Goal: Transaction & Acquisition: Purchase product/service

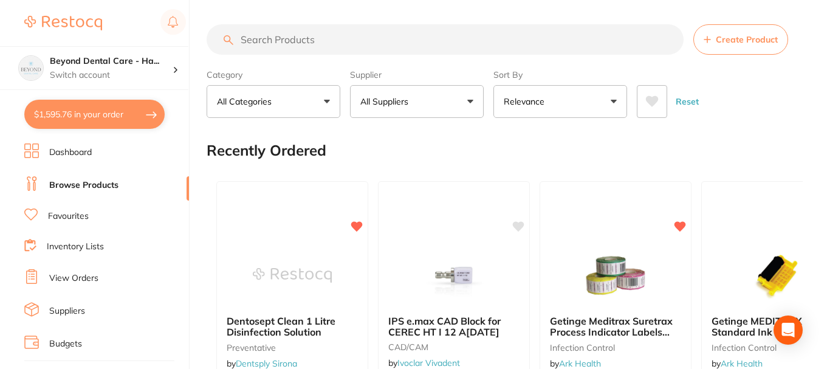
click at [143, 117] on button "$1,595.76 in your order" at bounding box center [94, 114] width 140 height 29
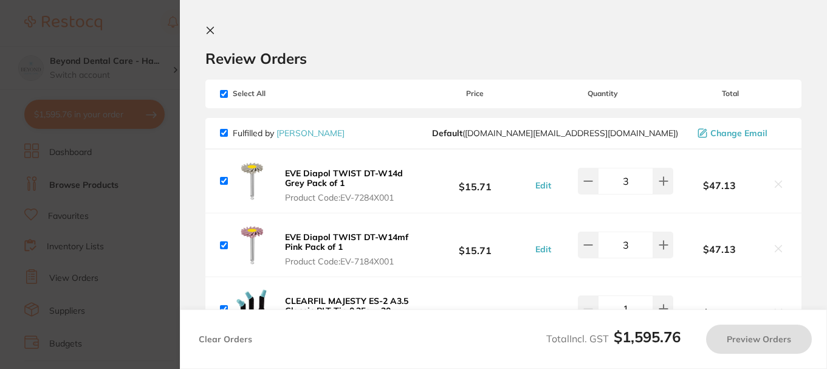
checkbox input "true"
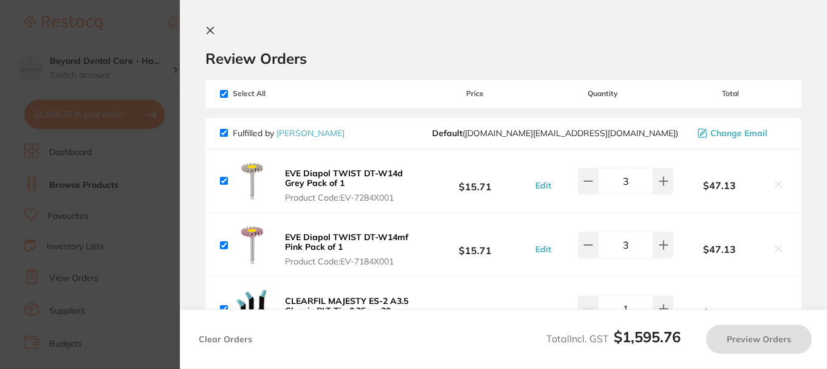
checkbox input "true"
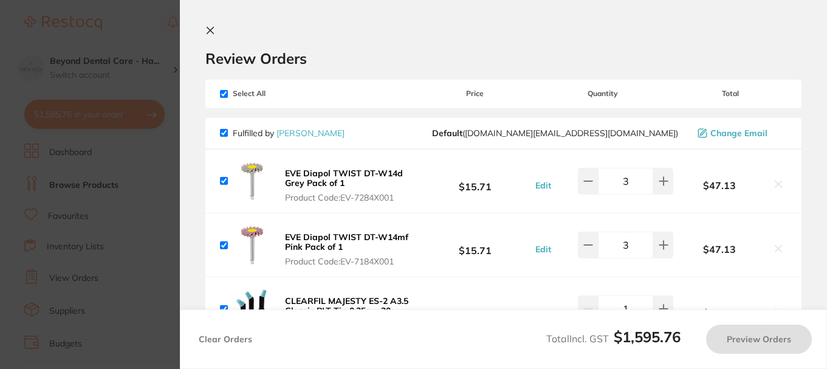
checkbox input "true"
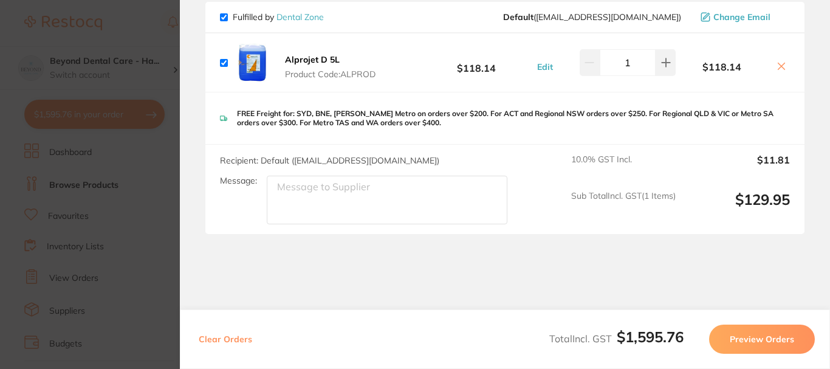
scroll to position [1216, 0]
click at [781, 337] on button "Preview Orders" at bounding box center [762, 339] width 106 height 29
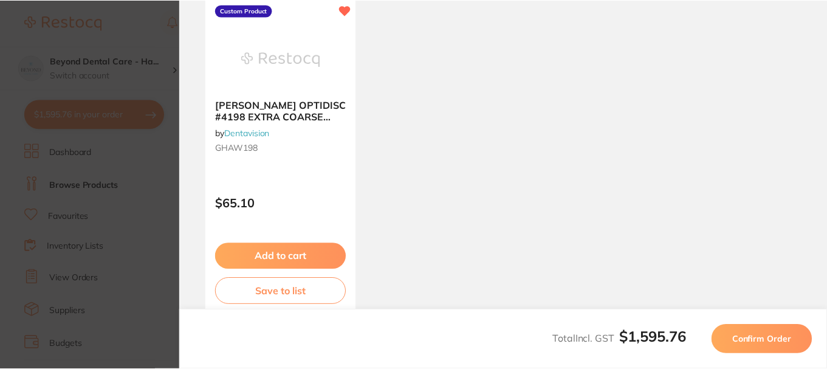
scroll to position [1067, 0]
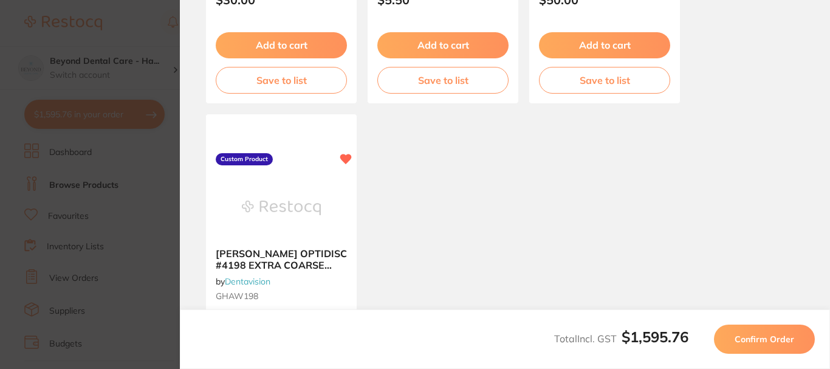
click at [754, 338] on span "Confirm Order" at bounding box center [765, 339] width 60 height 11
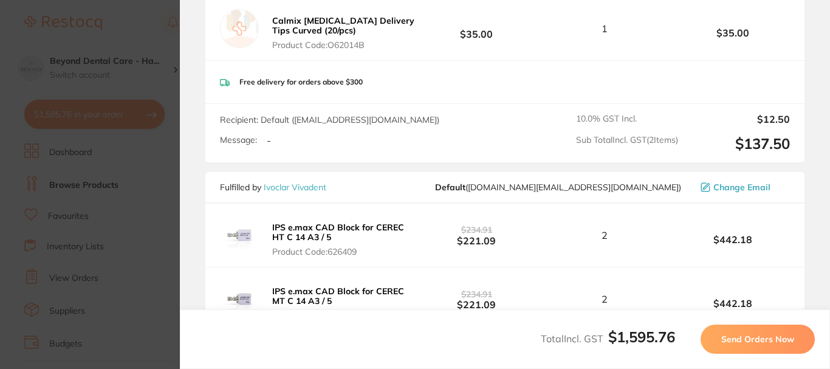
scroll to position [729, 0]
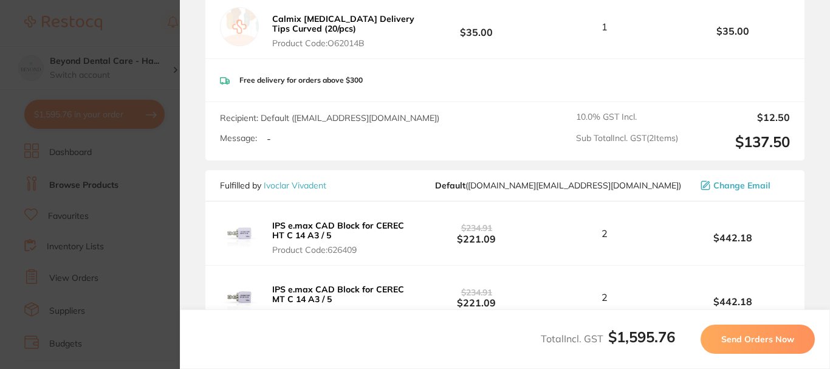
click at [723, 332] on button "Send Orders Now" at bounding box center [758, 339] width 114 height 29
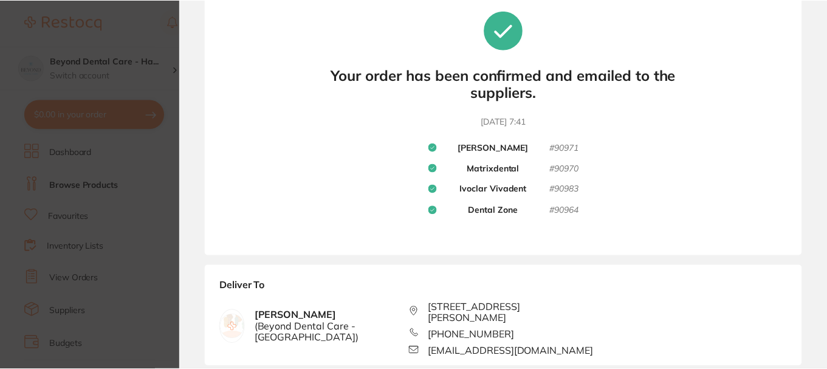
scroll to position [0, 0]
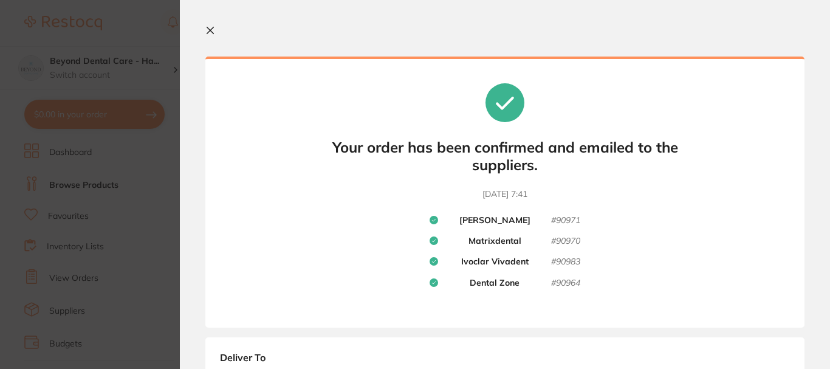
click at [213, 27] on icon at bounding box center [210, 31] width 10 height 10
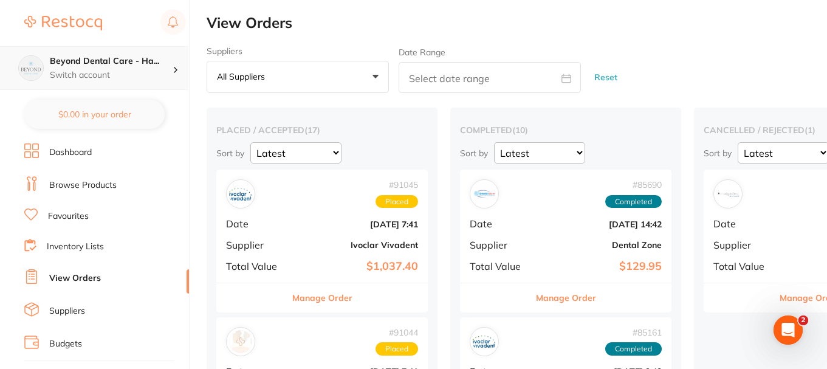
click at [134, 64] on h4 "Beyond Dental Care - Ha..." at bounding box center [111, 61] width 123 height 12
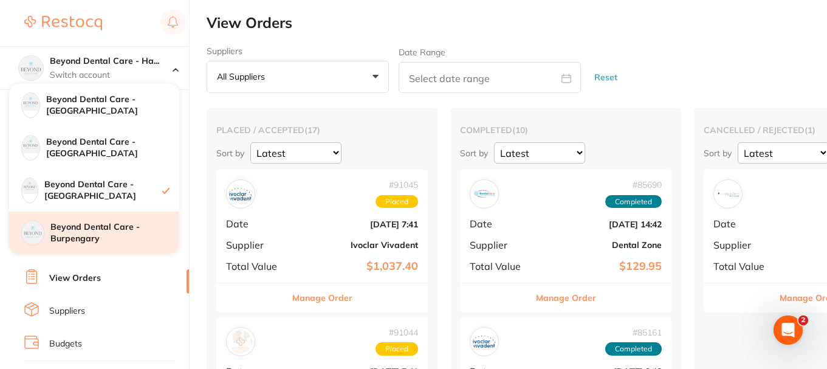
click at [99, 243] on h4 "Beyond Dental Care - Burpengary" at bounding box center [114, 233] width 129 height 24
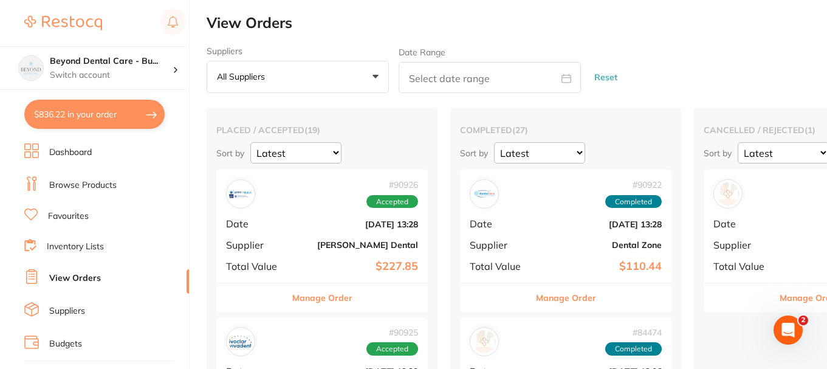
click at [97, 109] on button "$836.22 in your order" at bounding box center [94, 114] width 140 height 29
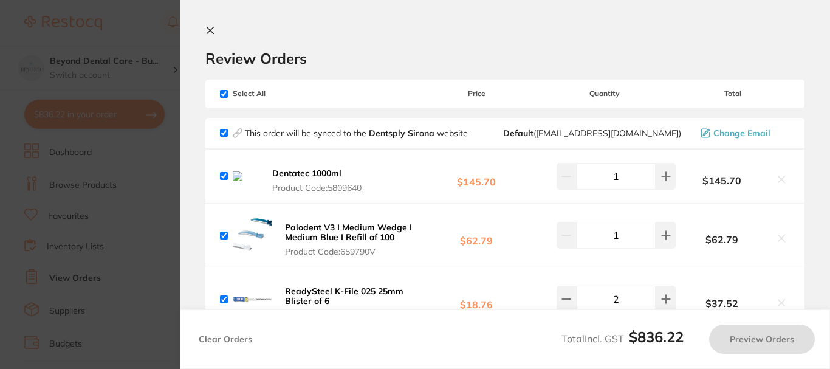
checkbox input "true"
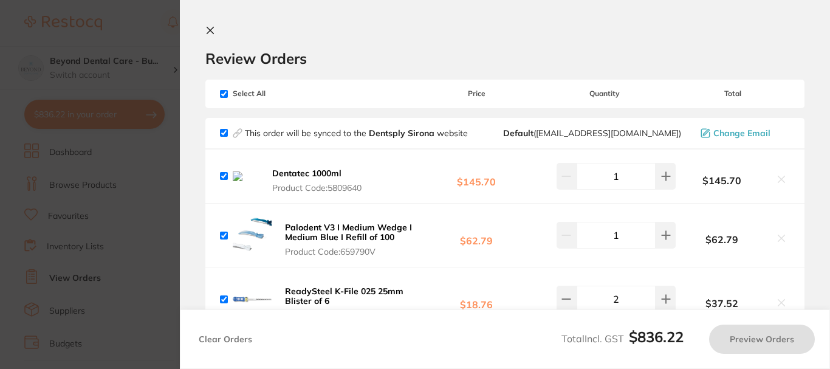
checkbox input "true"
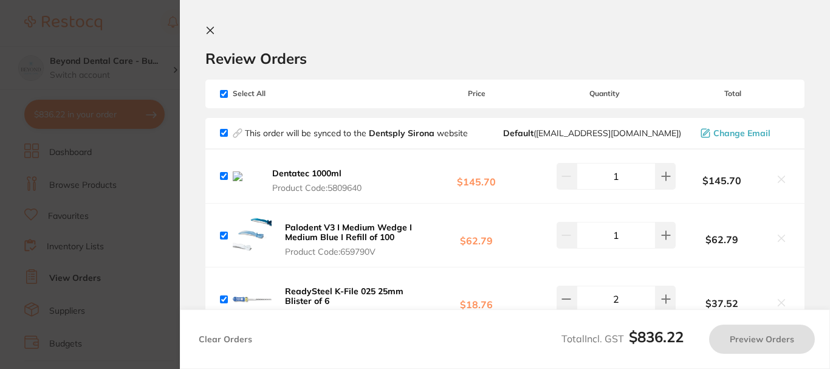
checkbox input "true"
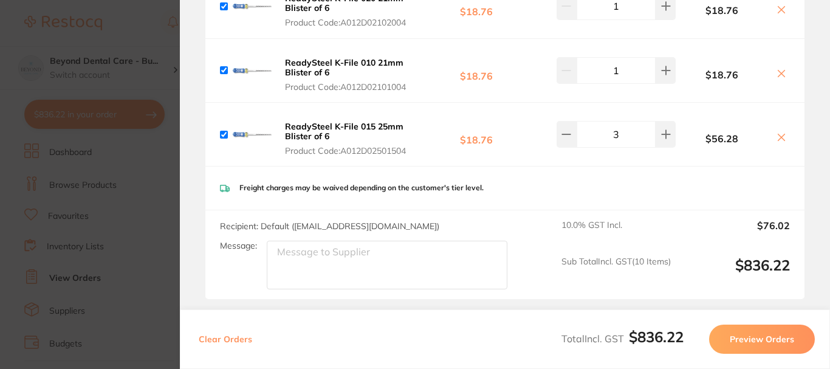
scroll to position [669, 0]
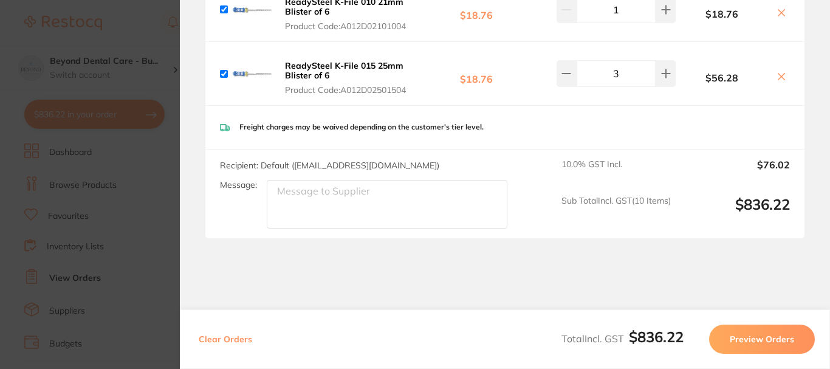
click at [758, 334] on button "Preview Orders" at bounding box center [762, 339] width 106 height 29
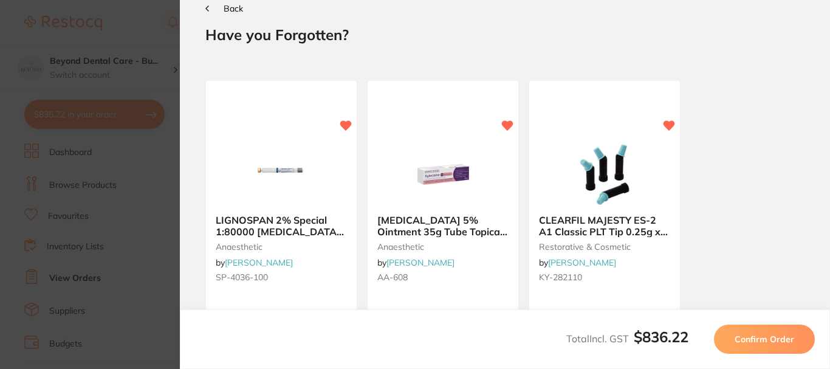
scroll to position [0, 0]
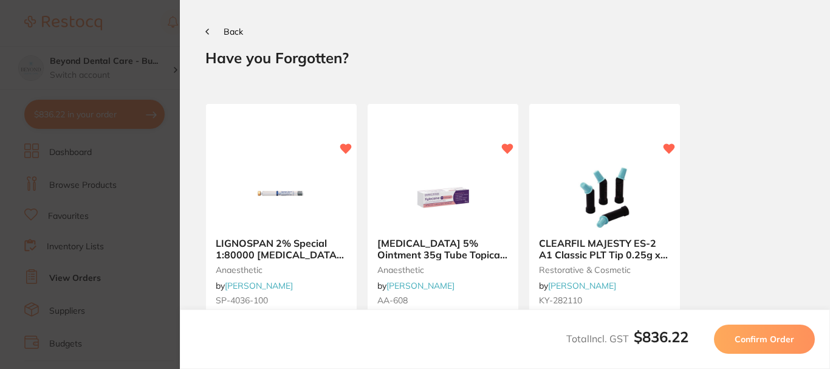
click at [756, 338] on span "Confirm Order" at bounding box center [765, 339] width 60 height 11
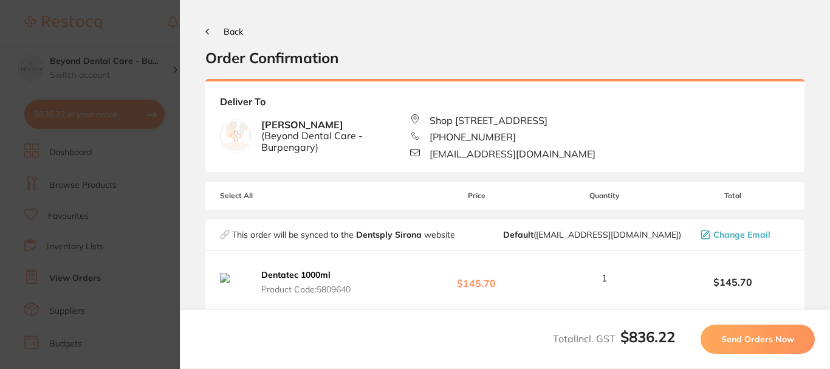
click at [740, 337] on span "Send Orders Now" at bounding box center [758, 339] width 73 height 11
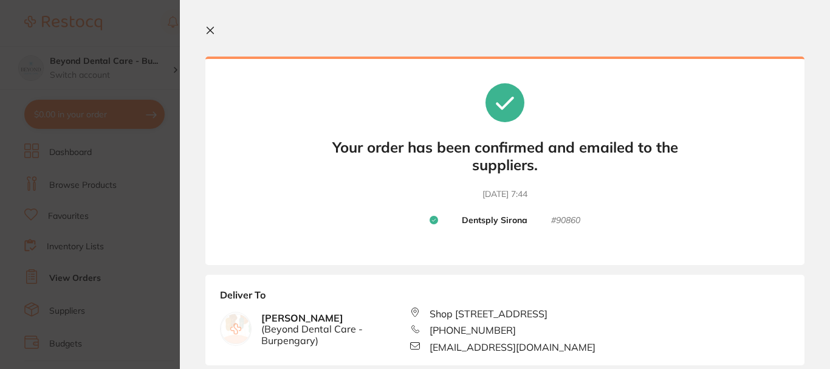
click at [212, 34] on icon at bounding box center [210, 31] width 10 height 10
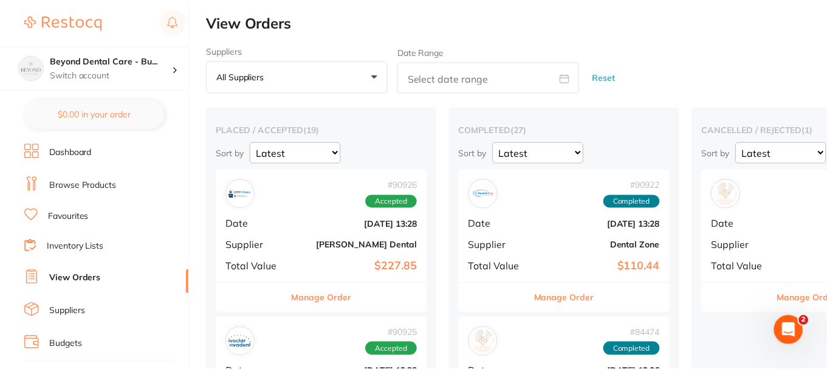
scroll to position [1, 0]
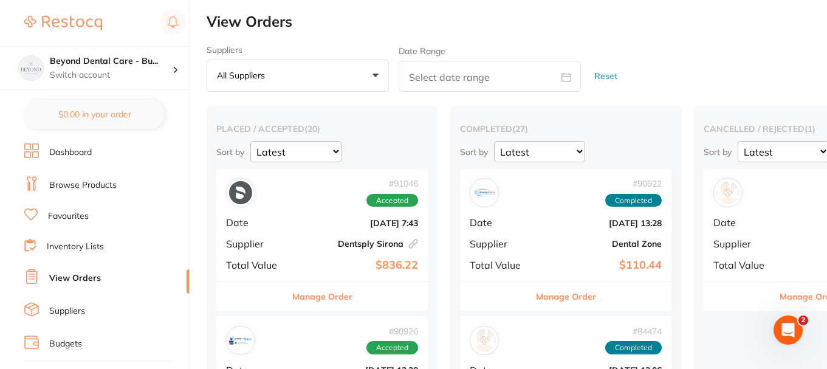
click at [575, 27] on h2 "View Orders" at bounding box center [517, 21] width 621 height 17
click at [147, 49] on div "Beyond Dental Care - Bu... Switch account" at bounding box center [94, 68] width 188 height 44
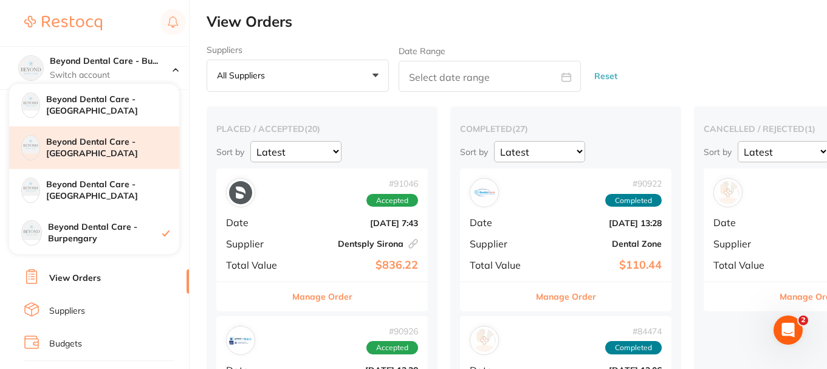
click at [100, 145] on h4 "Beyond Dental Care - [GEOGRAPHIC_DATA]" at bounding box center [112, 148] width 133 height 24
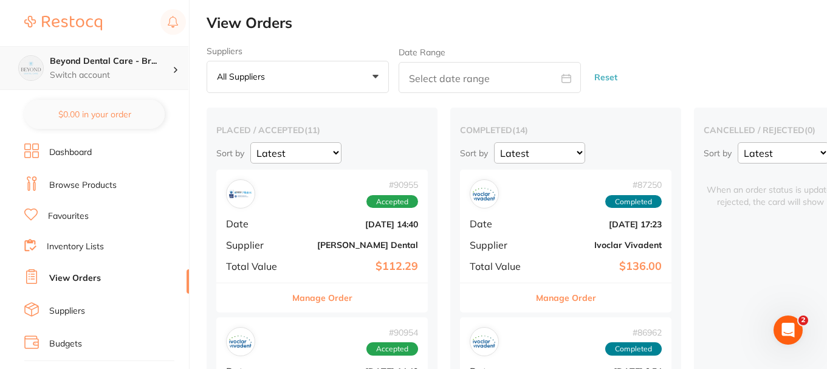
click at [120, 61] on h4 "Beyond Dental Care - Br..." at bounding box center [111, 61] width 123 height 12
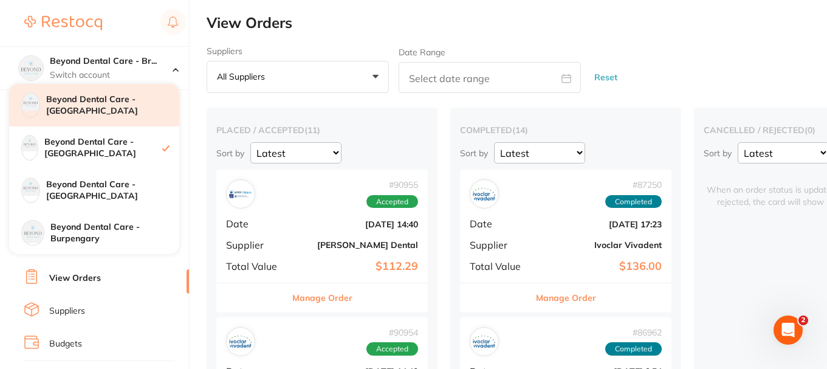
click at [109, 117] on h4 "Beyond Dental Care - [GEOGRAPHIC_DATA]" at bounding box center [112, 106] width 133 height 24
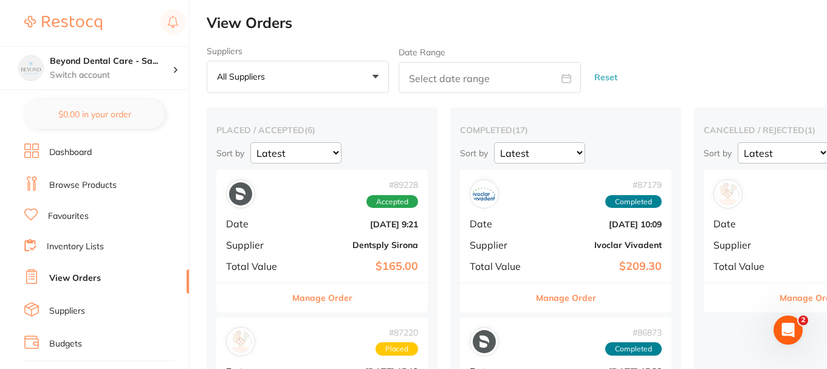
click at [658, 52] on div "Suppliers All suppliers +0 All suppliers AB Orthodontics [PERSON_NAME] Dental A…" at bounding box center [517, 69] width 621 height 47
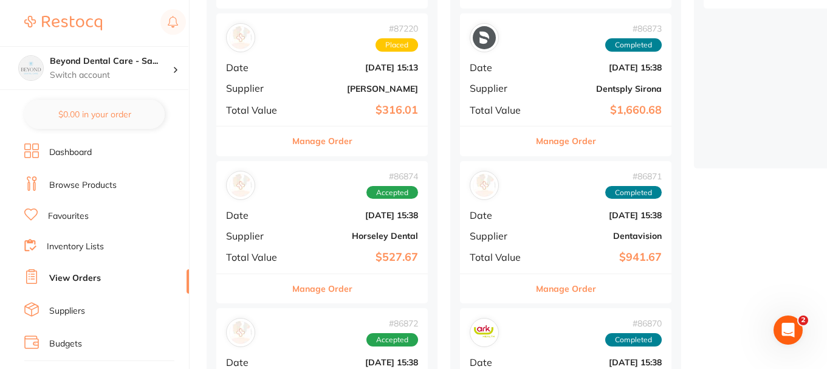
scroll to position [243, 0]
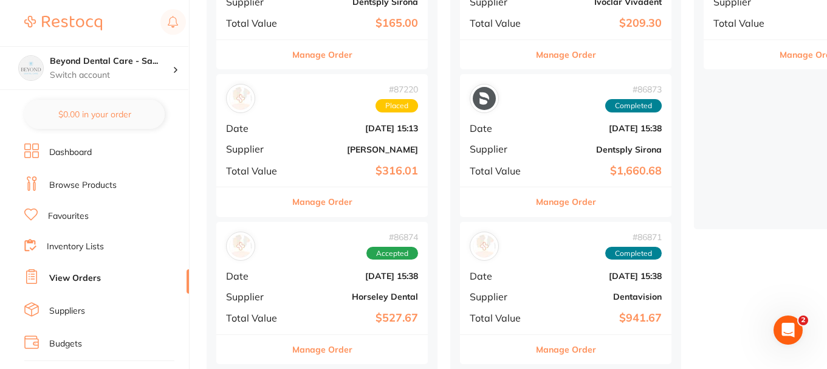
click at [320, 125] on b "[DATE] 15:13" at bounding box center [358, 128] width 122 height 10
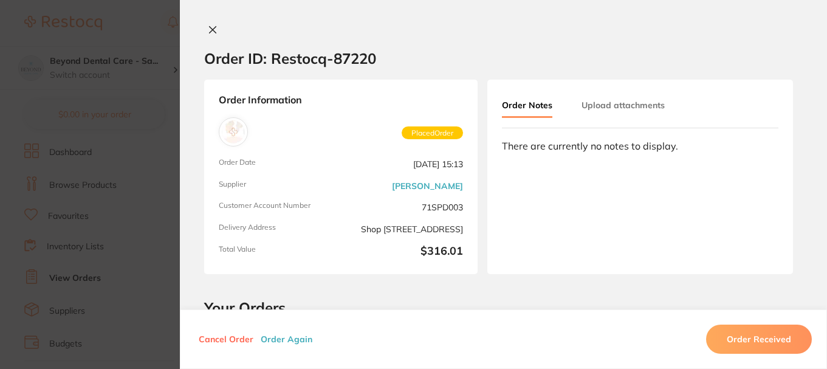
click at [164, 142] on section "Order ID: Restocq- 87220 Order Information Placed Order Order Date Jul 22 2025,…" at bounding box center [413, 184] width 827 height 369
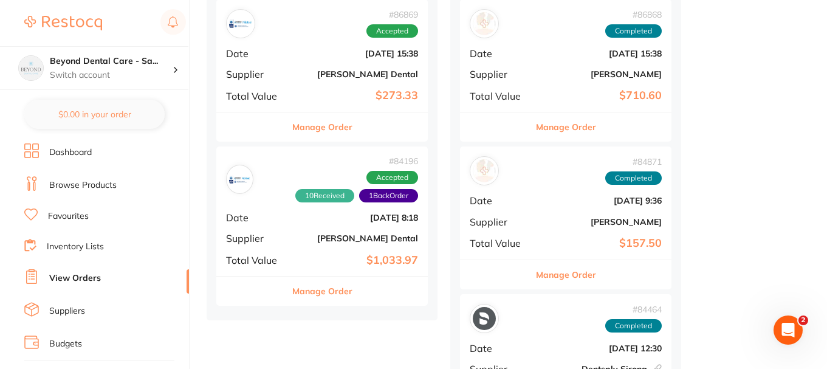
scroll to position [790, 0]
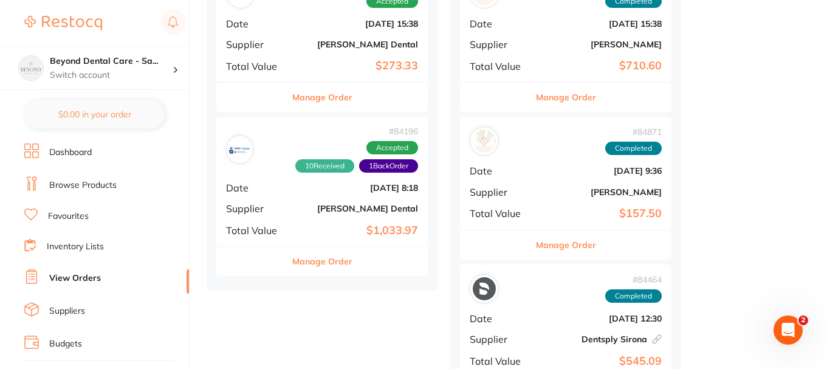
click at [311, 201] on div "# 84196 10 Received 1 Back Order Accepted Date Jun 24 2025, 8:18 Supplier Erski…" at bounding box center [322, 181] width 212 height 129
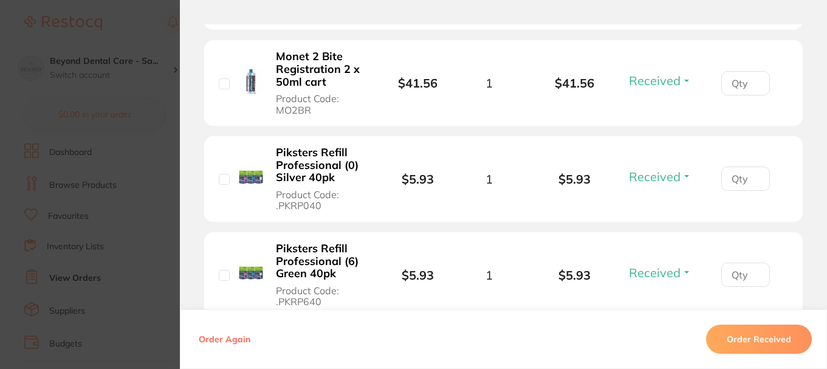
scroll to position [1033, 0]
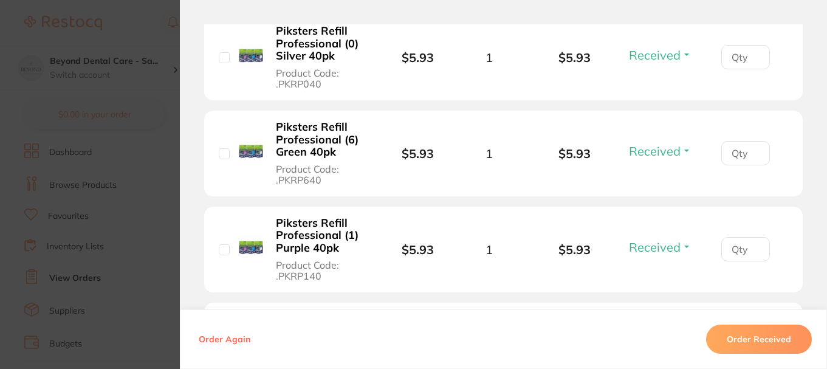
click at [751, 336] on button "Order Received" at bounding box center [759, 339] width 106 height 29
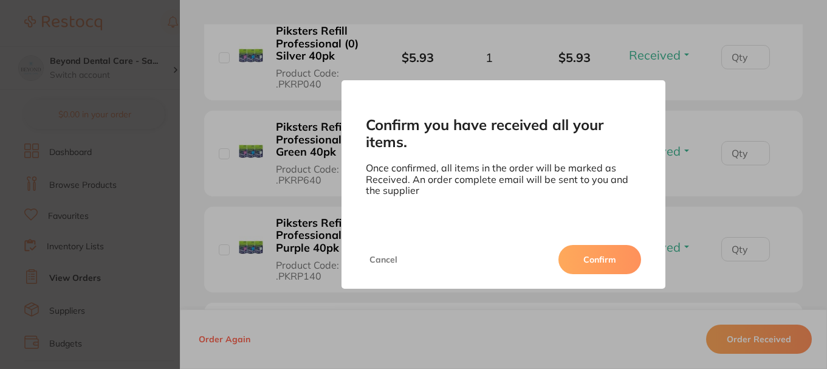
click at [626, 264] on button "Confirm" at bounding box center [600, 259] width 83 height 29
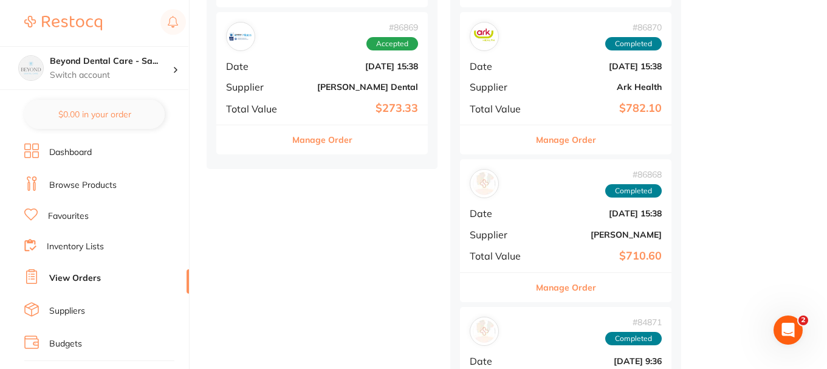
scroll to position [729, 0]
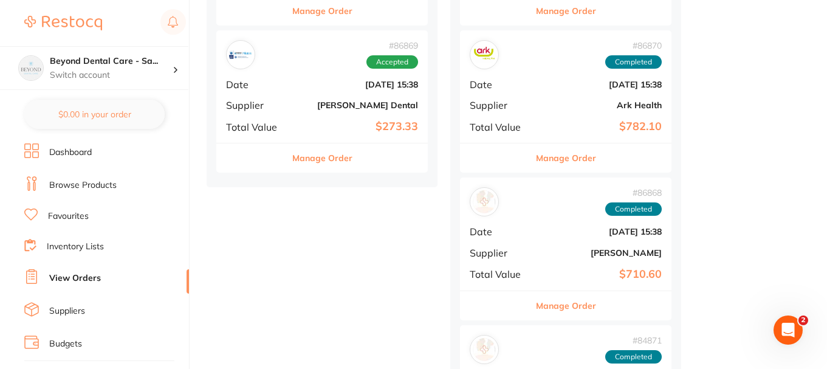
click at [296, 128] on div "# 86869 Accepted Date Jul 17 2025, 15:38 Supplier Erskine Dental Total Value $2…" at bounding box center [322, 86] width 212 height 112
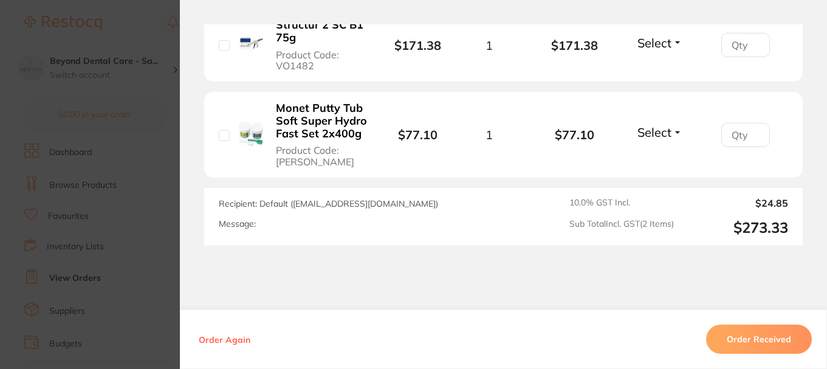
scroll to position [357, 0]
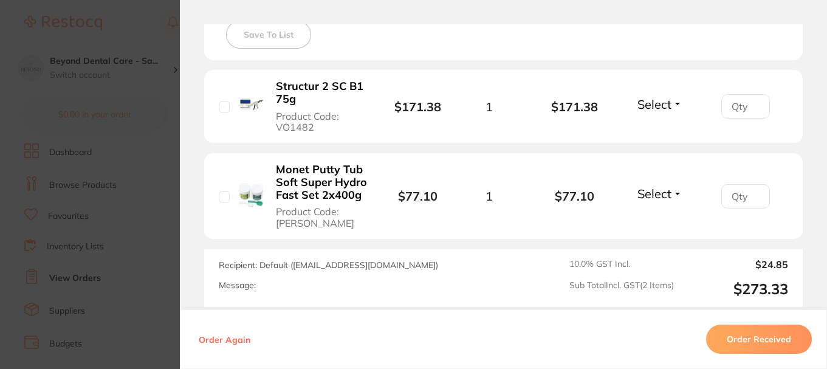
click at [775, 339] on button "Order Received" at bounding box center [759, 339] width 106 height 29
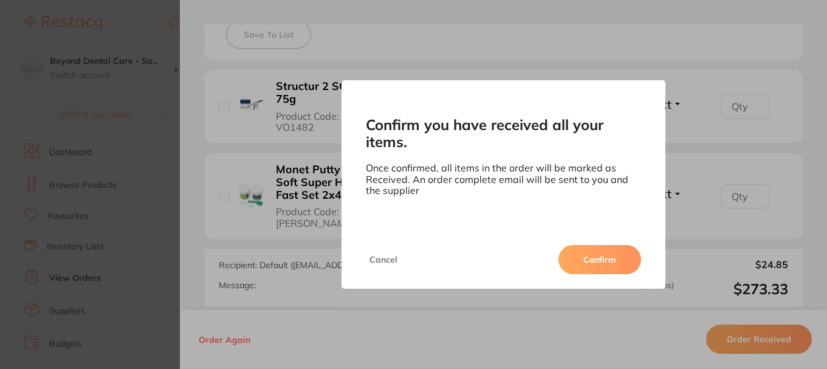
click at [593, 256] on button "Confirm" at bounding box center [600, 259] width 83 height 29
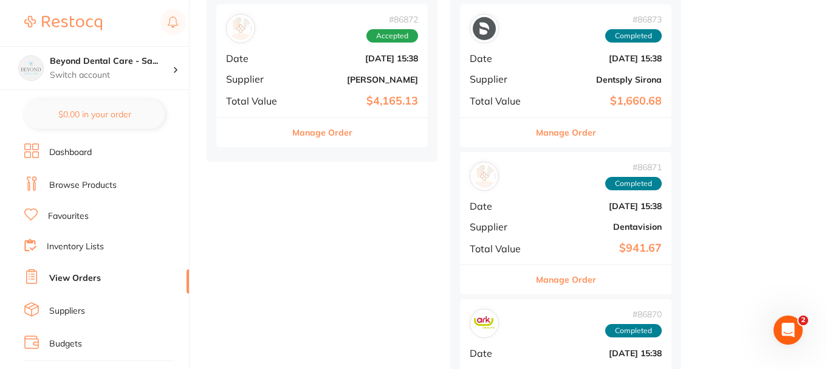
scroll to position [486, 0]
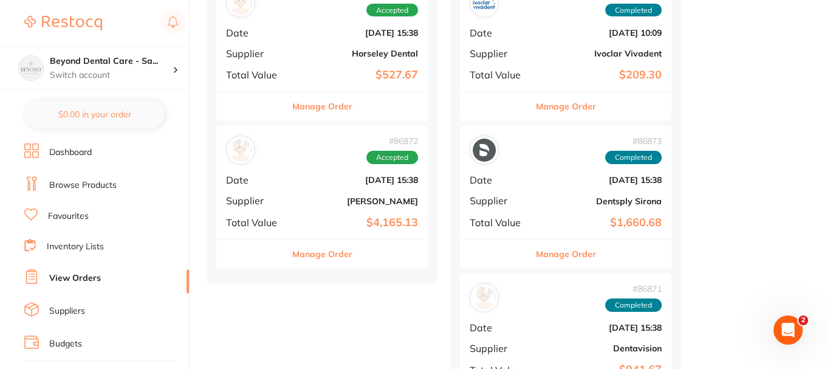
click at [307, 160] on div "# 86872 Accepted" at bounding box center [322, 150] width 192 height 29
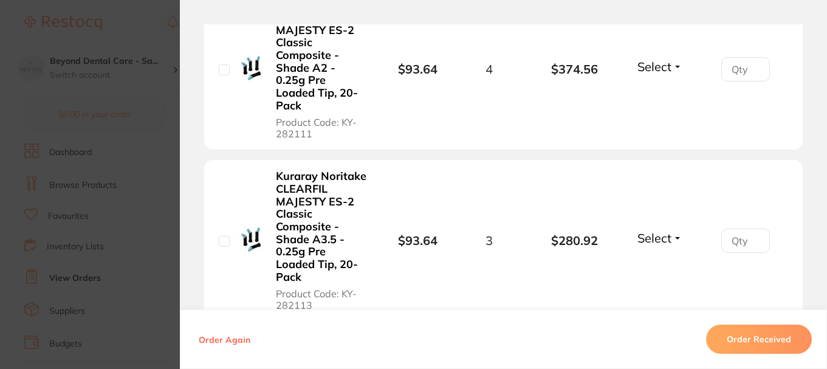
scroll to position [1277, 0]
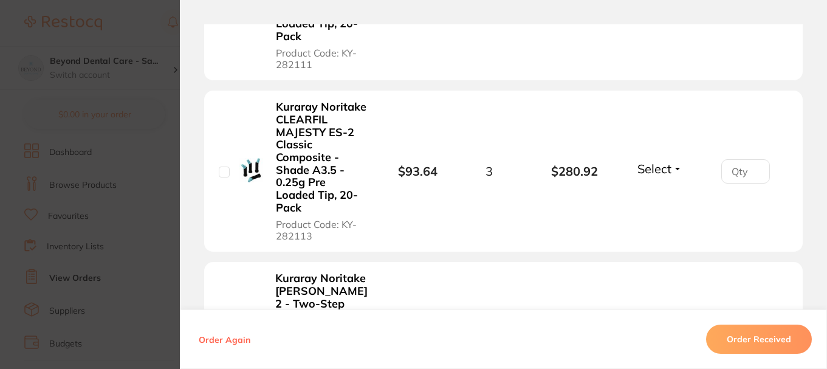
click at [734, 332] on button "Order Received" at bounding box center [759, 339] width 106 height 29
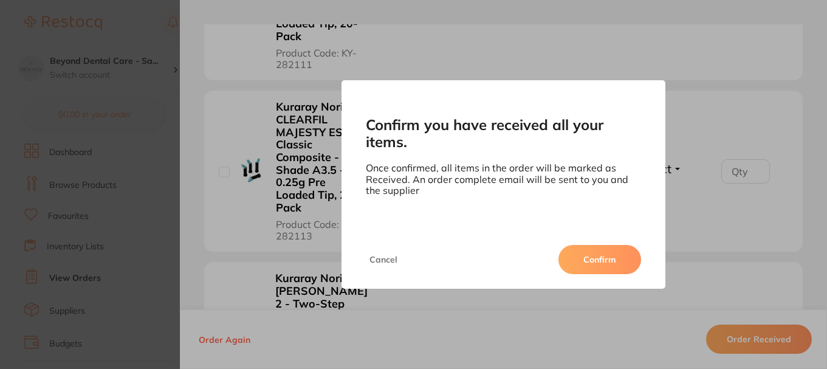
click at [573, 247] on button "Confirm" at bounding box center [600, 259] width 83 height 29
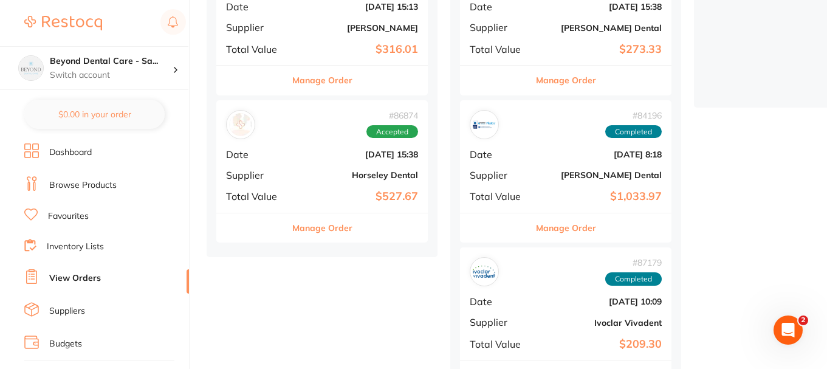
click at [316, 161] on div "# 86874 Accepted Date Jul 17 2025, 15:38 Supplier Horseley Dental Total Value $…" at bounding box center [322, 156] width 212 height 112
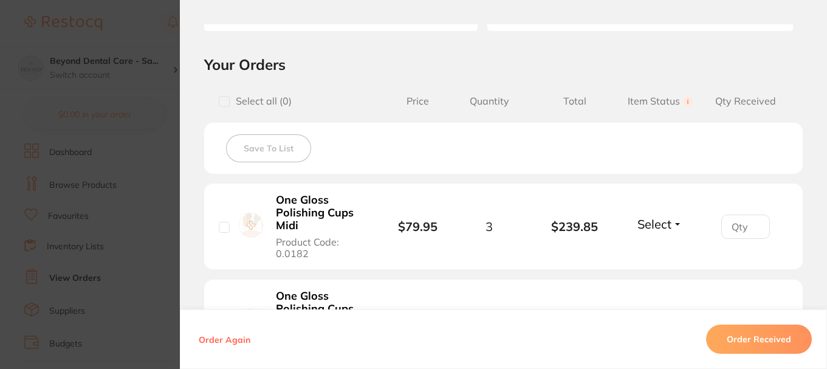
click at [742, 327] on button "Order Received" at bounding box center [759, 339] width 106 height 29
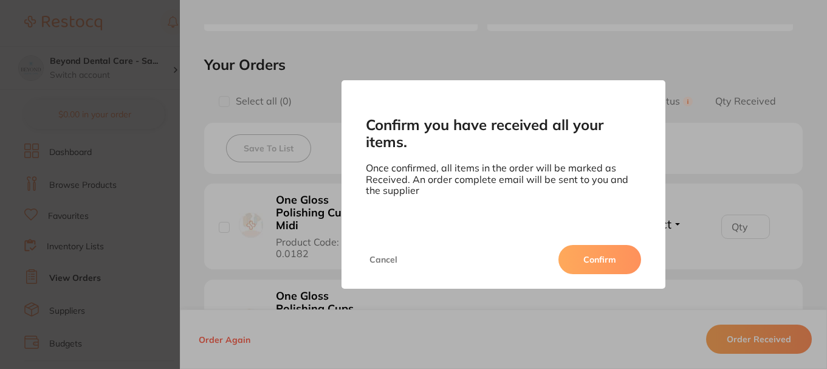
click at [607, 247] on button "Confirm" at bounding box center [600, 259] width 83 height 29
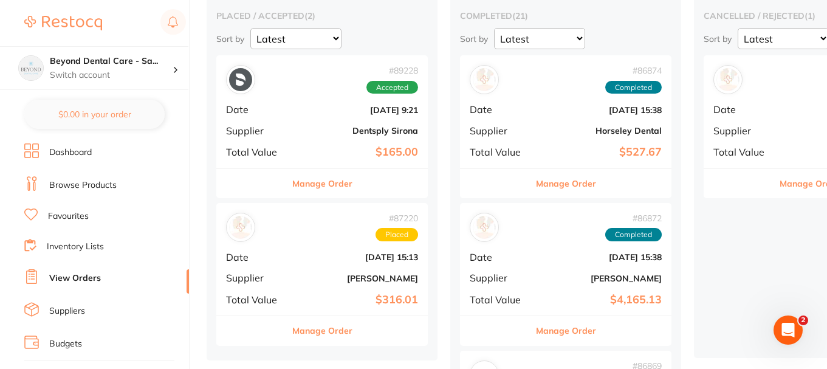
scroll to position [122, 0]
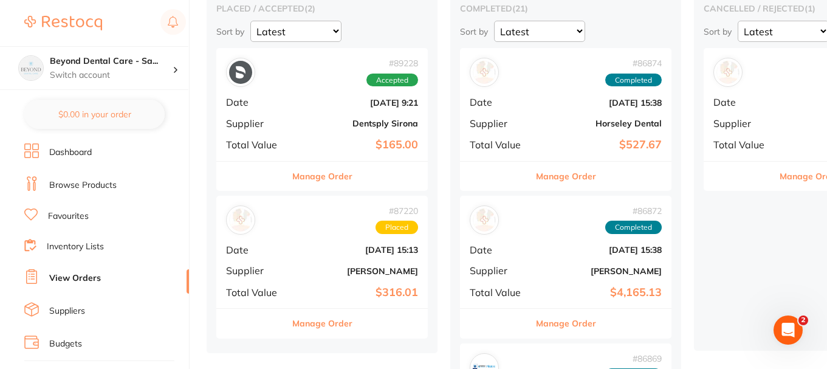
click at [322, 94] on div "# 89228 Accepted Date Aug 6 2025, 9:21 Supplier Dentsply Sirona Total Value $16…" at bounding box center [322, 104] width 212 height 112
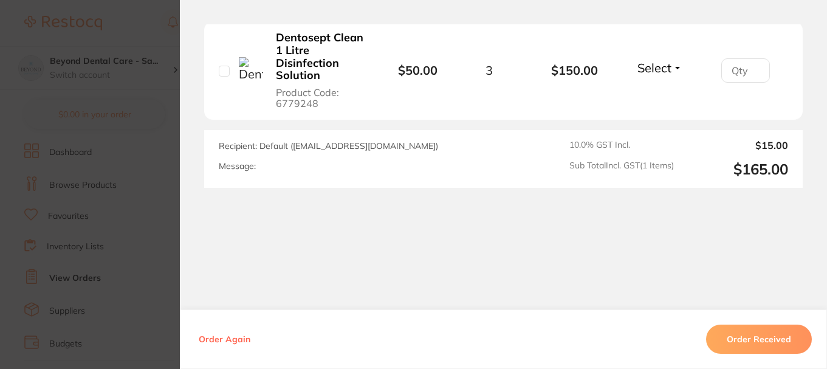
scroll to position [346, 0]
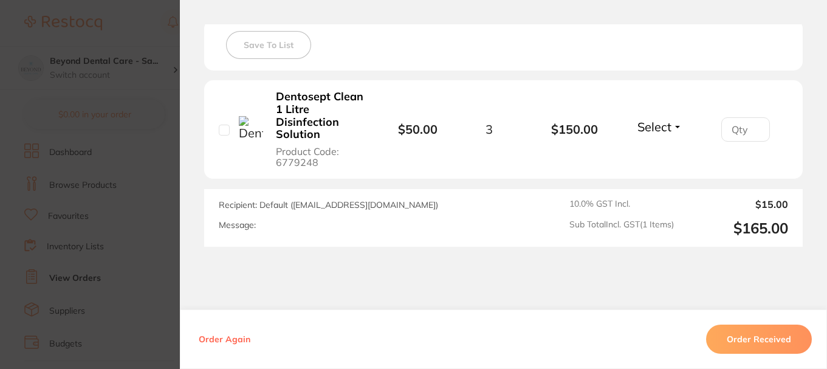
click at [717, 325] on button "Order Received" at bounding box center [759, 339] width 106 height 29
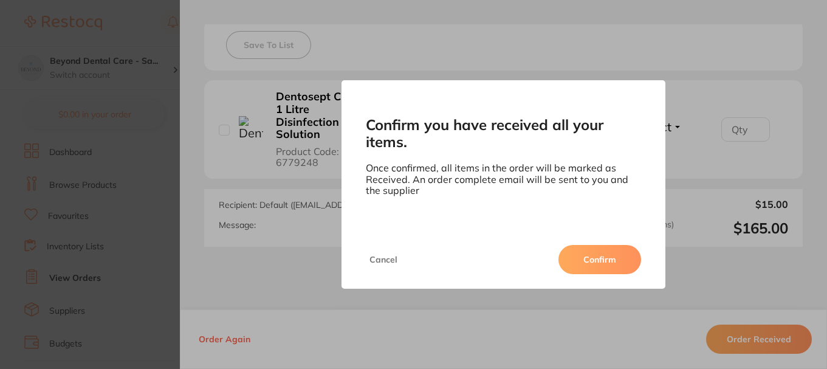
click at [603, 260] on button "Confirm" at bounding box center [600, 259] width 83 height 29
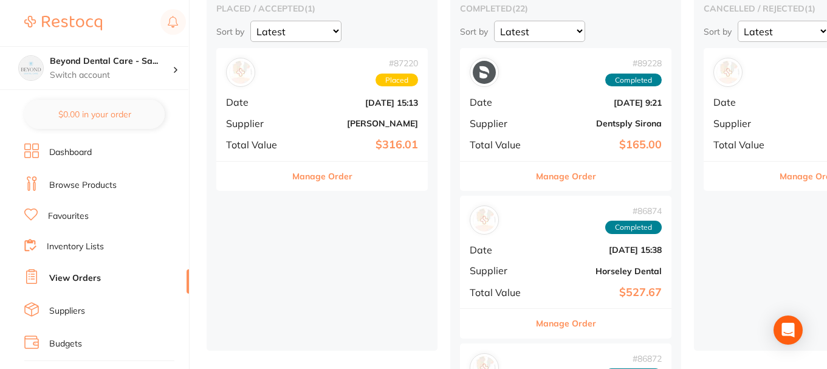
click at [280, 163] on div "Manage Order" at bounding box center [322, 176] width 212 height 30
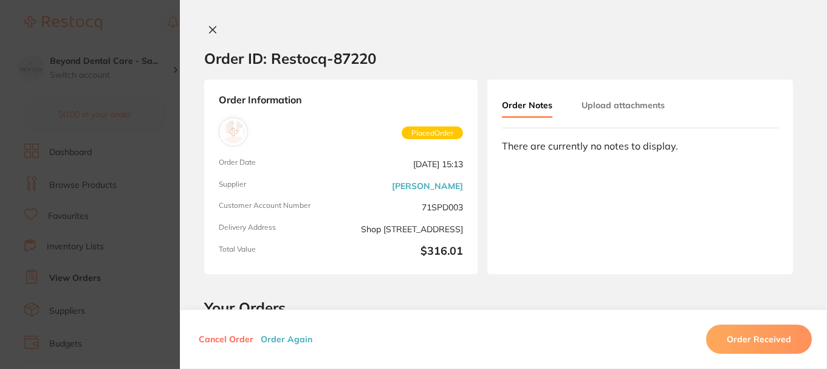
click at [210, 39] on div "Order ID: Restocq- 87220" at bounding box center [290, 58] width 172 height 43
click at [210, 33] on icon at bounding box center [213, 30] width 10 height 10
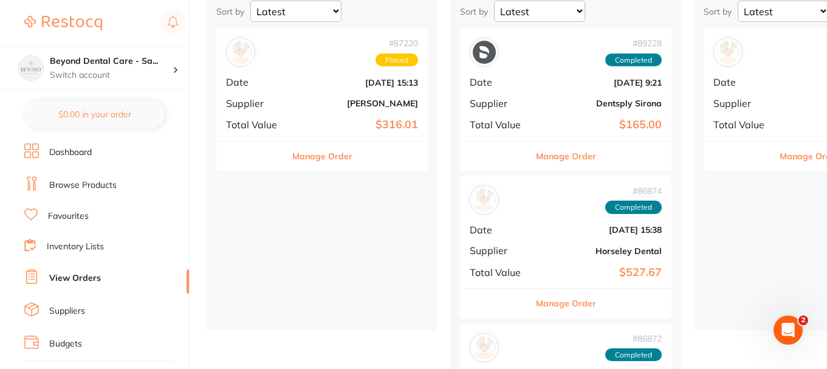
scroll to position [122, 0]
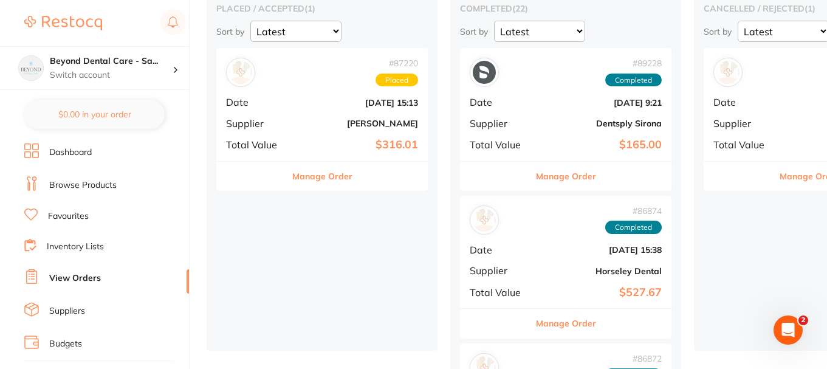
click at [305, 127] on b "[PERSON_NAME]" at bounding box center [358, 124] width 122 height 10
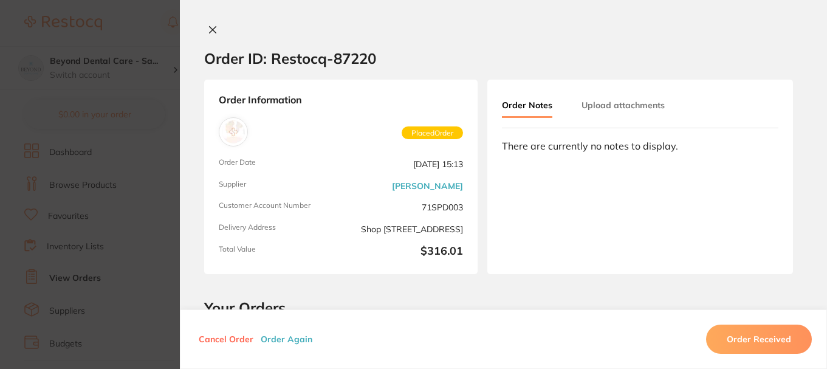
click at [210, 32] on icon at bounding box center [213, 30] width 10 height 10
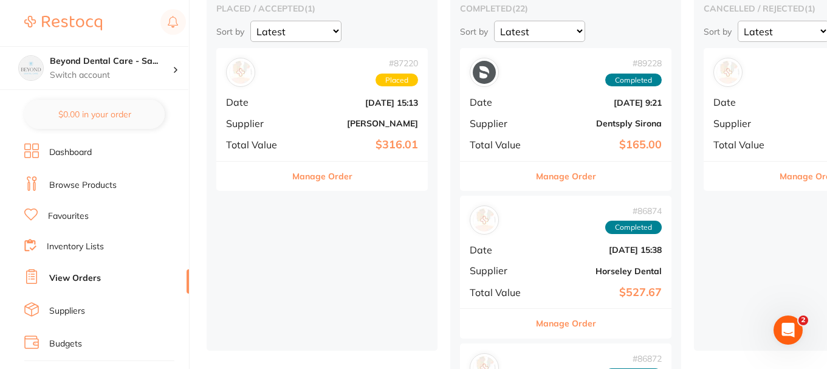
click at [336, 126] on b "[PERSON_NAME]" at bounding box center [358, 124] width 122 height 10
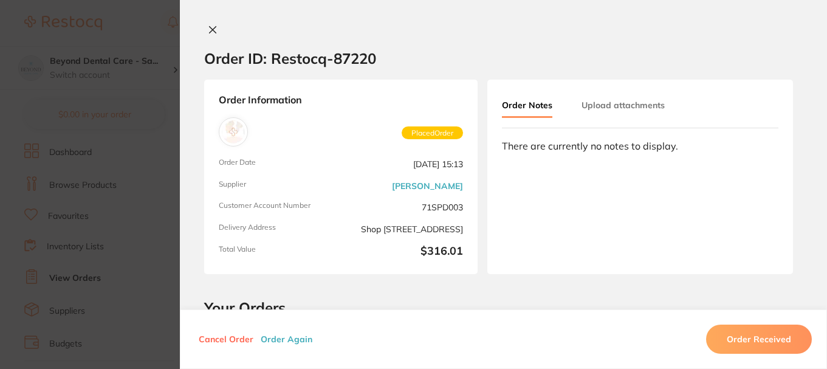
click at [744, 345] on button "Order Received" at bounding box center [759, 339] width 106 height 29
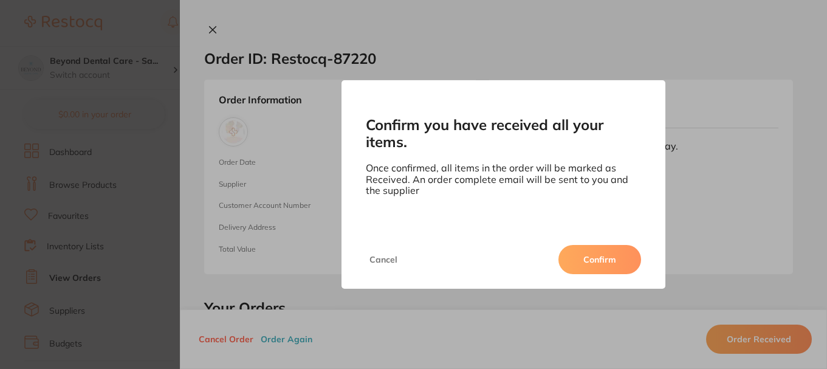
click at [576, 260] on button "Confirm" at bounding box center [600, 259] width 83 height 29
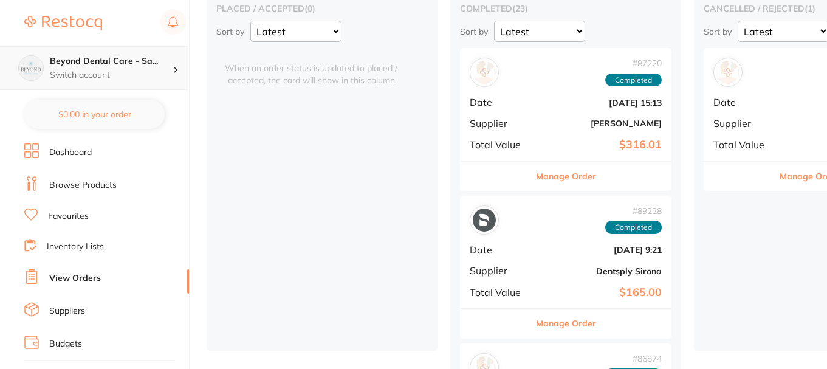
click at [146, 71] on p "Switch account" at bounding box center [111, 75] width 123 height 12
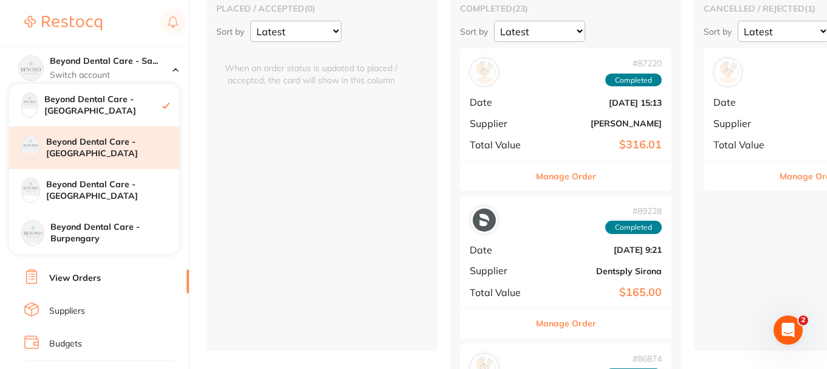
click at [126, 148] on h4 "Beyond Dental Care - [GEOGRAPHIC_DATA]" at bounding box center [112, 148] width 133 height 24
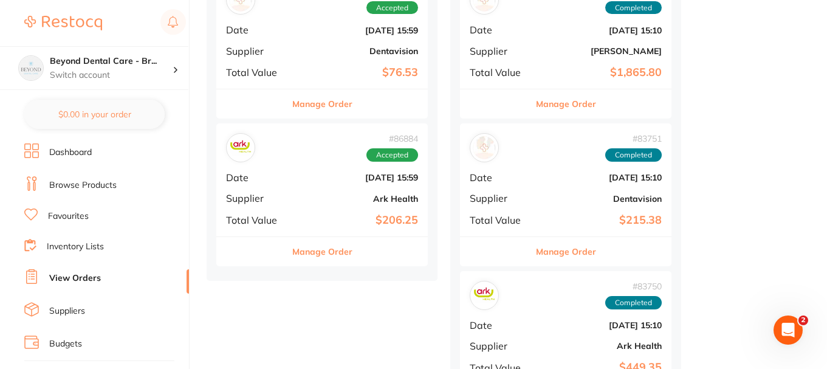
scroll to position [1516, 0]
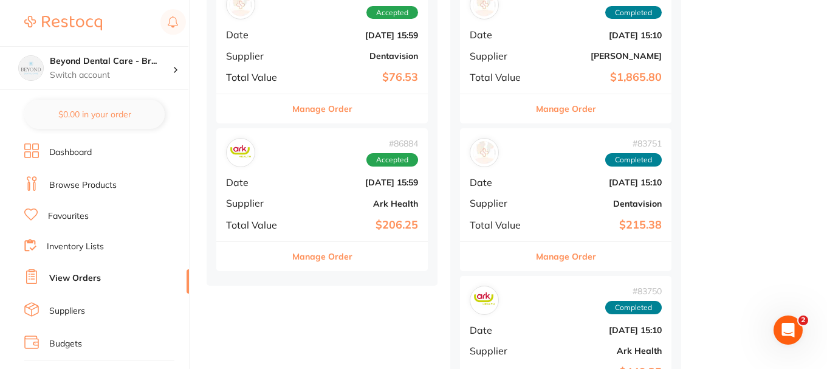
click at [292, 169] on div "# 86884 Accepted Date Jul 17 2025, 15:59 Supplier Ark Health Total Value $206.25" at bounding box center [322, 184] width 212 height 112
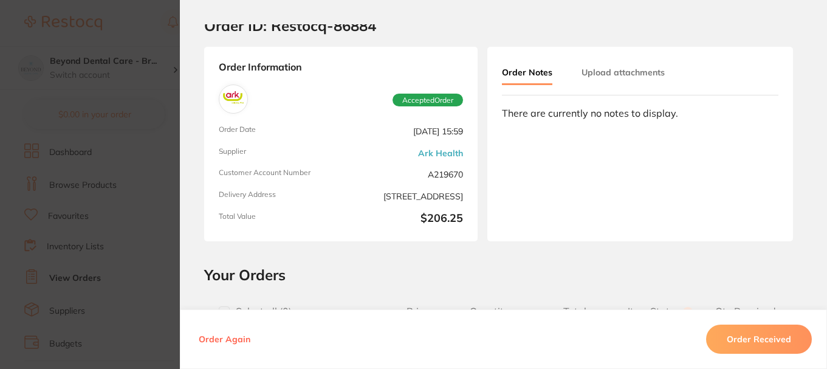
scroll to position [61, 0]
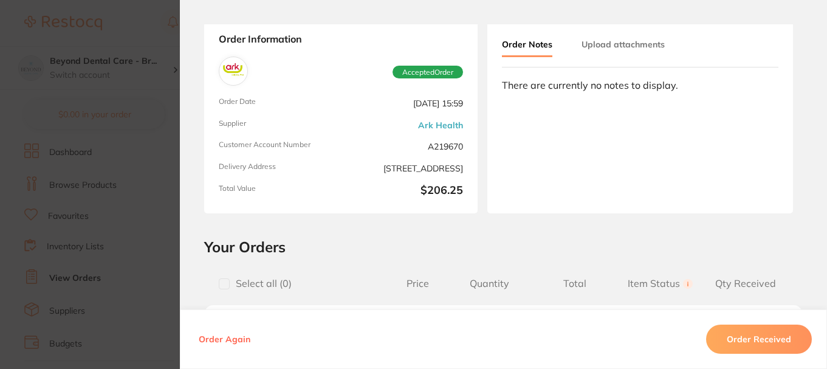
click at [783, 340] on button "Order Received" at bounding box center [759, 339] width 106 height 29
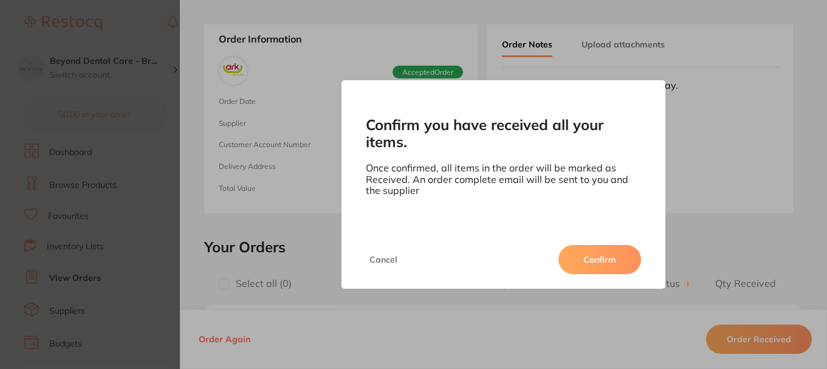
click at [590, 254] on button "Confirm" at bounding box center [600, 259] width 83 height 29
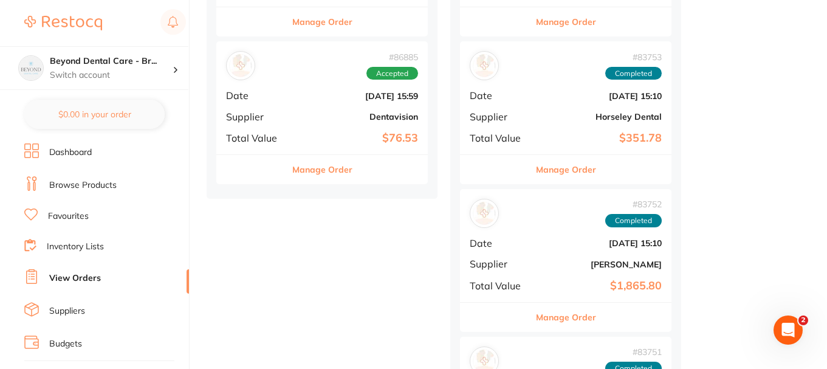
click at [311, 100] on b "Jul 17 2025, 15:59" at bounding box center [358, 96] width 122 height 10
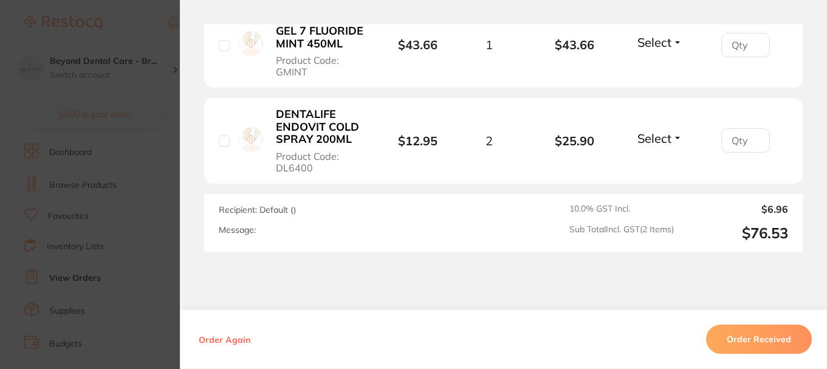
scroll to position [426, 0]
click at [750, 337] on button "Order Received" at bounding box center [759, 339] width 106 height 29
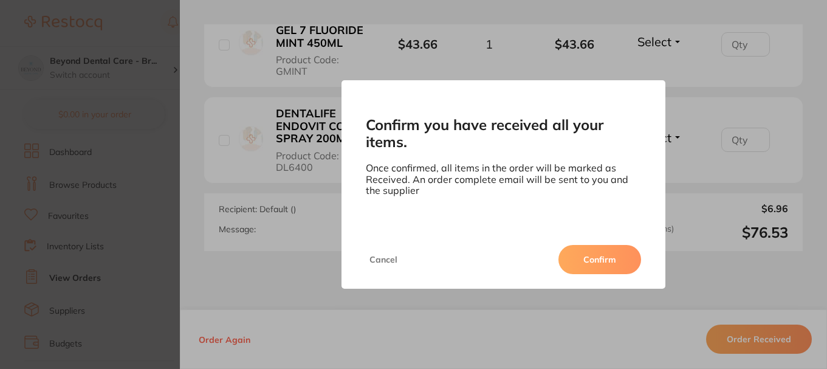
click at [617, 261] on button "Confirm" at bounding box center [600, 259] width 83 height 29
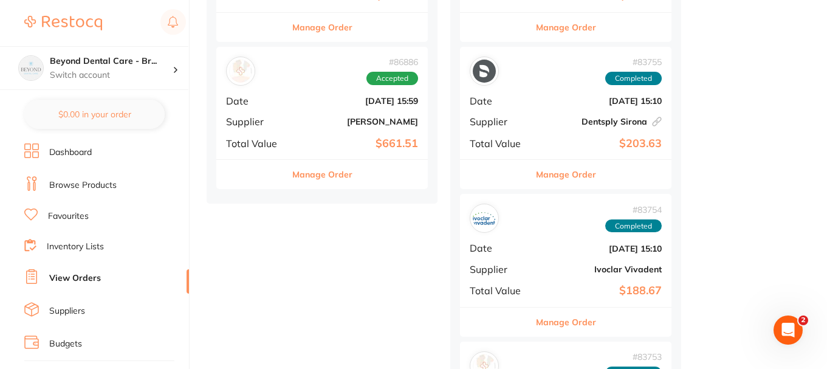
scroll to position [1273, 0]
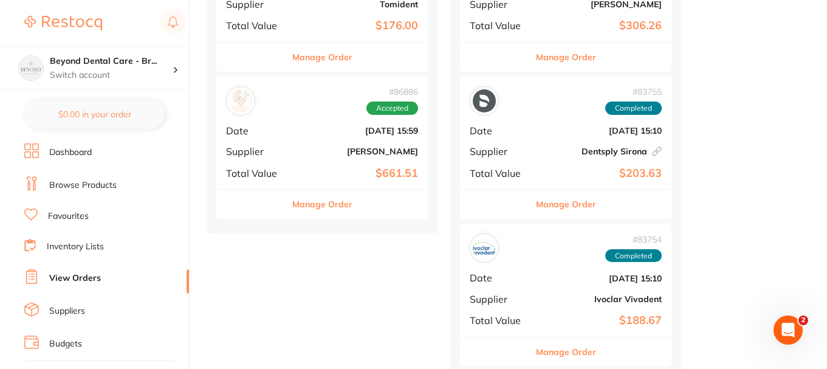
click at [341, 153] on b "[PERSON_NAME]" at bounding box center [358, 152] width 122 height 10
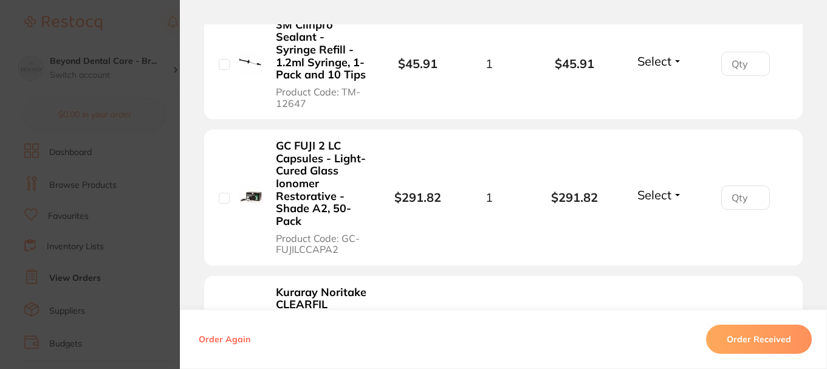
scroll to position [547, 0]
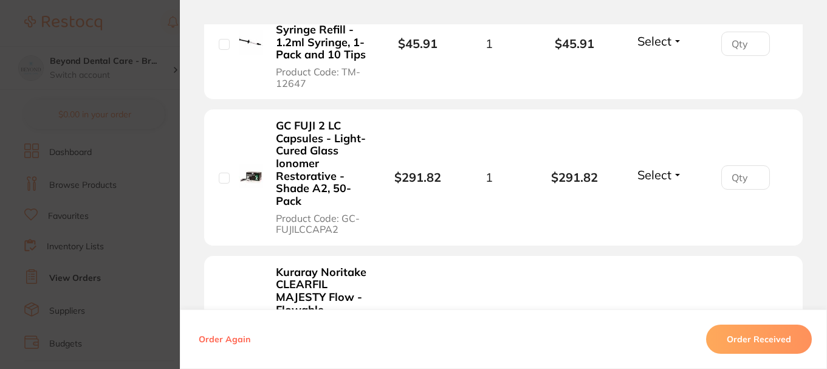
click at [739, 345] on button "Order Received" at bounding box center [759, 339] width 106 height 29
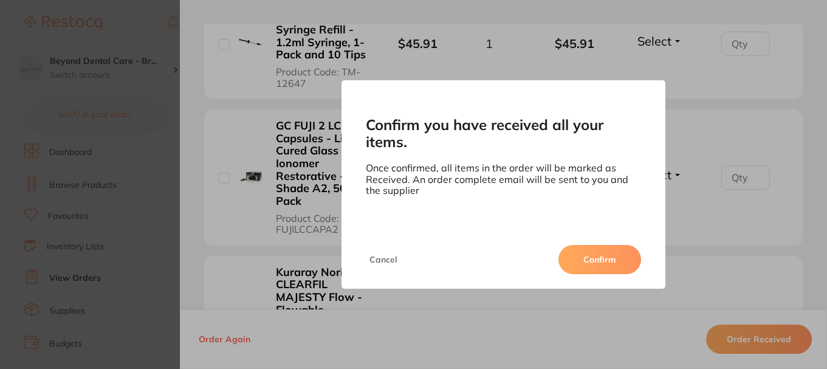
click at [590, 259] on button "Confirm" at bounding box center [600, 259] width 83 height 29
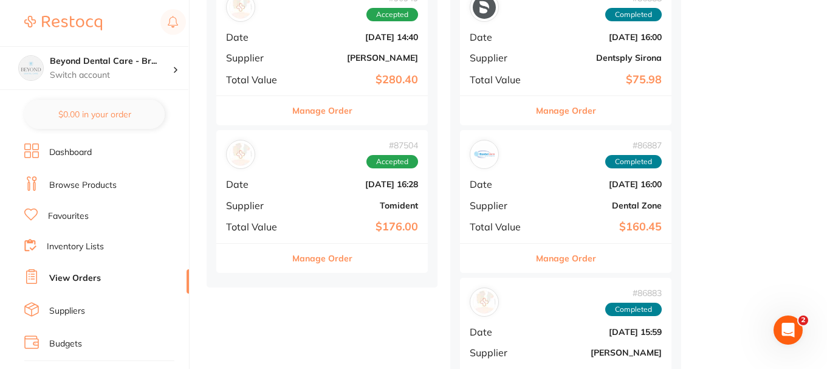
scroll to position [1091, 0]
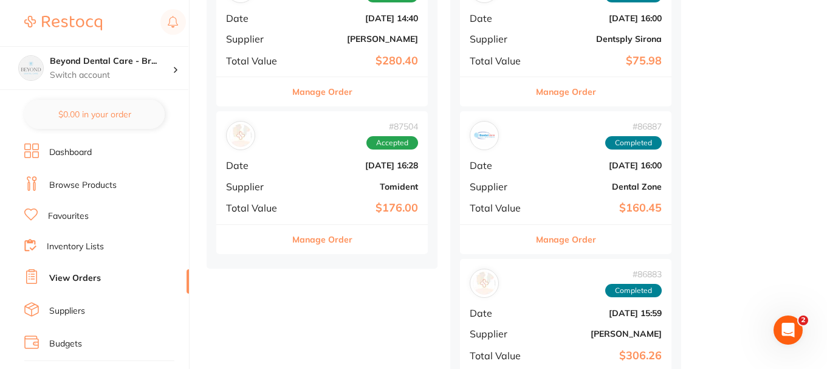
click at [303, 193] on div "# 87504 Accepted Date Jul 24 2025, 16:28 Supplier Tomident Total Value $176.00" at bounding box center [322, 167] width 212 height 112
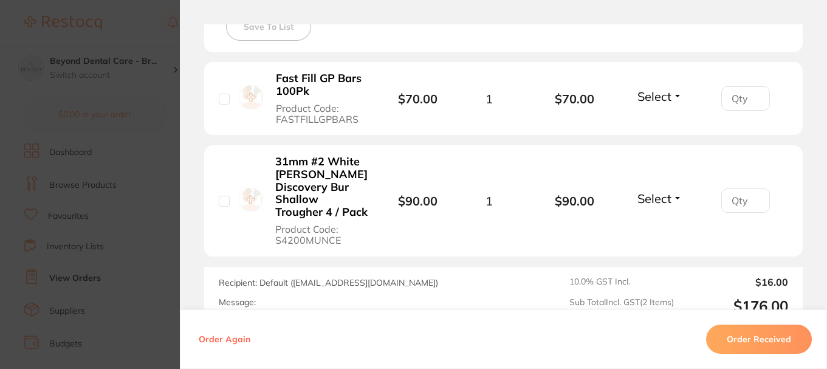
click at [743, 329] on button "Order Received" at bounding box center [759, 339] width 106 height 29
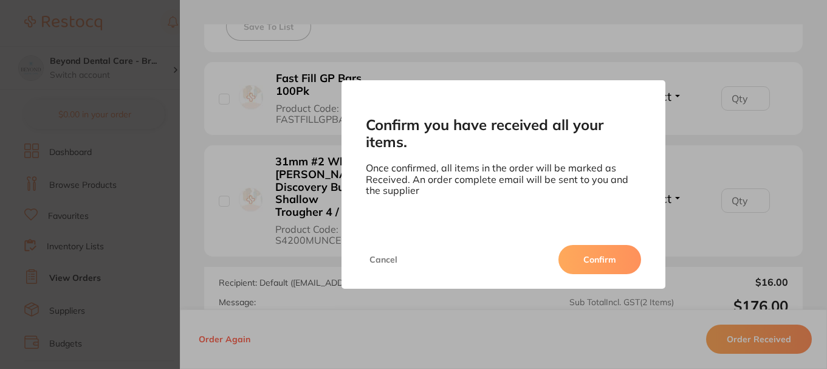
click at [582, 253] on button "Confirm" at bounding box center [600, 259] width 83 height 29
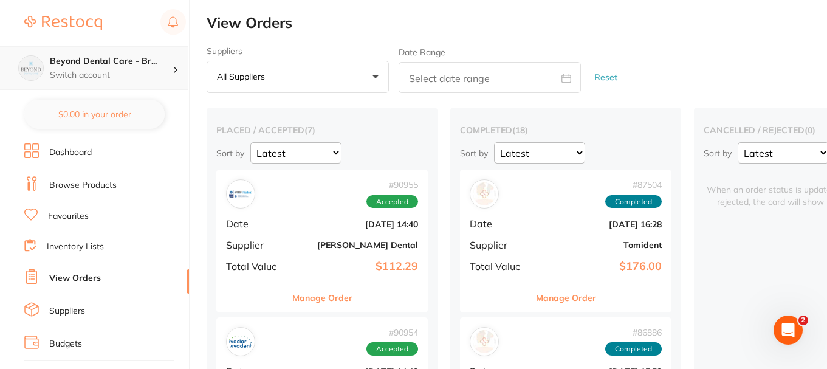
click at [129, 72] on p "Switch account" at bounding box center [111, 75] width 123 height 12
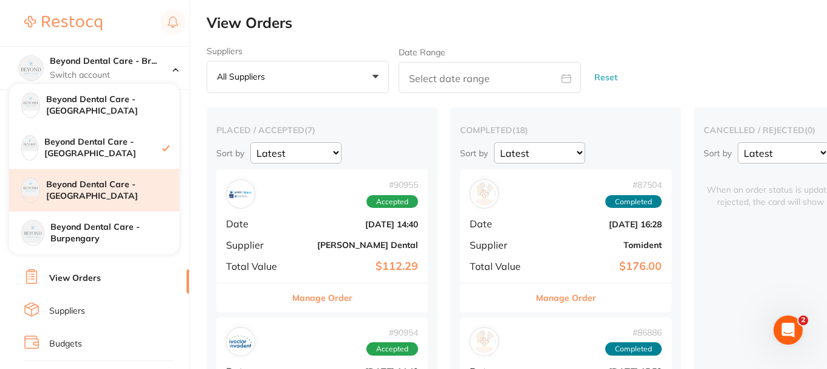
click at [121, 196] on h4 "Beyond Dental Care - [GEOGRAPHIC_DATA]" at bounding box center [112, 191] width 133 height 24
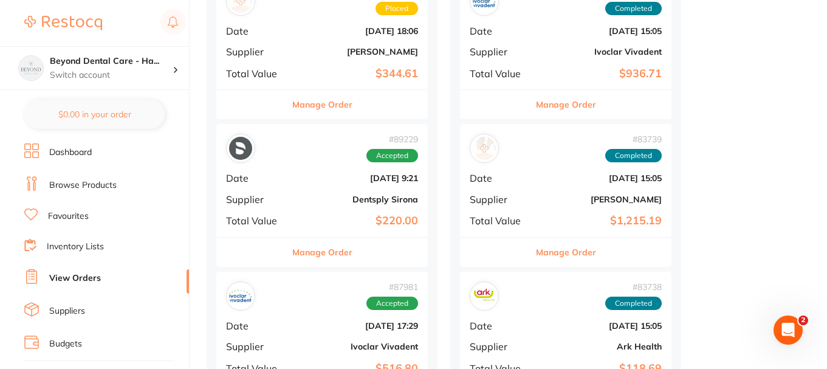
scroll to position [1094, 0]
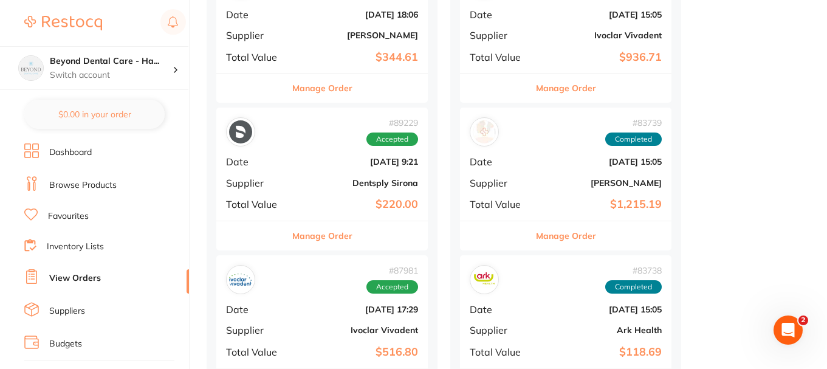
click at [297, 170] on div "# 89229 Accepted Date [DATE] 9:21 Supplier Dentsply Sirona Total Value $220.00" at bounding box center [322, 164] width 212 height 112
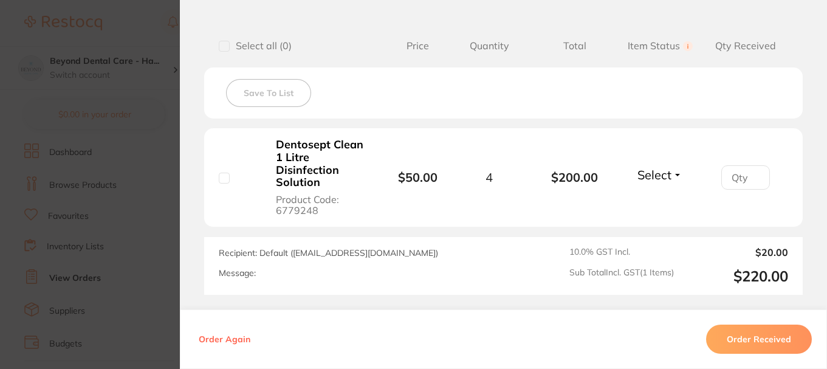
scroll to position [304, 0]
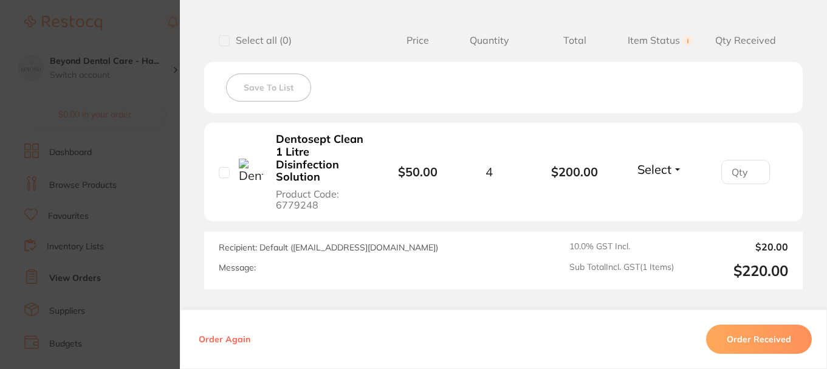
click at [732, 341] on button "Order Received" at bounding box center [759, 339] width 106 height 29
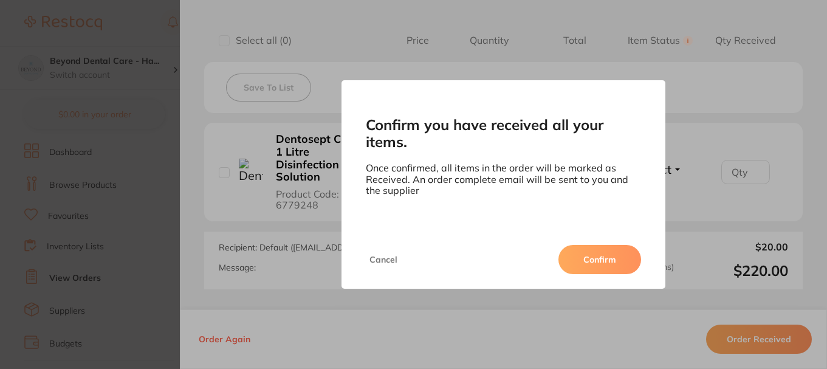
click at [602, 252] on button "Confirm" at bounding box center [600, 259] width 83 height 29
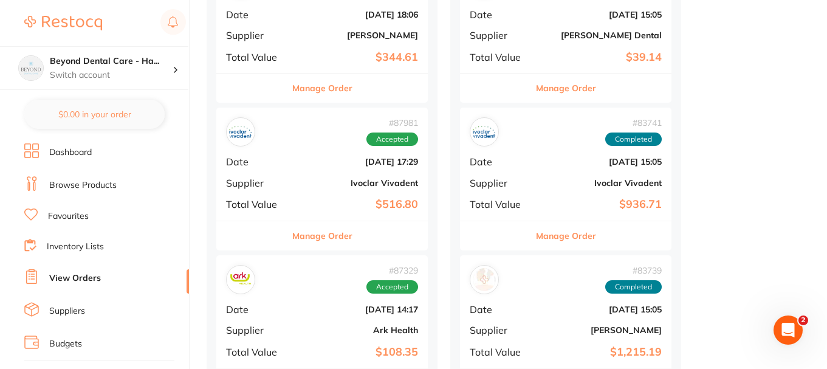
click at [565, 134] on div "# 83741 Completed" at bounding box center [566, 131] width 192 height 29
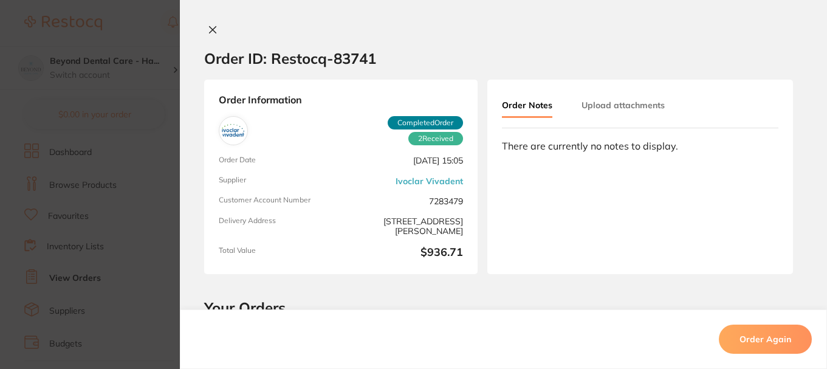
click at [340, 148] on div "Order Information 2 Received Completed Order Order Date [DATE] 15:05 Supplier I…" at bounding box center [341, 177] width 274 height 195
click at [158, 111] on section "Order ID: Restocq- 83741 Order Information 2 Received Completed Order Order Dat…" at bounding box center [413, 184] width 827 height 369
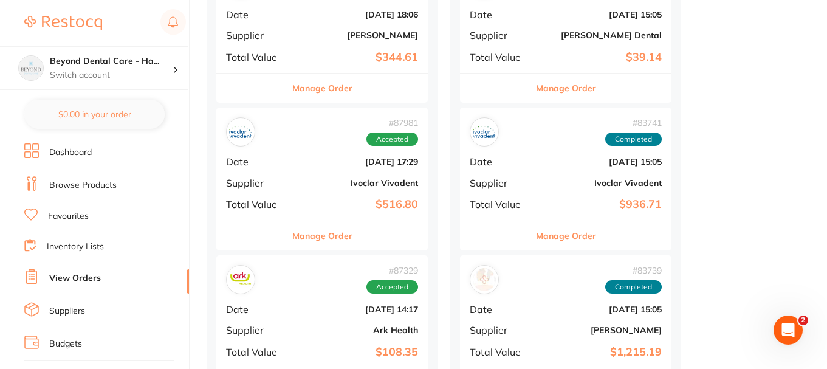
click at [334, 162] on b "[DATE] 17:29" at bounding box center [358, 162] width 122 height 10
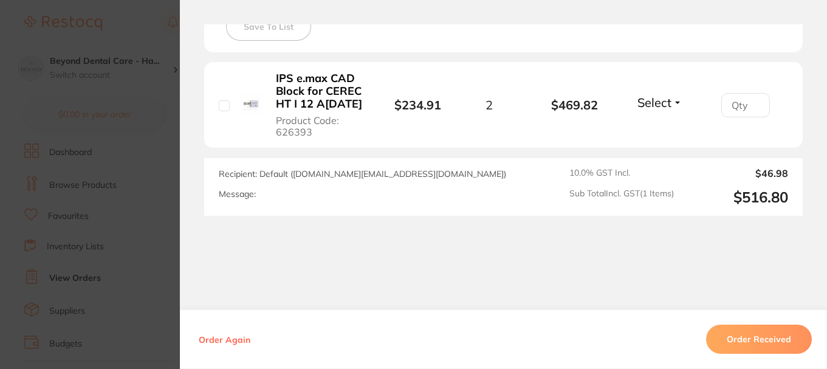
click at [740, 337] on button "Order Received" at bounding box center [759, 339] width 106 height 29
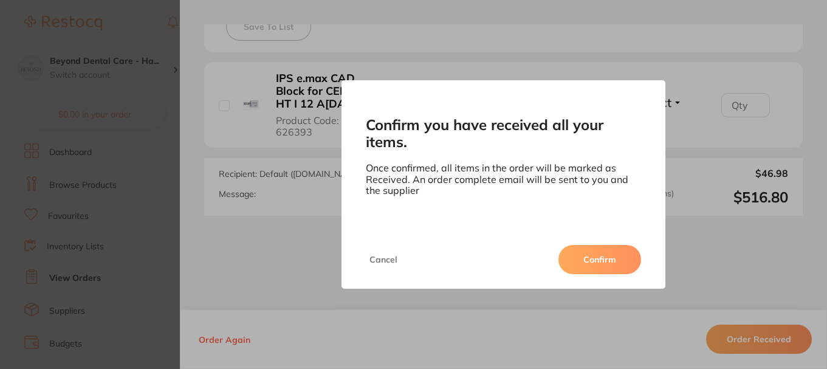
click at [612, 255] on button "Confirm" at bounding box center [600, 259] width 83 height 29
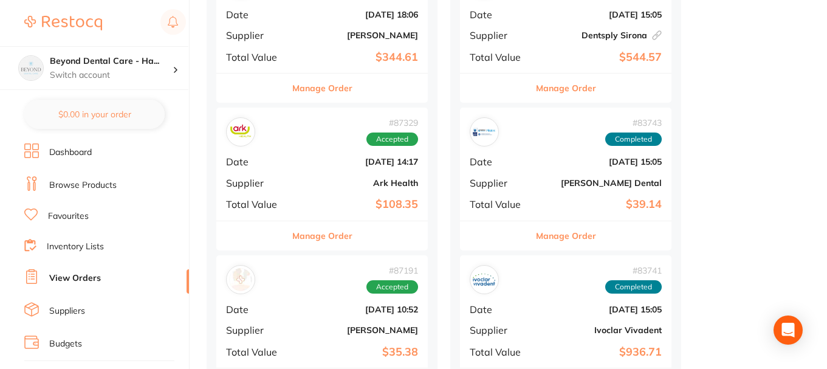
click at [315, 196] on div "# 87329 Accepted Date [DATE] 14:17 Supplier Ark Health Total Value $108.35" at bounding box center [322, 164] width 212 height 112
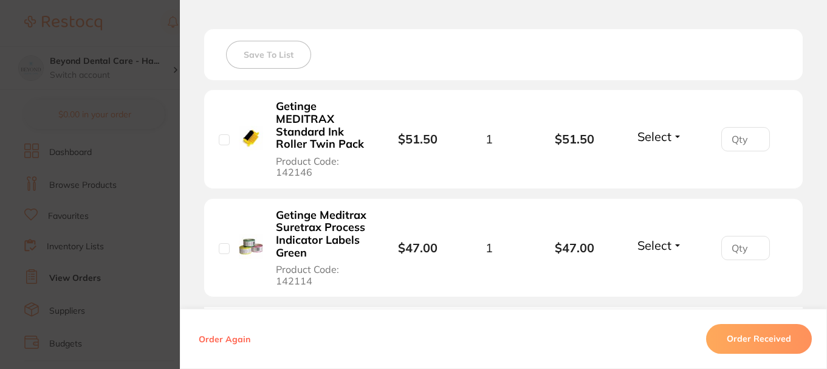
scroll to position [365, 0]
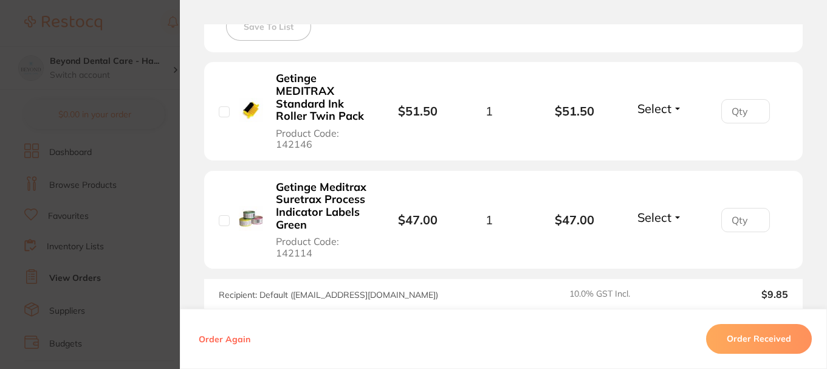
click at [750, 339] on button "Order Received" at bounding box center [759, 339] width 106 height 29
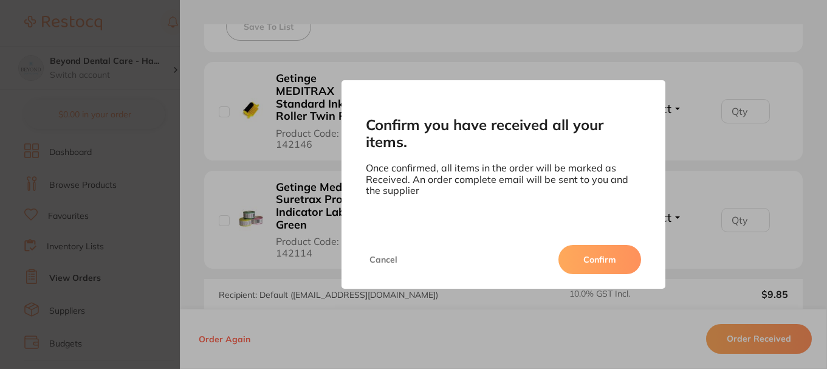
click at [581, 258] on button "Confirm" at bounding box center [600, 259] width 83 height 29
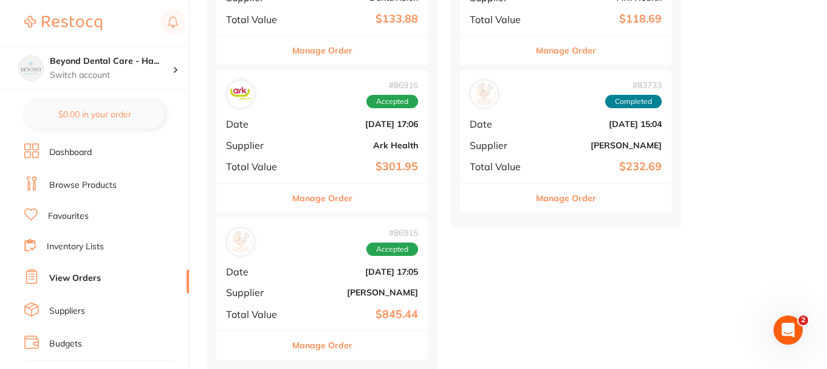
scroll to position [1881, 0]
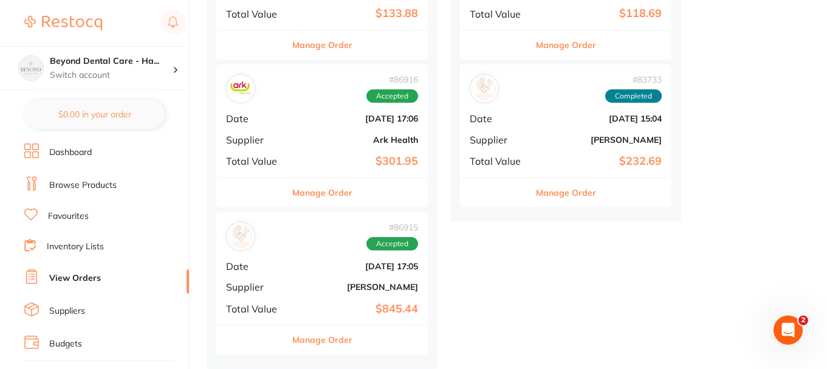
click at [335, 233] on div "# 86915 Accepted" at bounding box center [322, 236] width 192 height 29
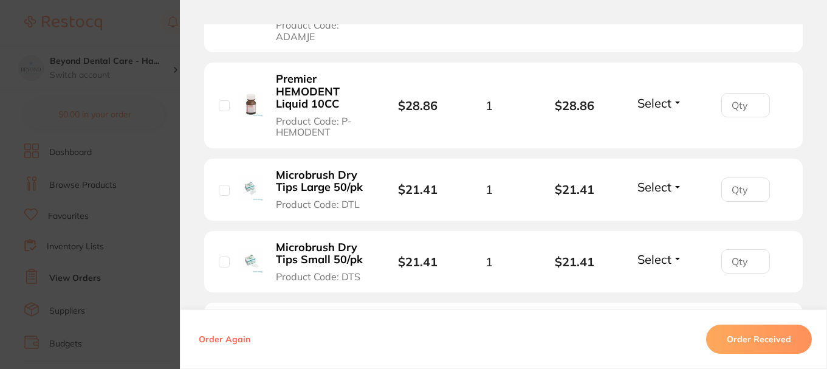
scroll to position [1155, 0]
click at [737, 341] on button "Order Received" at bounding box center [759, 339] width 106 height 29
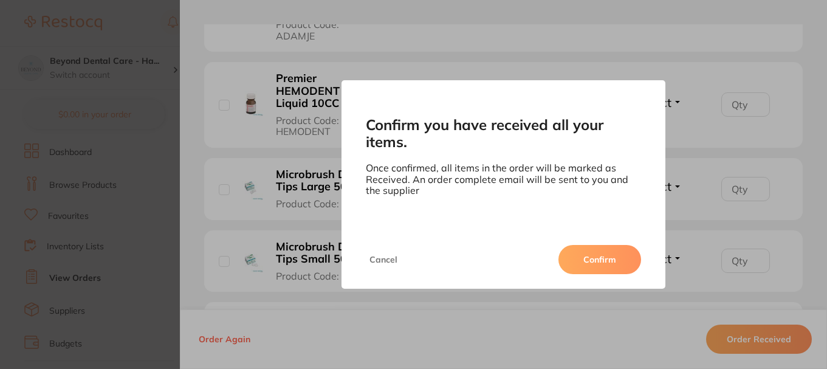
click at [584, 270] on button "Confirm" at bounding box center [600, 259] width 83 height 29
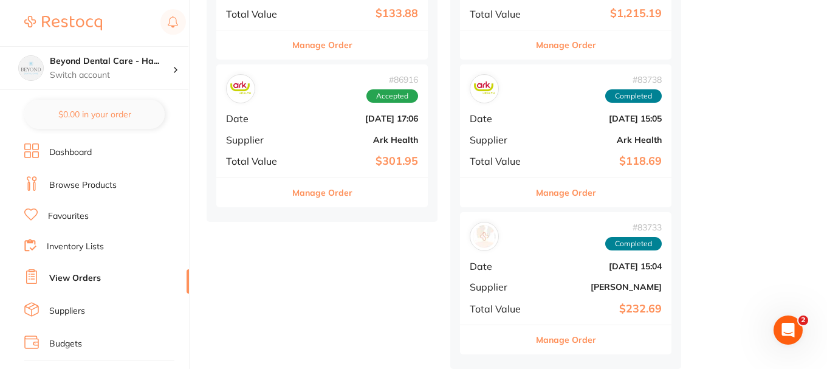
click at [310, 162] on div "# 86916 Accepted Date [DATE] 17:06 Supplier Ark Health Total Value $301.95" at bounding box center [322, 120] width 212 height 112
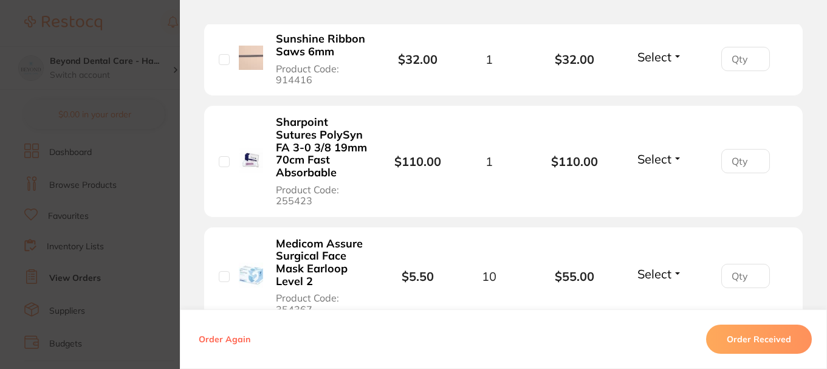
scroll to position [426, 0]
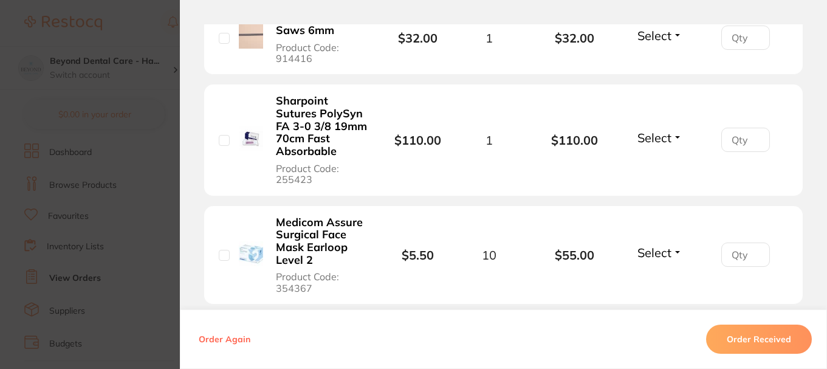
click at [731, 345] on button "Order Received" at bounding box center [759, 339] width 106 height 29
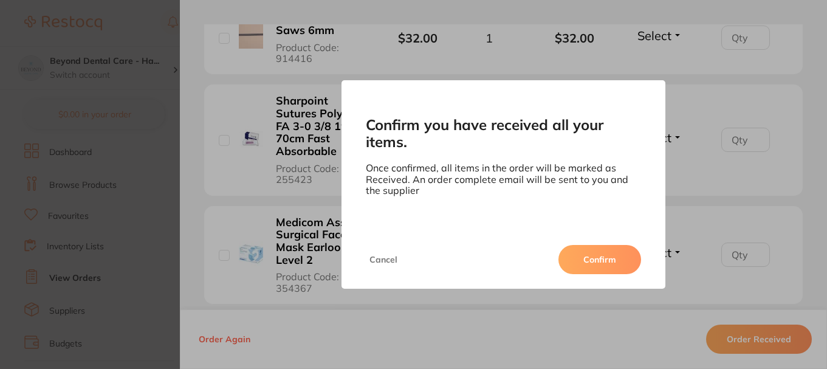
click at [574, 253] on button "Confirm" at bounding box center [600, 259] width 83 height 29
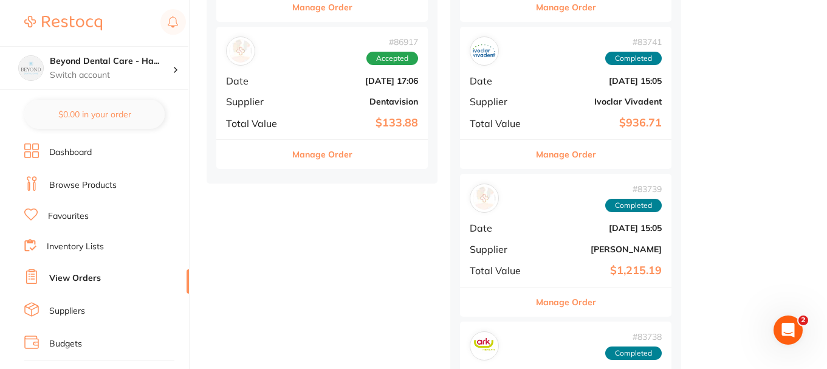
scroll to position [1759, 0]
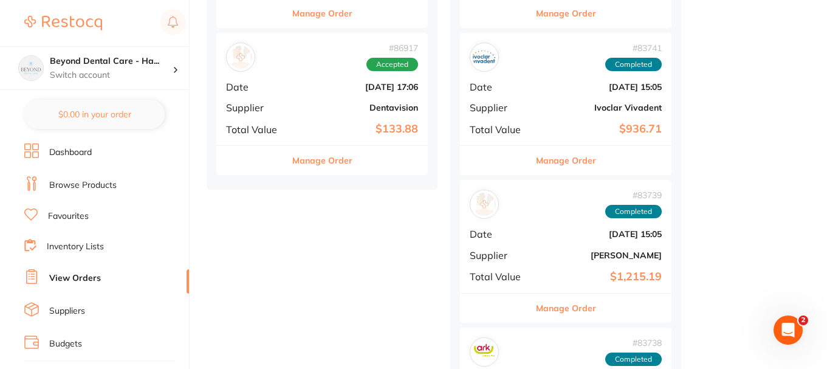
click at [333, 107] on b "Dentavision" at bounding box center [358, 108] width 122 height 10
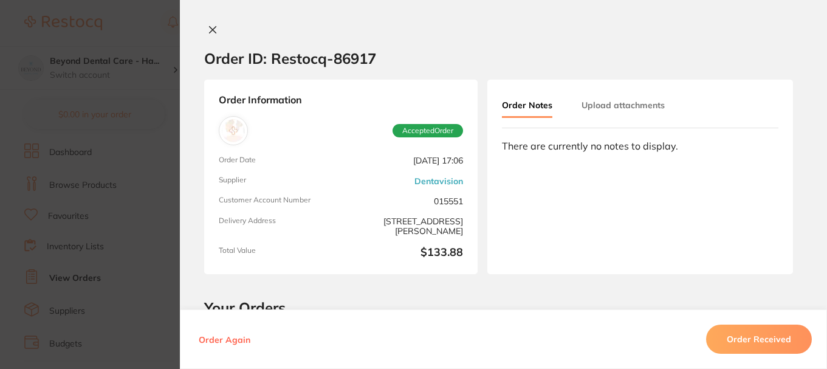
click at [746, 345] on button "Order Received" at bounding box center [759, 339] width 106 height 29
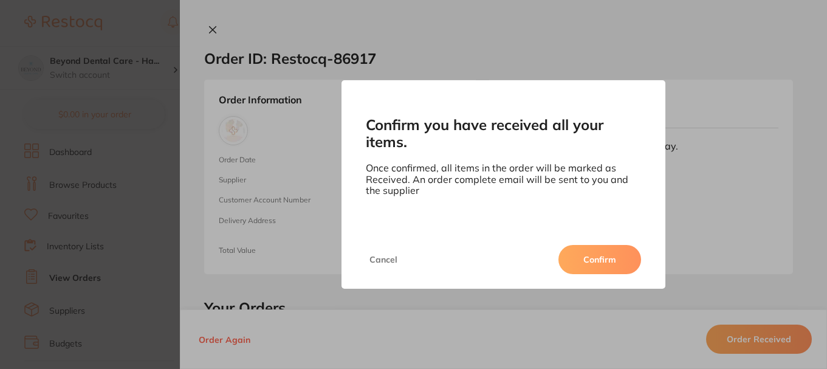
click at [609, 260] on button "Confirm" at bounding box center [600, 259] width 83 height 29
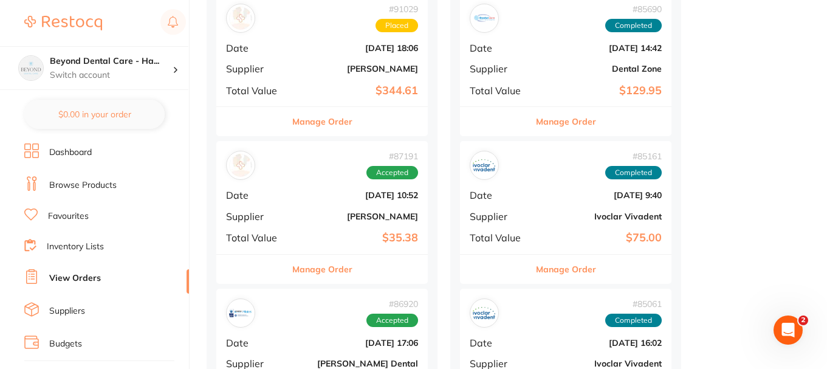
scroll to position [1091, 0]
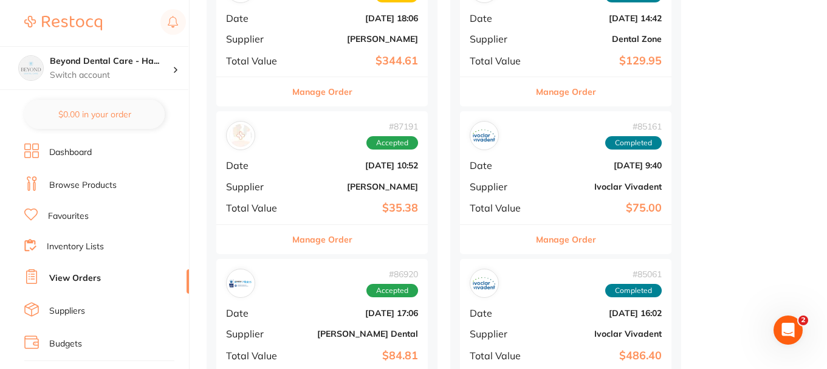
click at [341, 185] on b "[PERSON_NAME]" at bounding box center [358, 187] width 122 height 10
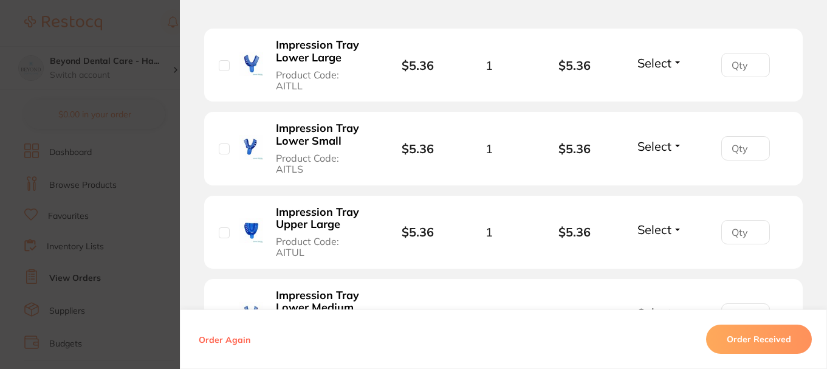
scroll to position [426, 0]
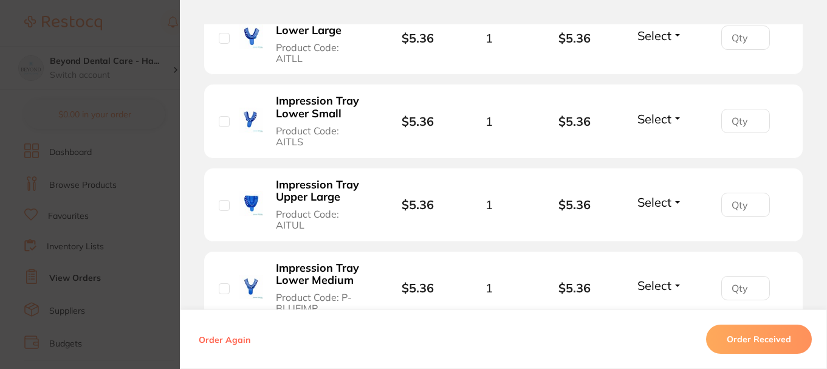
click at [752, 353] on button "Order Received" at bounding box center [759, 339] width 106 height 29
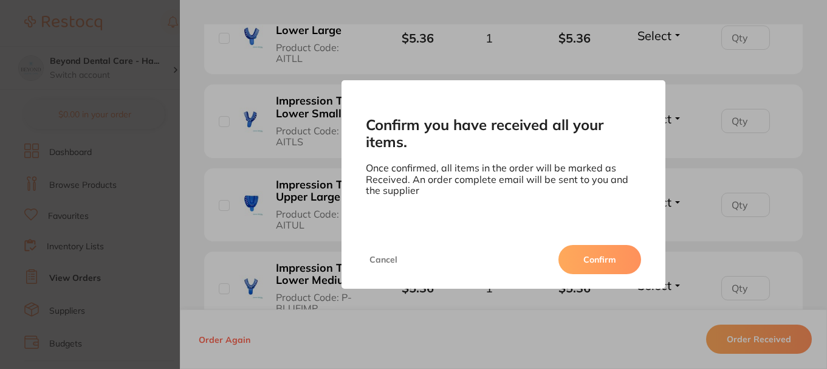
click at [583, 256] on button "Confirm" at bounding box center [600, 259] width 83 height 29
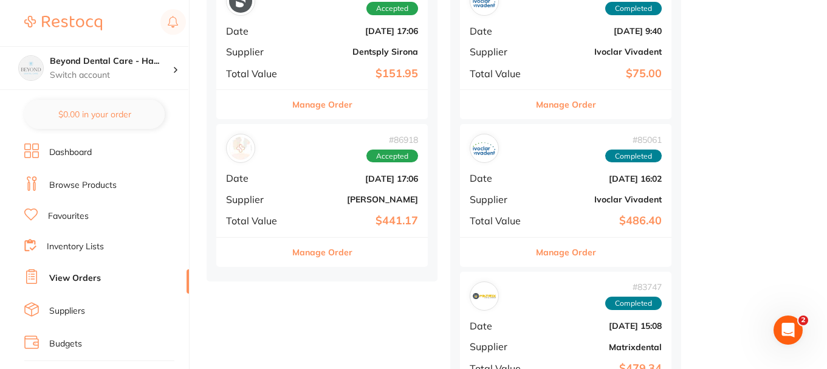
scroll to position [1395, 0]
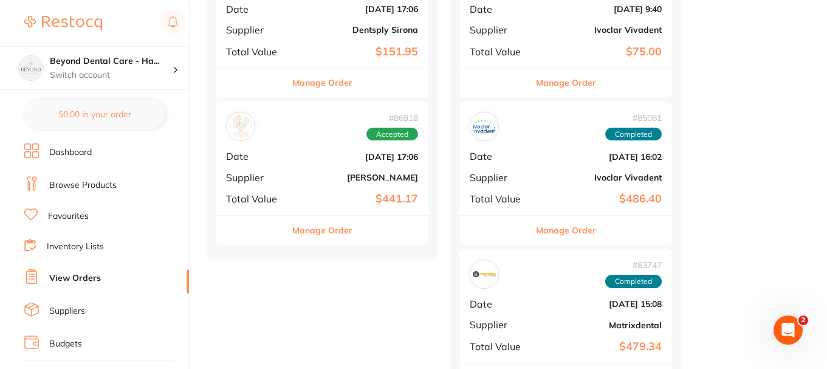
click at [319, 160] on b "[DATE] 17:06" at bounding box center [358, 157] width 122 height 10
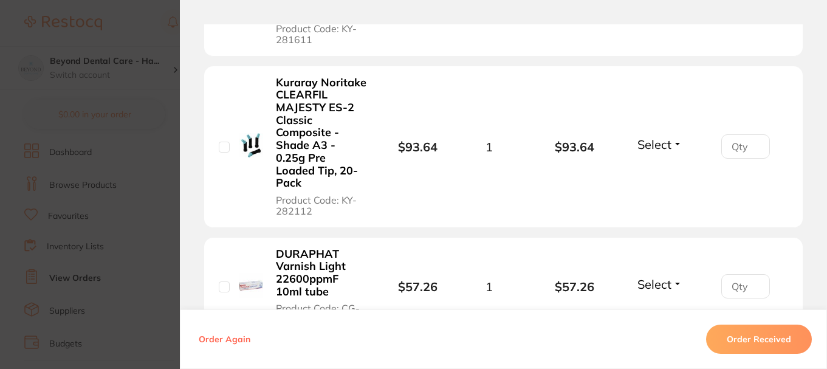
scroll to position [669, 0]
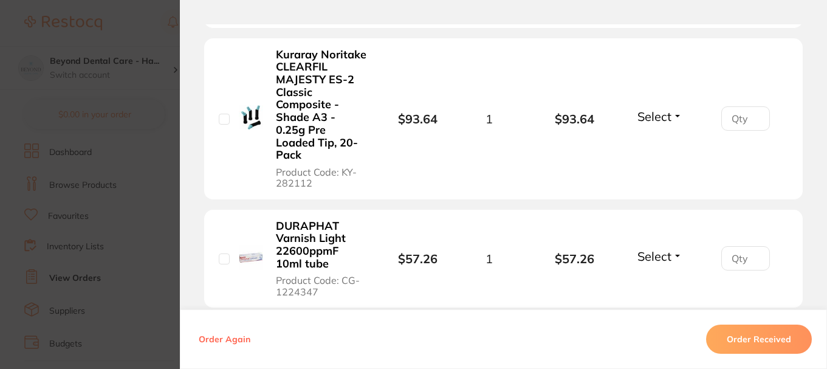
click at [765, 337] on button "Order Received" at bounding box center [759, 339] width 106 height 29
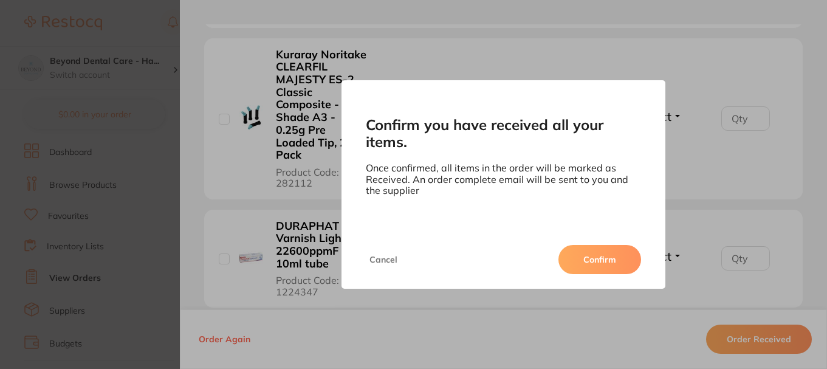
click at [584, 265] on button "Confirm" at bounding box center [600, 259] width 83 height 29
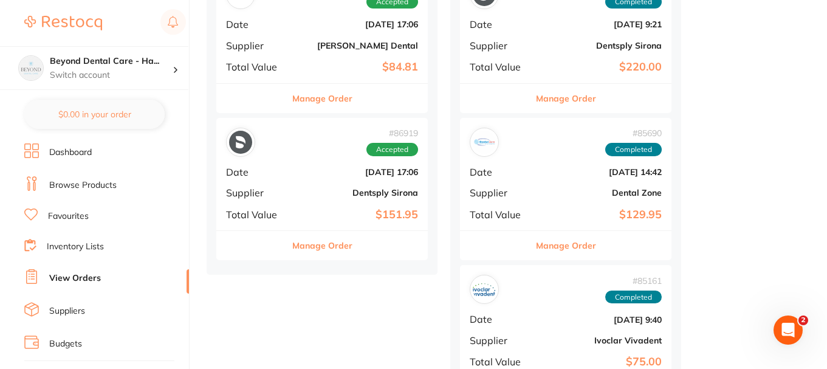
scroll to position [1212, 0]
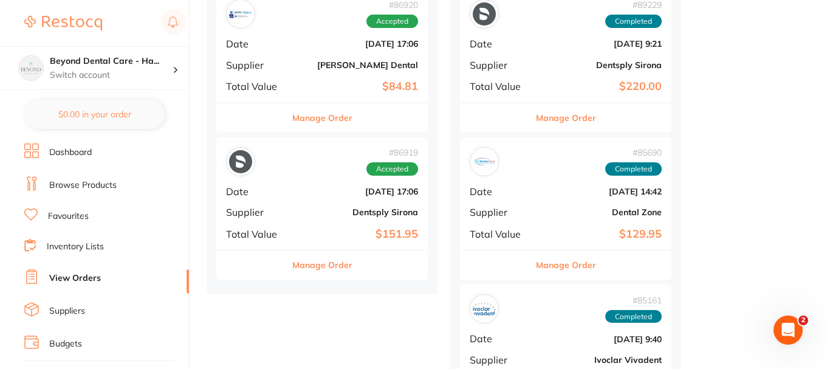
click at [300, 196] on b "Jul 17 2025, 17:06" at bounding box center [358, 192] width 122 height 10
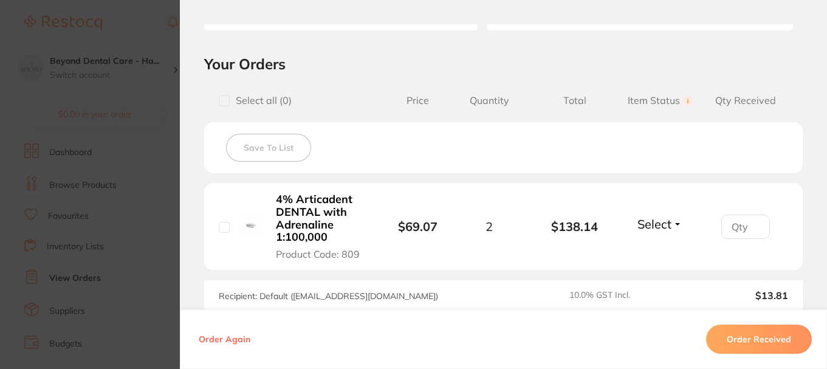
scroll to position [304, 0]
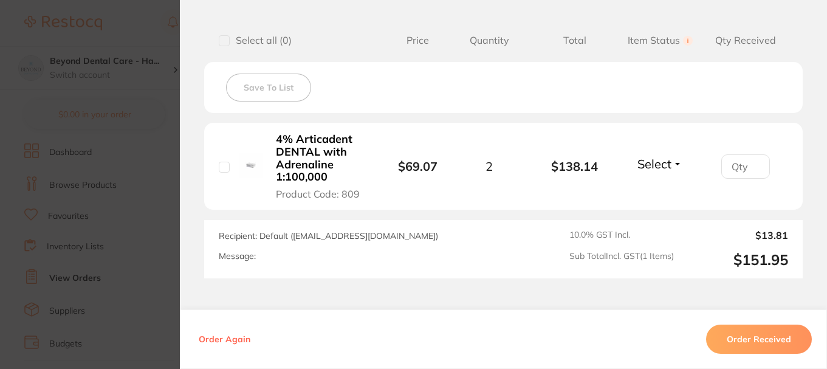
click at [733, 338] on button "Order Received" at bounding box center [759, 339] width 106 height 29
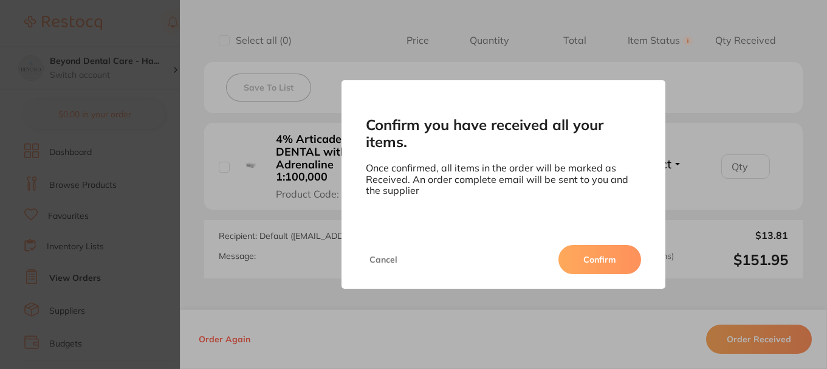
click at [603, 255] on button "Confirm" at bounding box center [600, 259] width 83 height 29
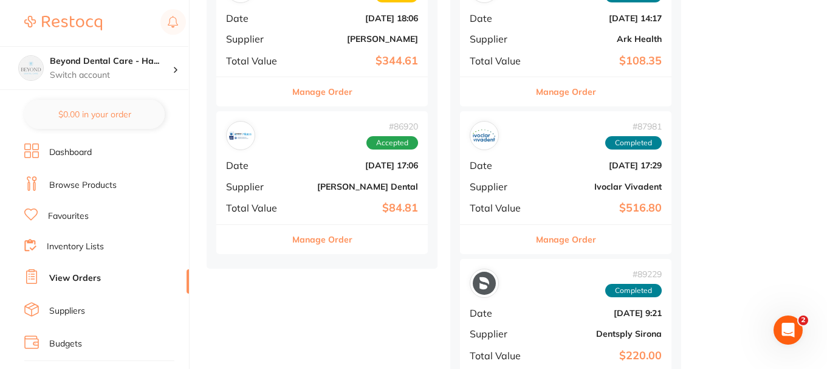
click at [334, 179] on div "# 86920 Accepted Date Jul 17 2025, 17:06 Supplier Erskine Dental Total Value $8…" at bounding box center [322, 167] width 212 height 112
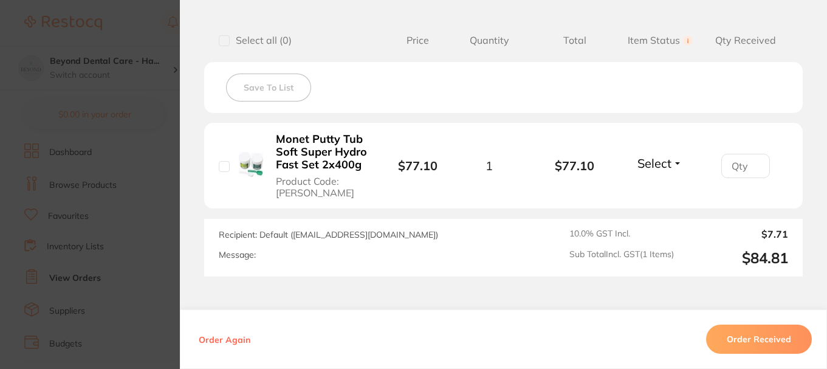
click at [767, 340] on button "Order Received" at bounding box center [759, 339] width 106 height 29
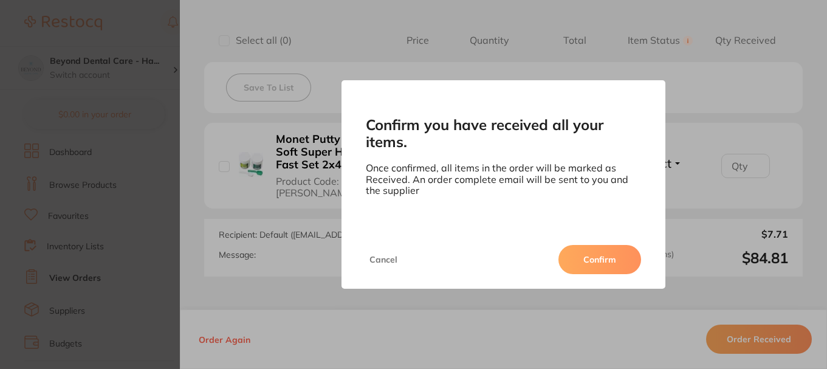
click at [567, 246] on button "Confirm" at bounding box center [600, 259] width 83 height 29
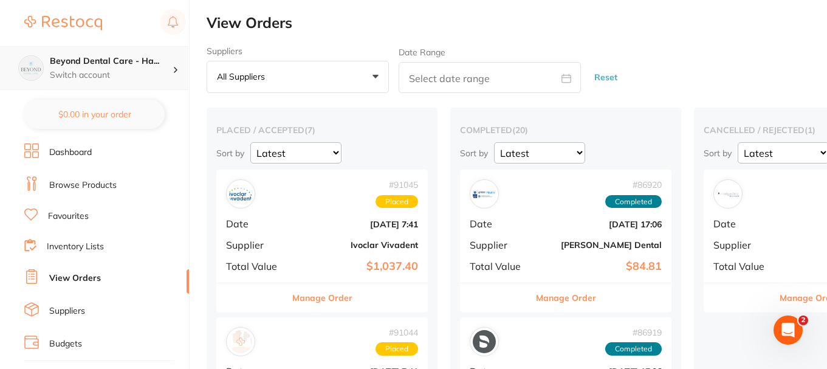
click at [104, 52] on div "Beyond Dental Care - Ha... Switch account" at bounding box center [94, 68] width 188 height 44
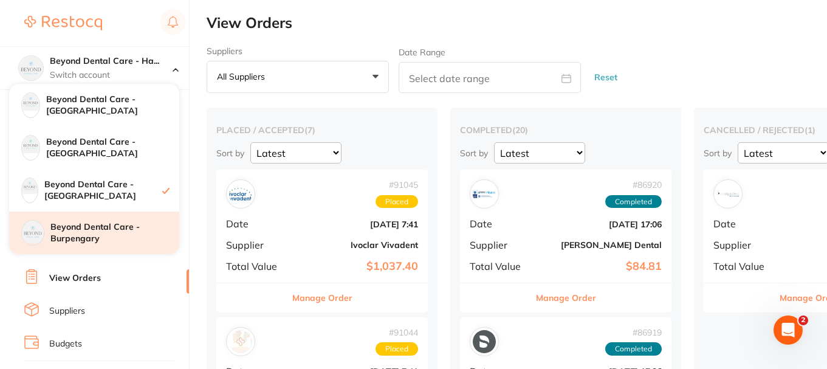
click at [98, 222] on h4 "Beyond Dental Care - Burpengary" at bounding box center [114, 233] width 129 height 24
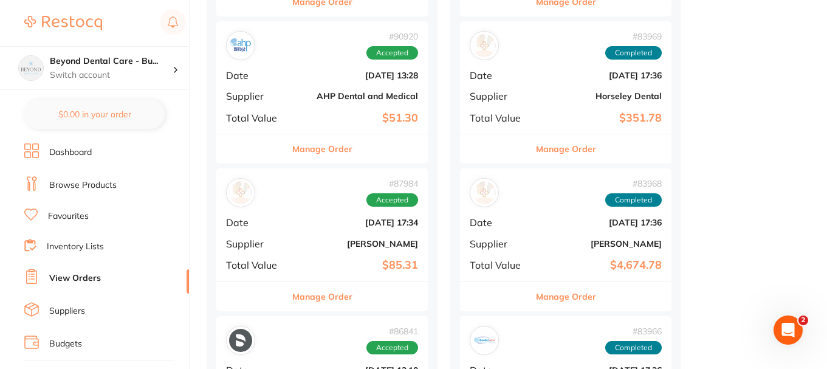
scroll to position [1155, 0]
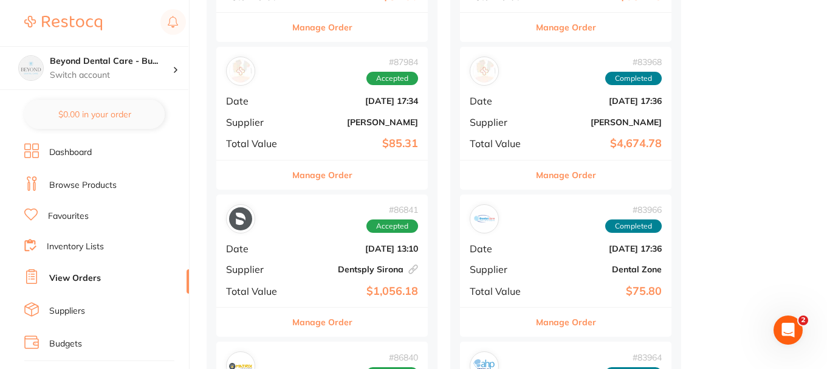
click at [308, 120] on b "[PERSON_NAME]" at bounding box center [358, 122] width 122 height 10
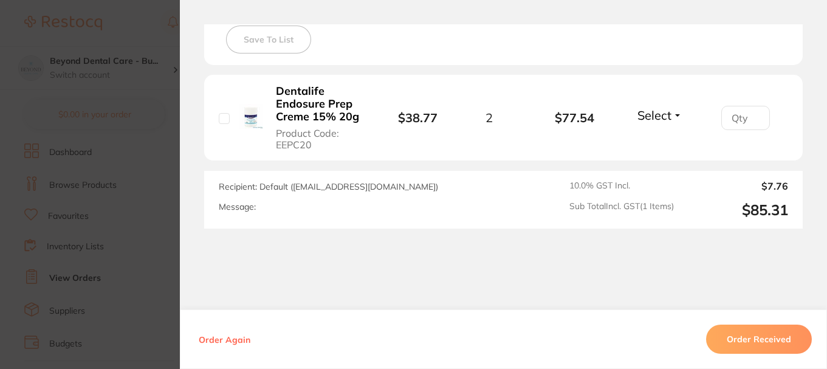
scroll to position [365, 0]
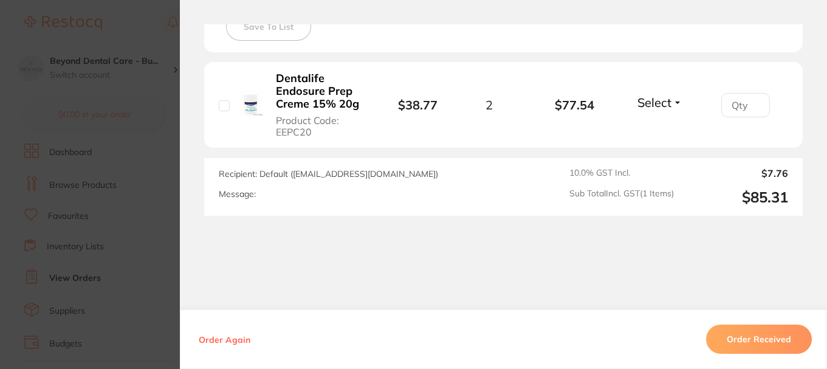
click at [731, 345] on button "Order Received" at bounding box center [759, 339] width 106 height 29
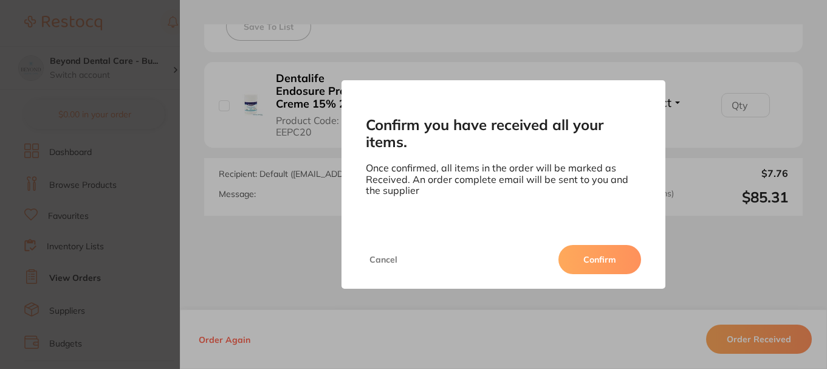
click at [600, 255] on button "Confirm" at bounding box center [600, 259] width 83 height 29
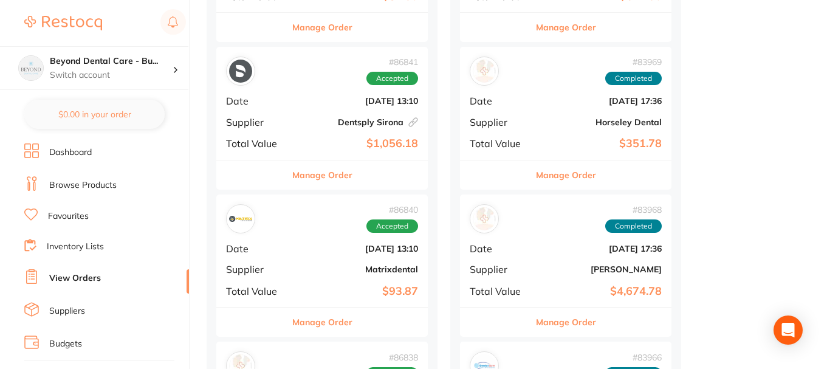
click at [331, 106] on div "# 86841 Accepted Date Jul 17 2025, 13:10 Supplier Dentsply Sirona This order ha…" at bounding box center [322, 103] width 212 height 112
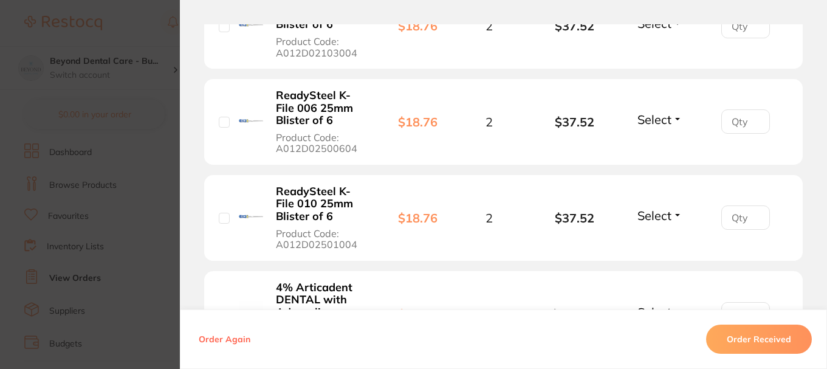
scroll to position [790, 0]
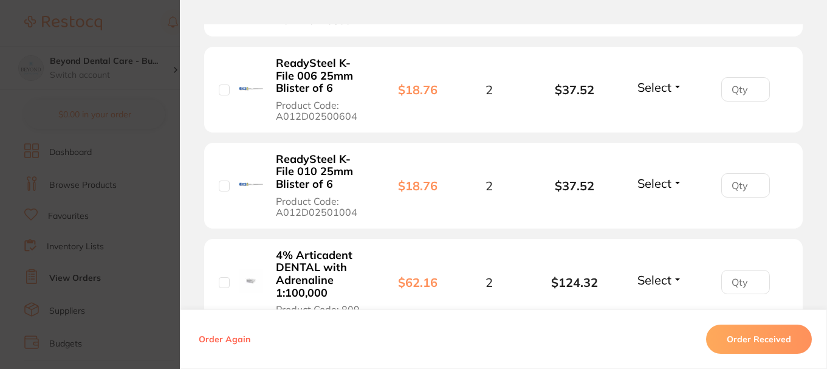
click at [755, 335] on button "Order Received" at bounding box center [759, 339] width 106 height 29
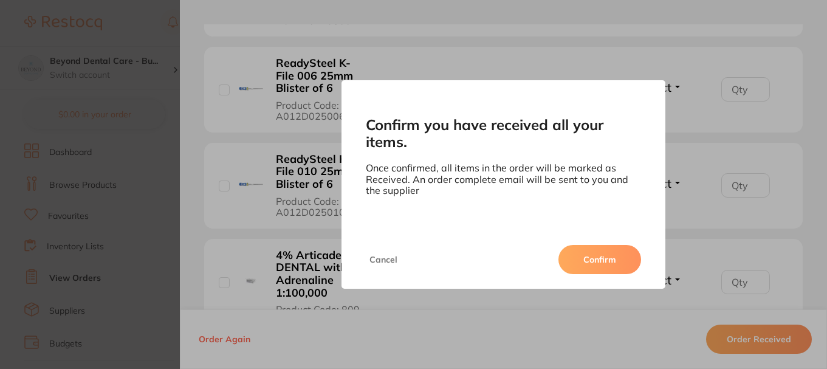
click at [593, 258] on button "Confirm" at bounding box center [600, 259] width 83 height 29
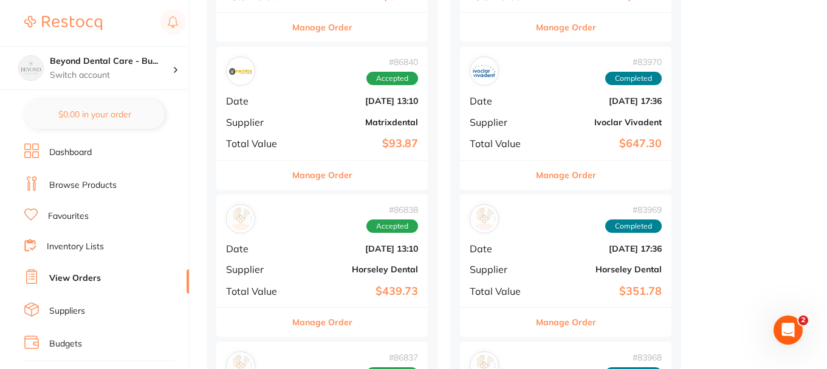
click at [325, 134] on div "# 86840 Accepted Date Jul 17 2025, 13:10 Supplier Matrixdental Total Value $93.…" at bounding box center [322, 103] width 212 height 112
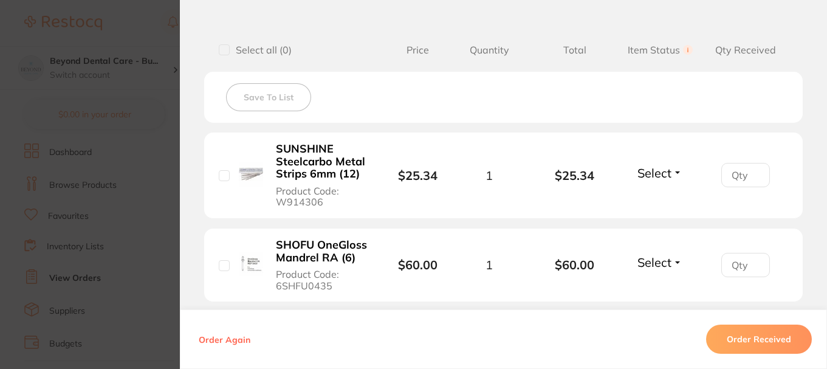
scroll to position [486, 0]
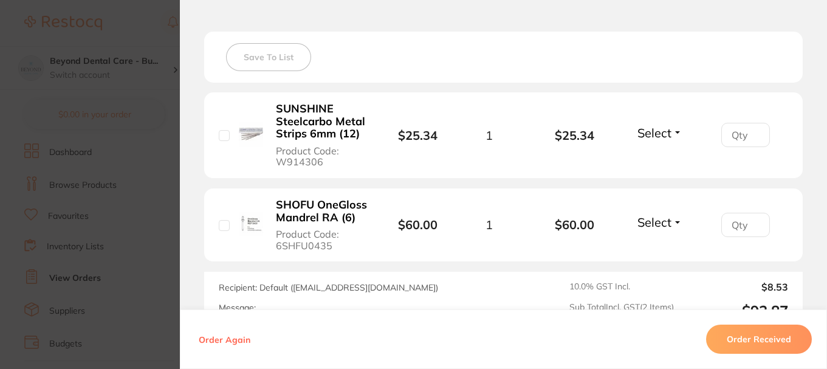
click at [750, 342] on button "Order Received" at bounding box center [759, 339] width 106 height 29
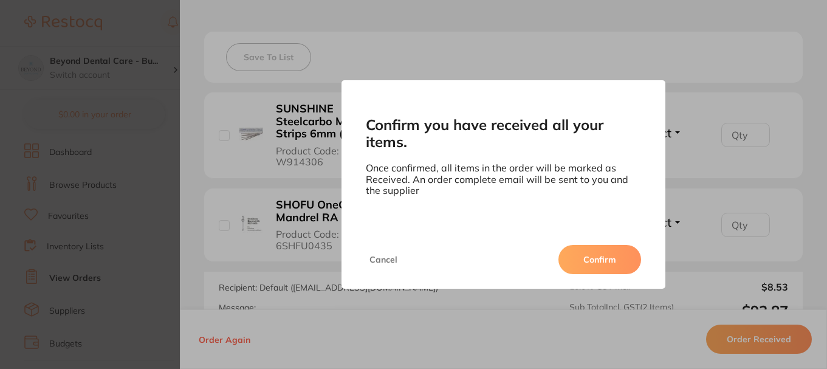
click at [604, 252] on button "Confirm" at bounding box center [600, 259] width 83 height 29
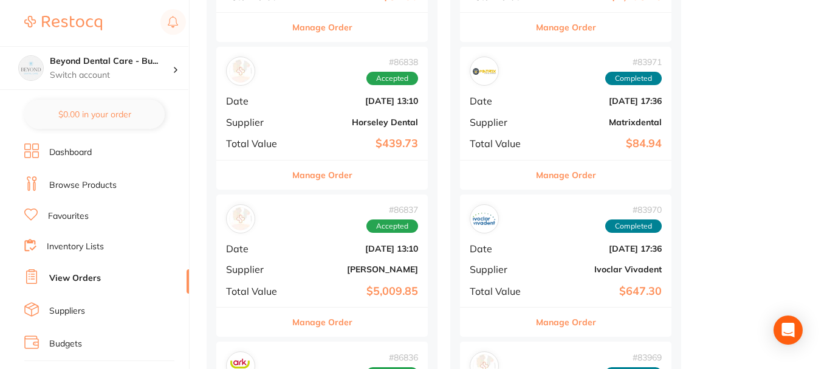
click at [346, 120] on b "Horseley Dental" at bounding box center [358, 122] width 122 height 10
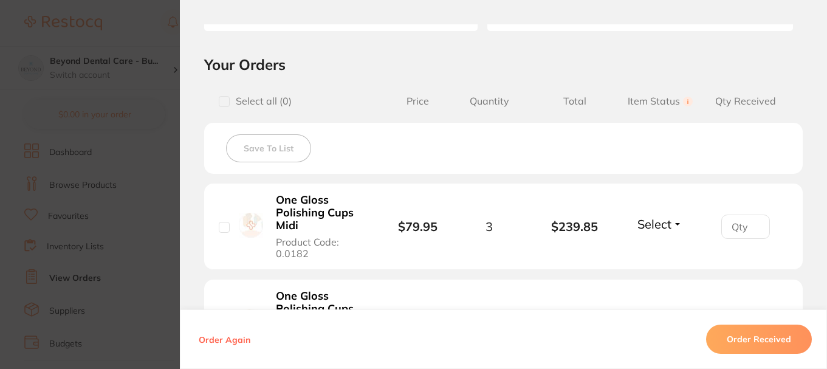
click at [736, 335] on button "Order Received" at bounding box center [759, 339] width 106 height 29
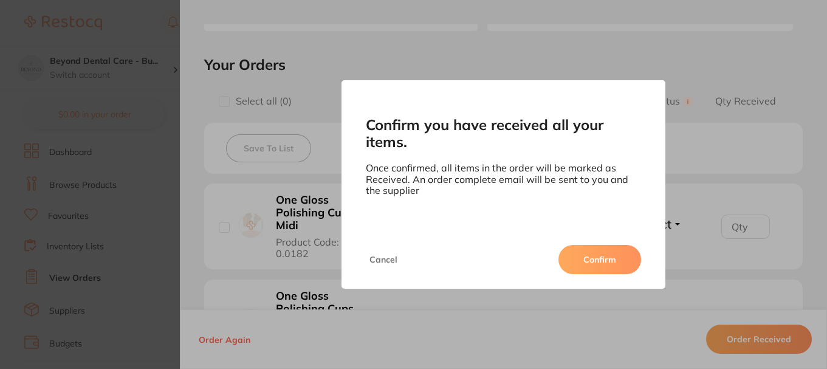
click at [594, 261] on button "Confirm" at bounding box center [600, 259] width 83 height 29
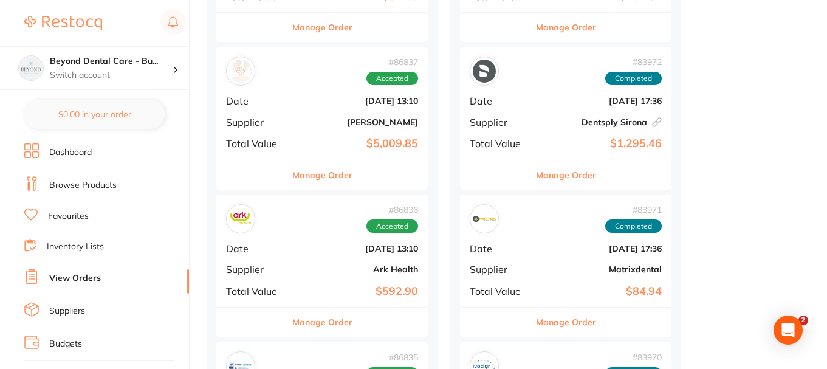
scroll to position [1216, 0]
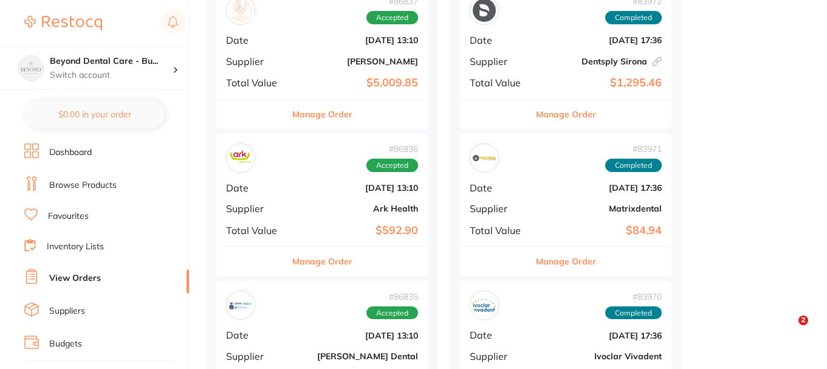
click at [320, 206] on b "Ark Health" at bounding box center [358, 209] width 122 height 10
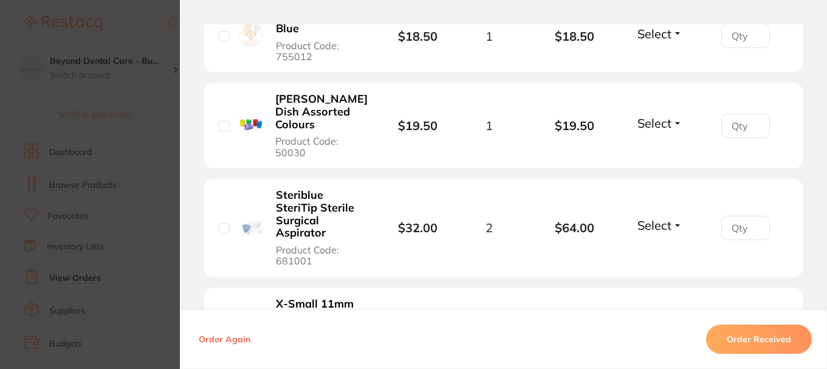
scroll to position [486, 0]
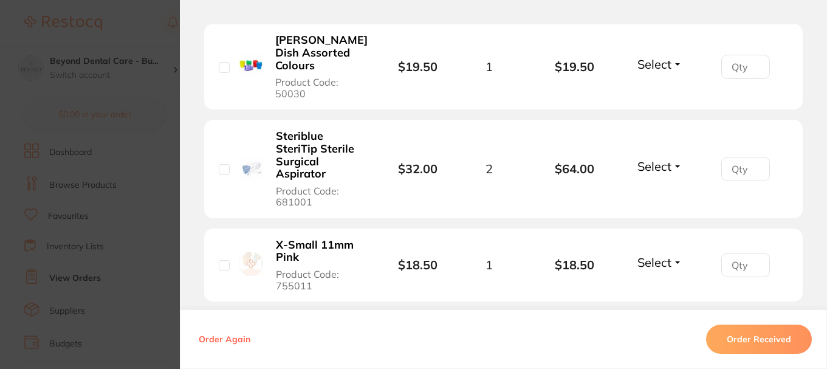
click at [769, 332] on button "Order Received" at bounding box center [759, 339] width 106 height 29
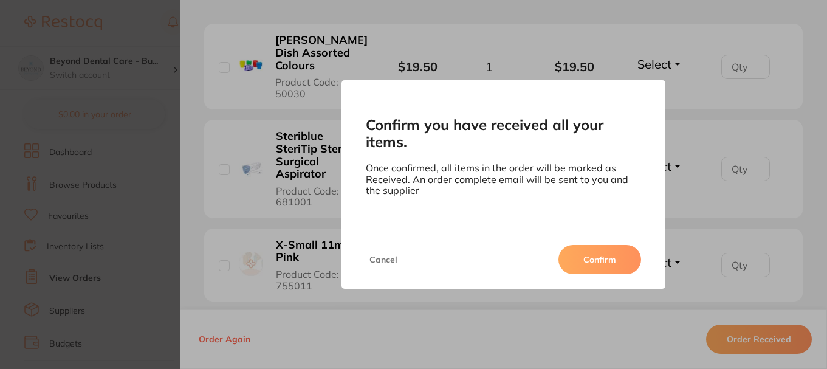
click at [575, 264] on button "Confirm" at bounding box center [600, 259] width 83 height 29
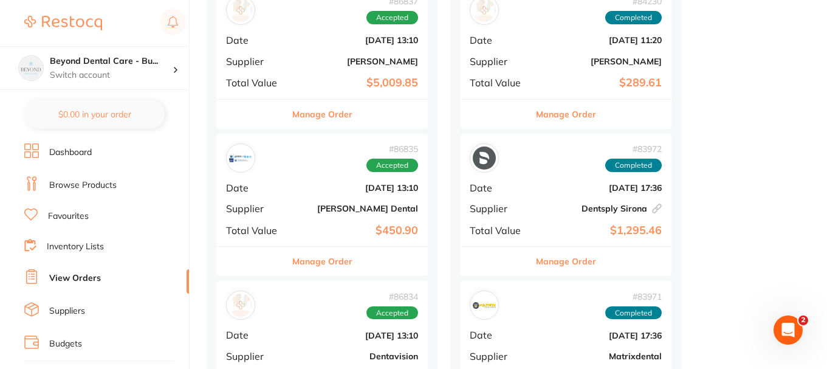
click at [303, 80] on b "$5,009.85" at bounding box center [358, 83] width 122 height 13
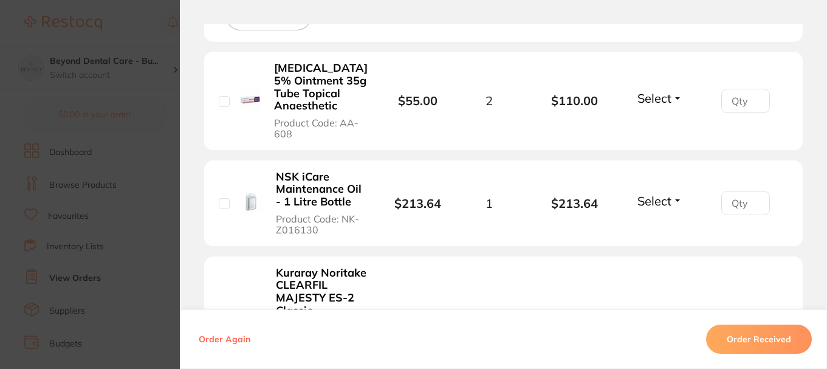
scroll to position [426, 0]
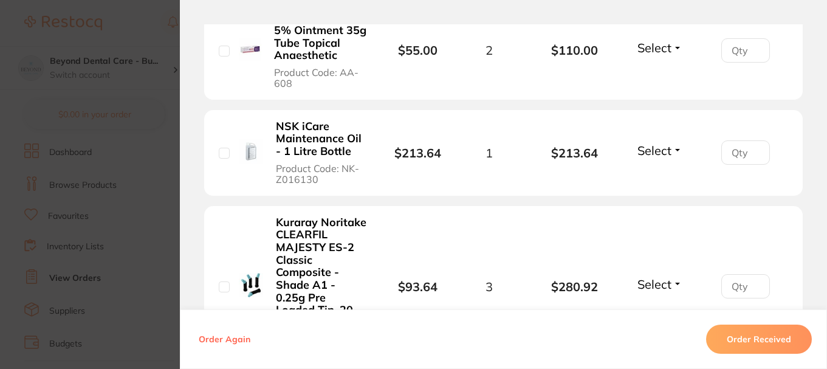
click at [728, 334] on button "Order Received" at bounding box center [759, 339] width 106 height 29
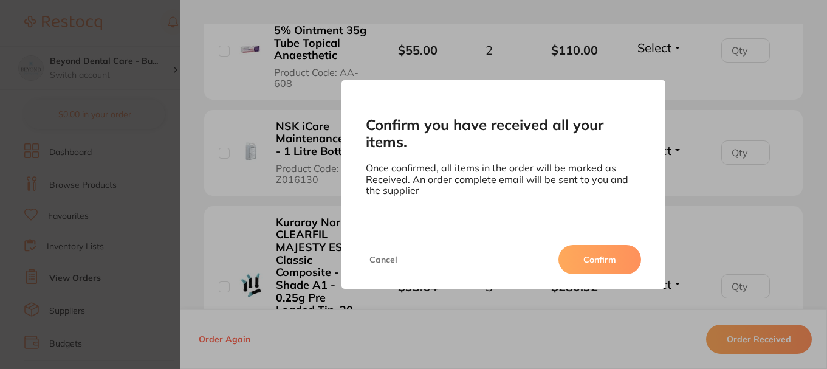
click at [577, 256] on button "Confirm" at bounding box center [600, 259] width 83 height 29
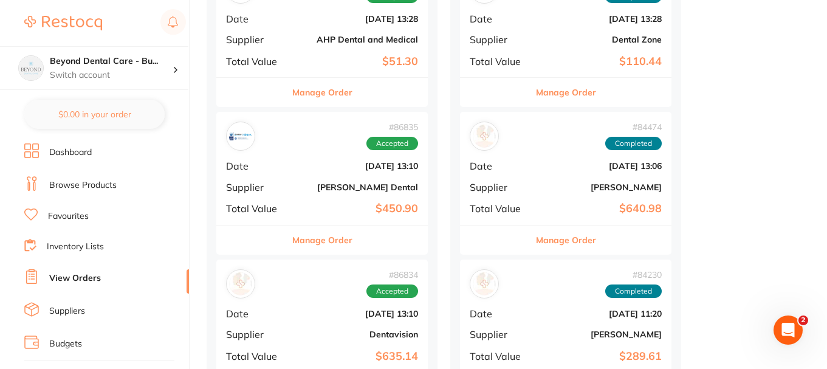
scroll to position [1094, 0]
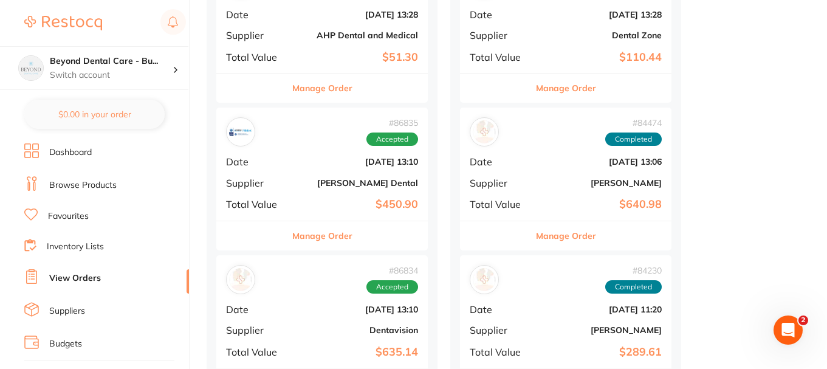
click at [329, 190] on div "# 86835 Accepted Date Jul 17 2025, 13:10 Supplier Erskine Dental Total Value $4…" at bounding box center [322, 164] width 212 height 112
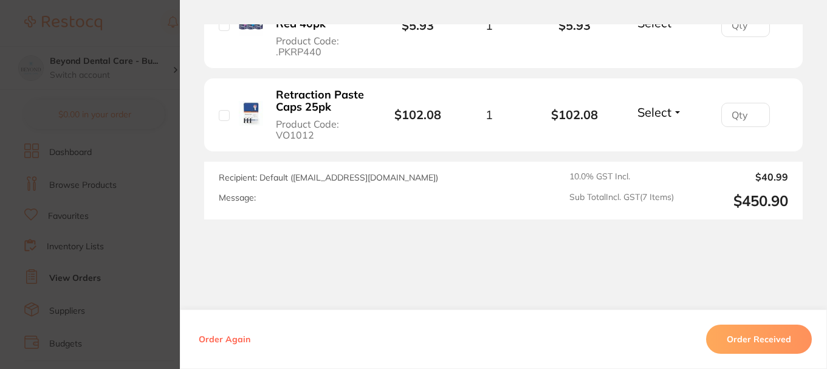
scroll to position [945, 0]
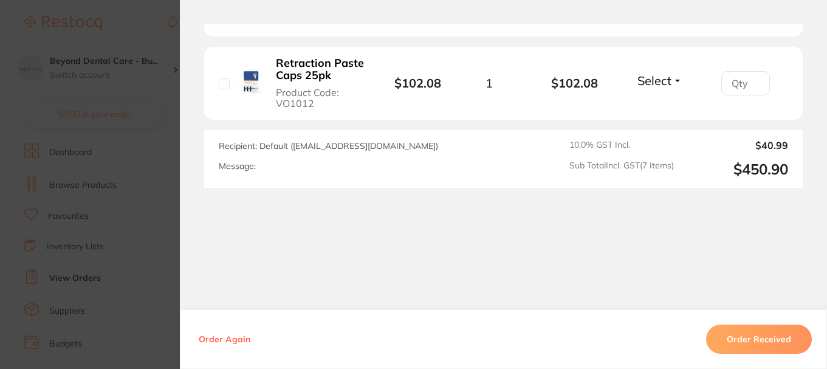
click at [740, 332] on button "Order Received" at bounding box center [759, 339] width 106 height 29
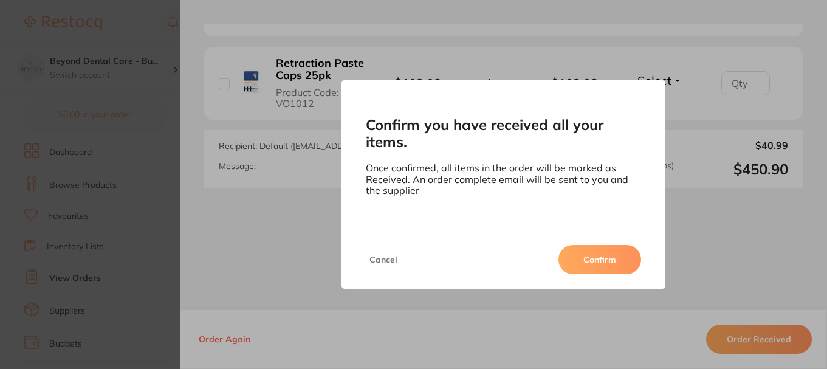
drag, startPoint x: 580, startPoint y: 261, endPoint x: 571, endPoint y: 262, distance: 8.5
click at [581, 263] on button "Confirm" at bounding box center [600, 259] width 83 height 29
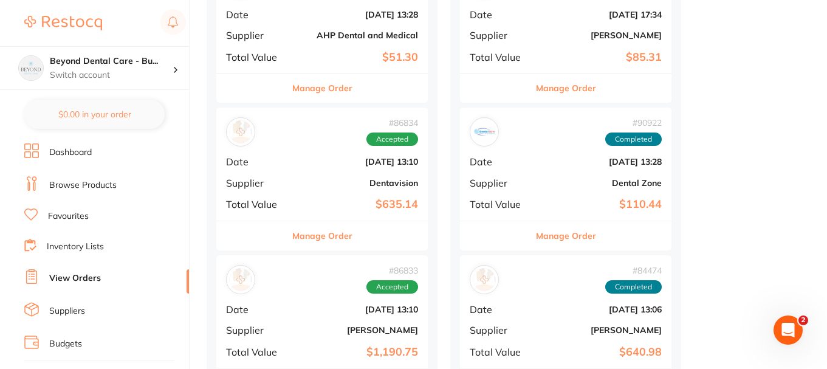
click at [302, 179] on b "Dentavision" at bounding box center [358, 183] width 122 height 10
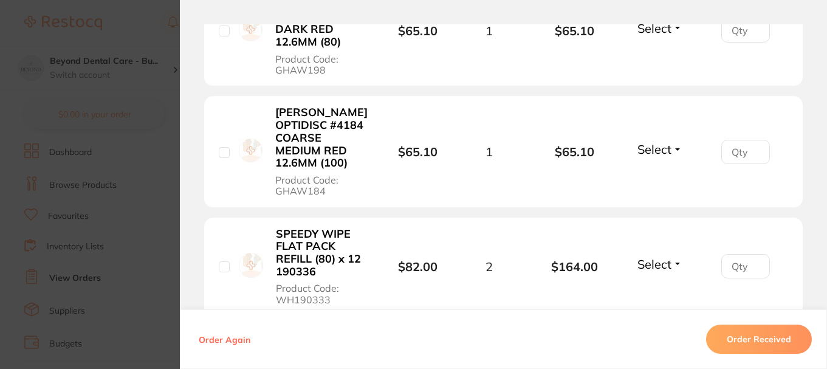
scroll to position [729, 0]
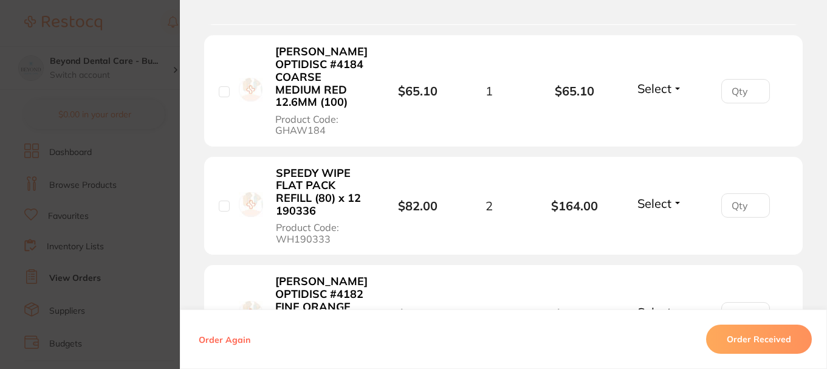
click at [766, 333] on button "Order Received" at bounding box center [759, 339] width 106 height 29
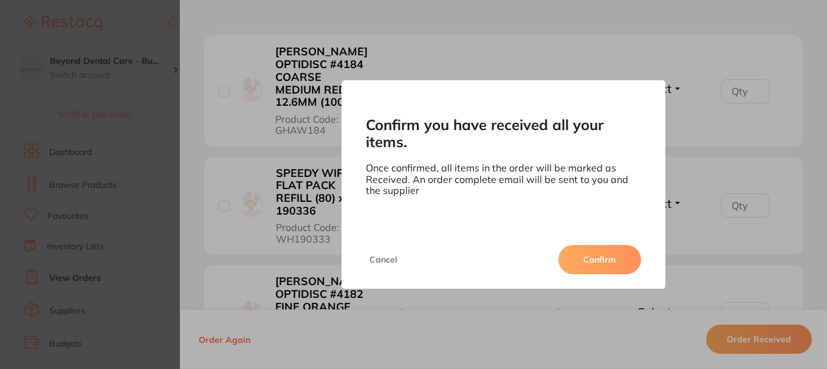
click at [583, 261] on button "Confirm" at bounding box center [600, 259] width 83 height 29
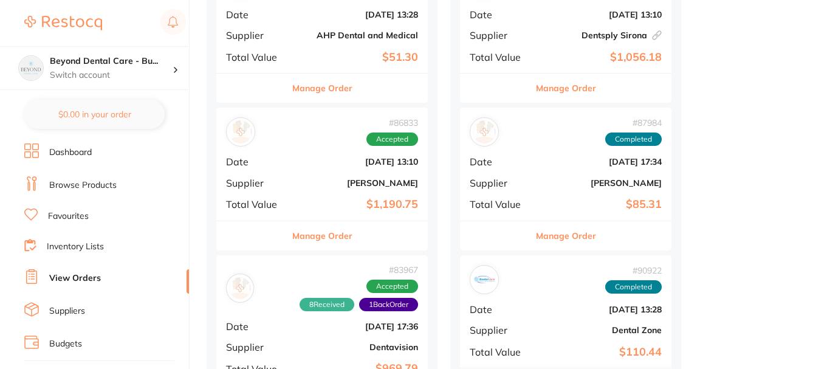
click at [325, 180] on b "[PERSON_NAME]" at bounding box center [358, 183] width 122 height 10
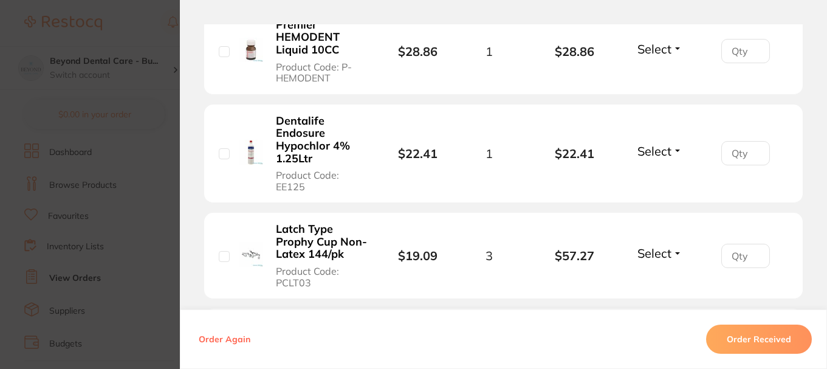
scroll to position [547, 0]
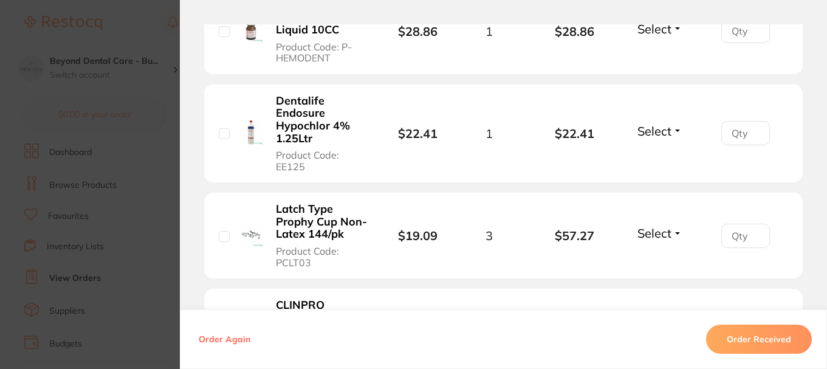
click at [719, 338] on button "Order Received" at bounding box center [759, 339] width 106 height 29
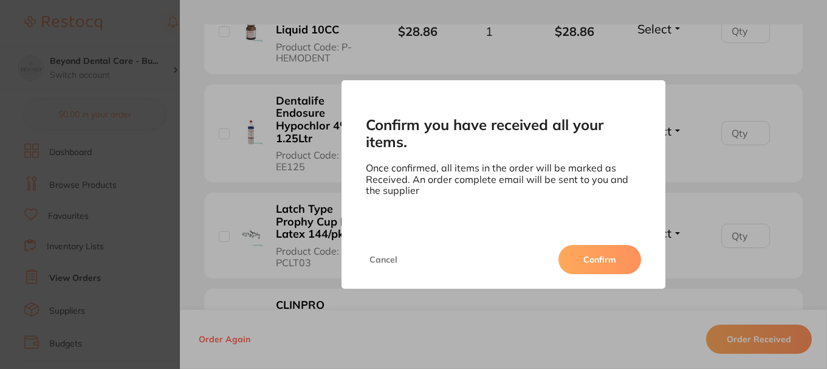
click at [576, 264] on button "Confirm" at bounding box center [600, 259] width 83 height 29
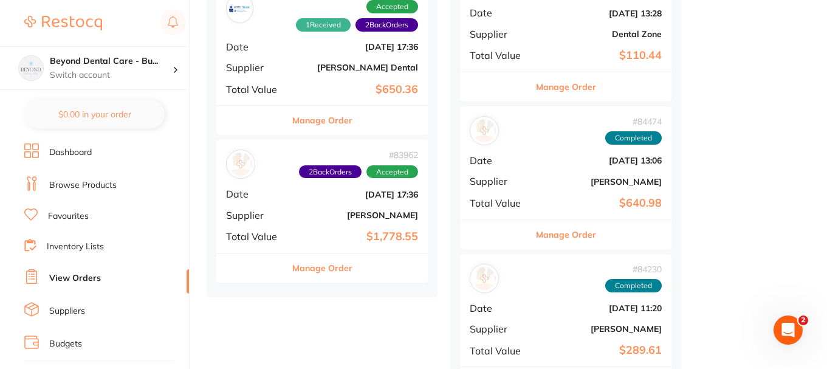
scroll to position [1520, 0]
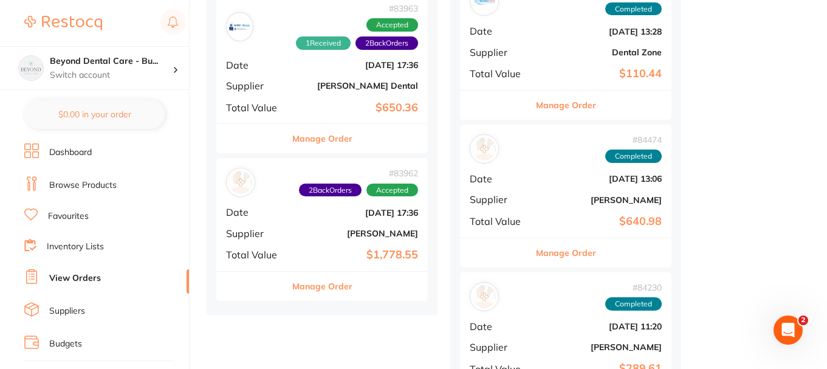
click at [304, 241] on div "# 83962 2 Back Orders Accepted Date Jun 19 2025, 17:36 Supplier Adam Dental Tot…" at bounding box center [322, 214] width 212 height 112
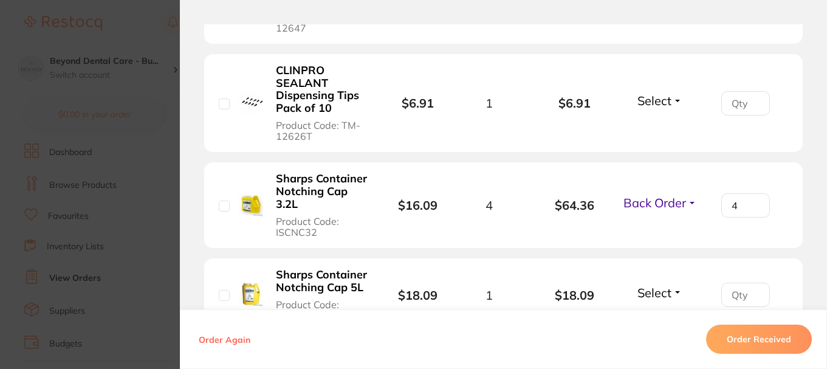
scroll to position [2553, 0]
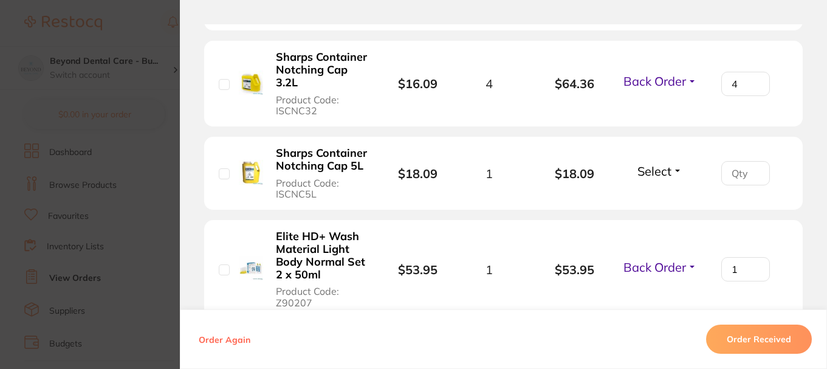
click at [740, 343] on button "Order Received" at bounding box center [759, 339] width 106 height 29
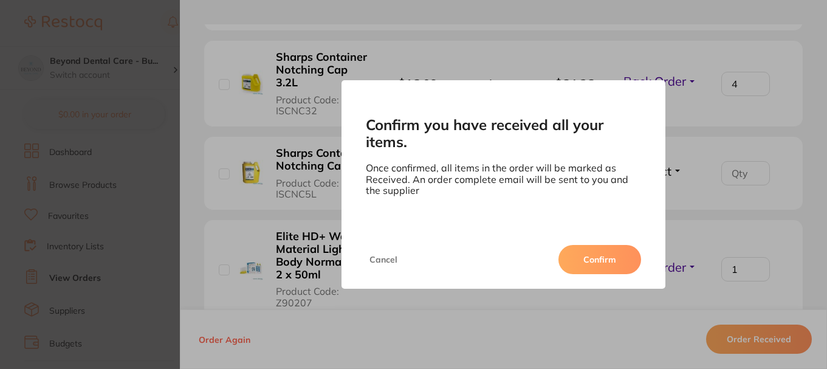
click at [587, 261] on button "Confirm" at bounding box center [600, 259] width 83 height 29
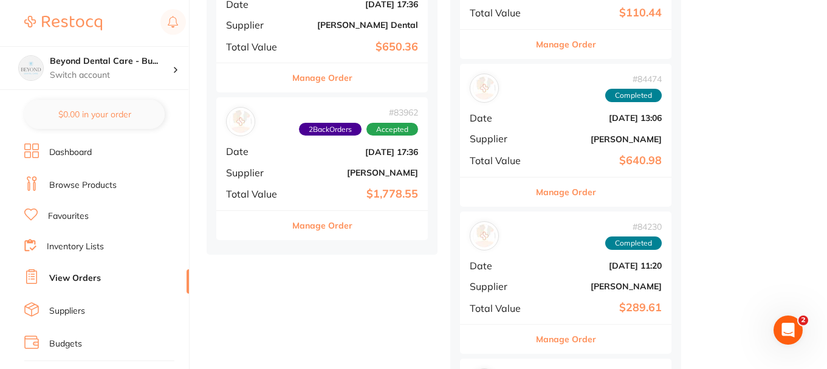
click at [344, 172] on b "[PERSON_NAME]" at bounding box center [358, 173] width 122 height 10
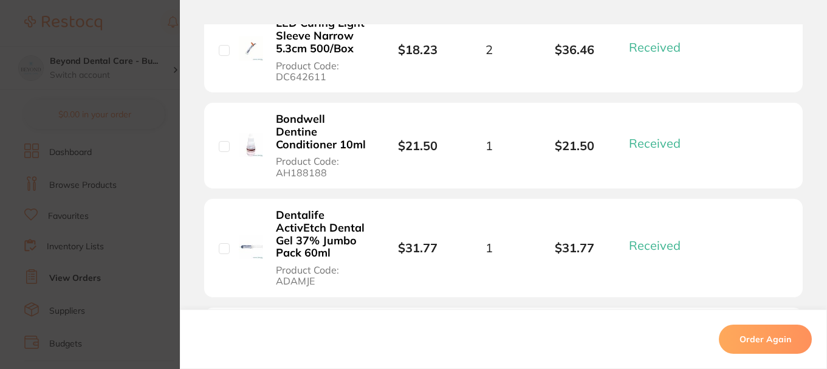
scroll to position [1277, 0]
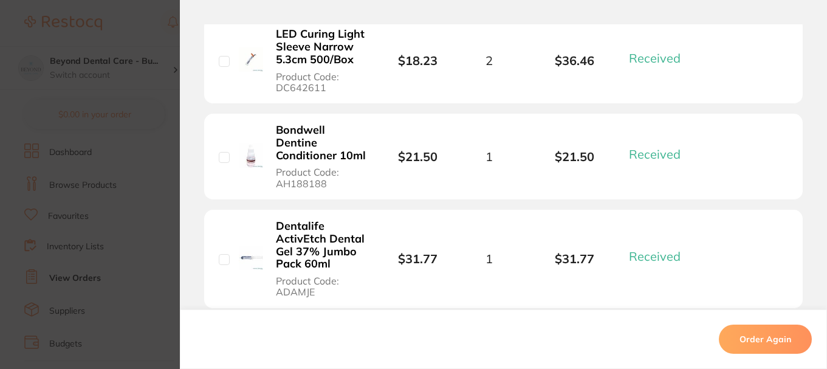
click at [148, 115] on section "Order ID: Restocq- 83962 Order Information 30 Received Completed Order Order Da…" at bounding box center [413, 184] width 827 height 369
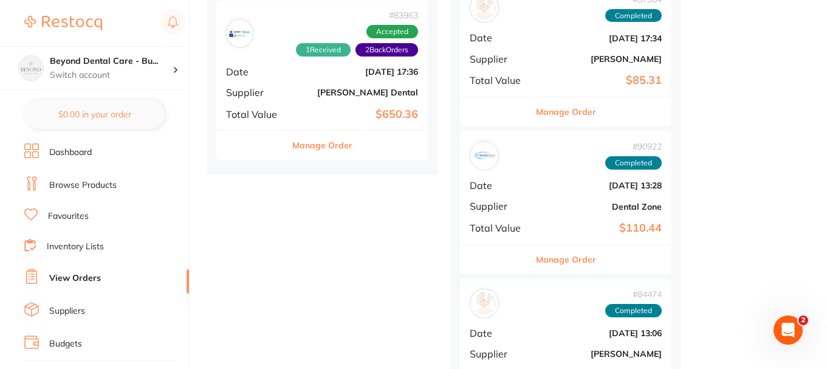
scroll to position [1459, 0]
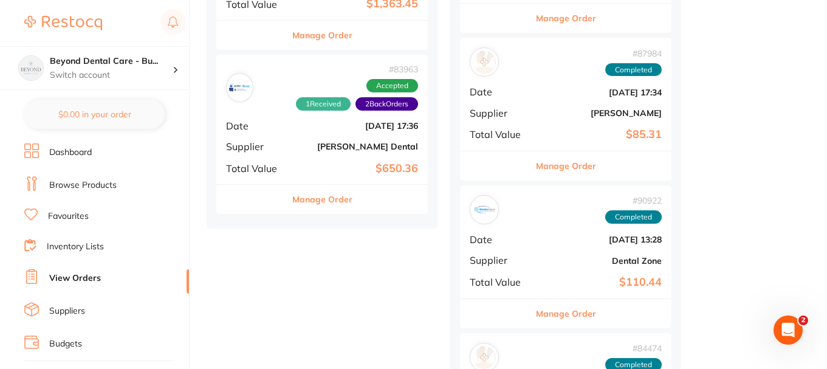
click at [305, 144] on b "[PERSON_NAME] Dental" at bounding box center [358, 147] width 122 height 10
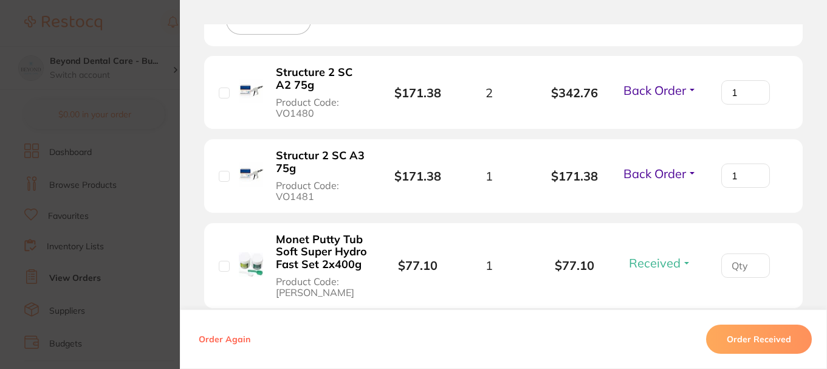
scroll to position [365, 0]
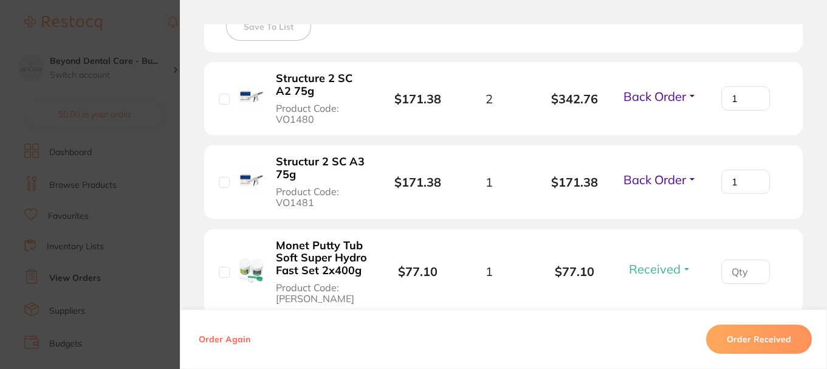
drag, startPoint x: 723, startPoint y: 316, endPoint x: 728, endPoint y: 328, distance: 13.1
click at [726, 324] on div "Order Again Order Received" at bounding box center [503, 339] width 647 height 60
click at [728, 328] on button "Order Received" at bounding box center [759, 339] width 106 height 29
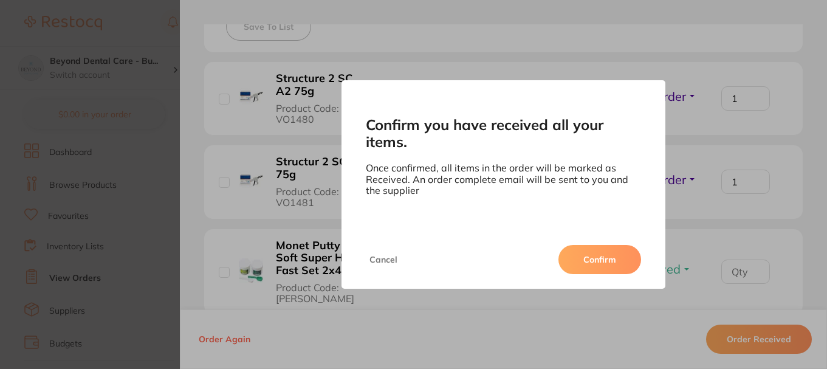
click at [596, 269] on button "Confirm" at bounding box center [600, 259] width 83 height 29
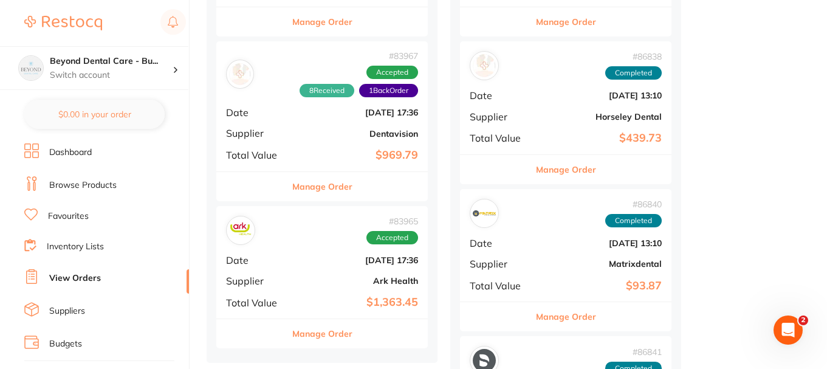
scroll to position [1155, 0]
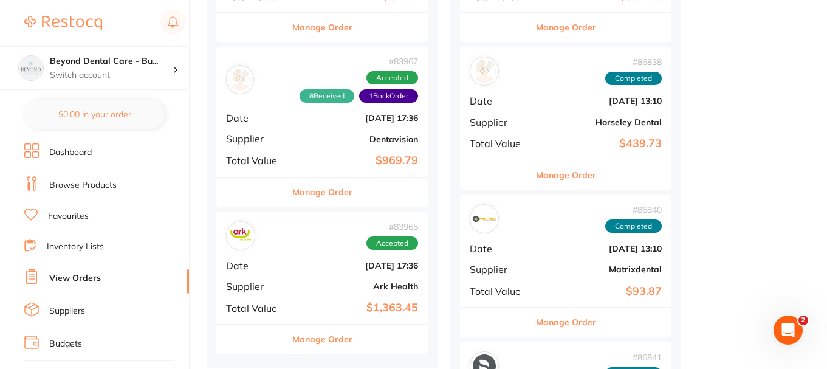
click at [355, 251] on div "# 83965 Accepted Date Jun 19 2025, 17:36 Supplier Ark Health Total Value $1,363…" at bounding box center [322, 268] width 212 height 112
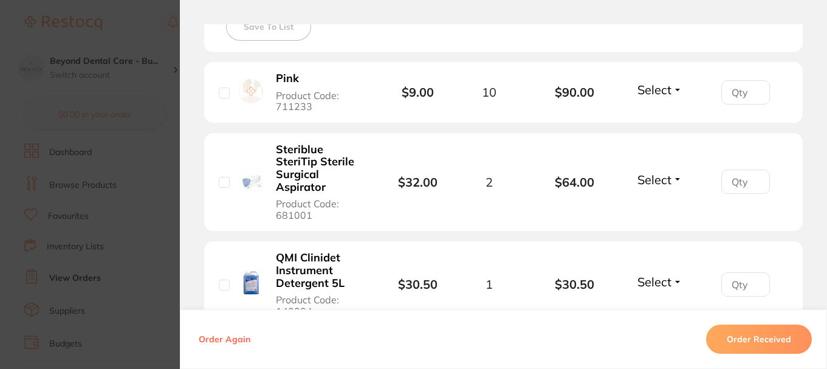
click at [740, 337] on button "Order Received" at bounding box center [759, 339] width 106 height 29
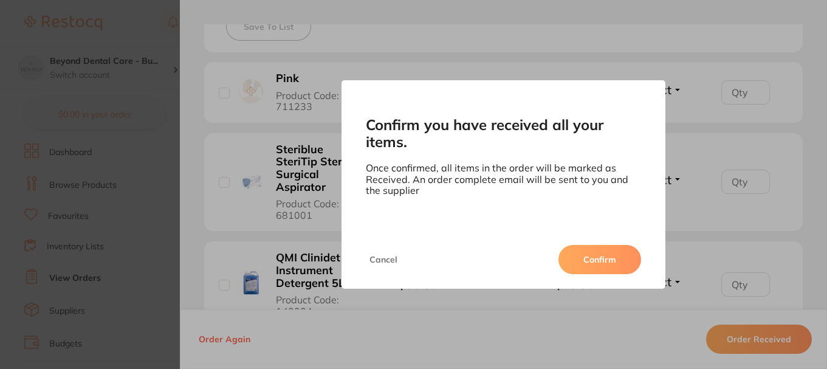
click at [604, 268] on button "Confirm" at bounding box center [600, 259] width 83 height 29
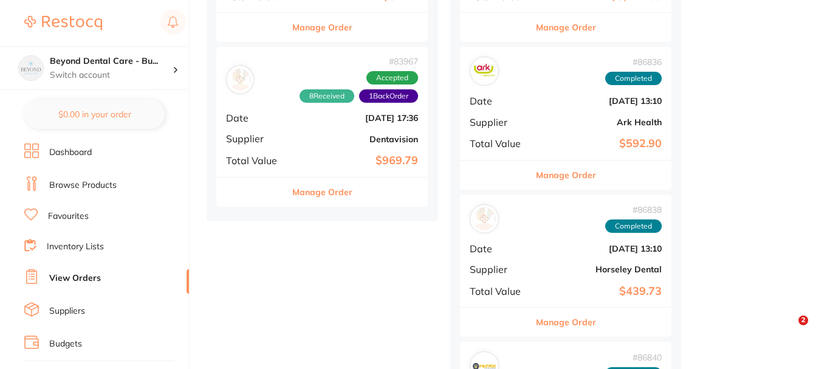
click at [309, 151] on div "# 83967 8 Received 1 Back Order Accepted Date Jun 19 2025, 17:36 Supplier Denta…" at bounding box center [322, 111] width 212 height 129
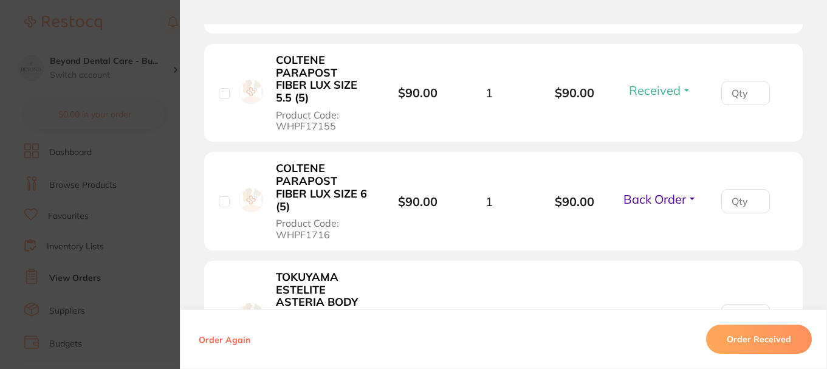
scroll to position [851, 0]
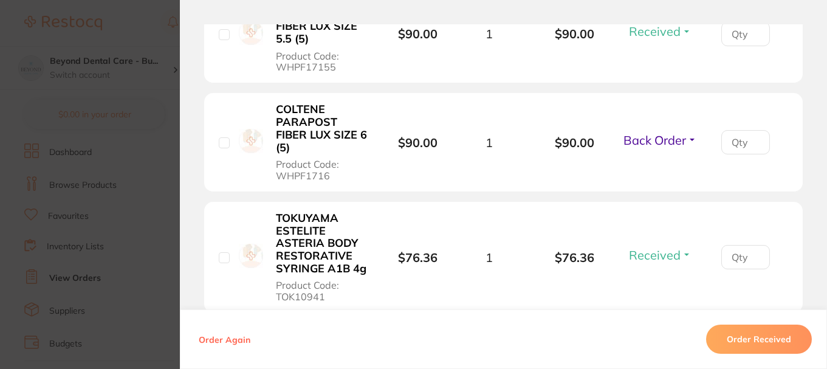
click at [751, 334] on button "Order Received" at bounding box center [759, 339] width 106 height 29
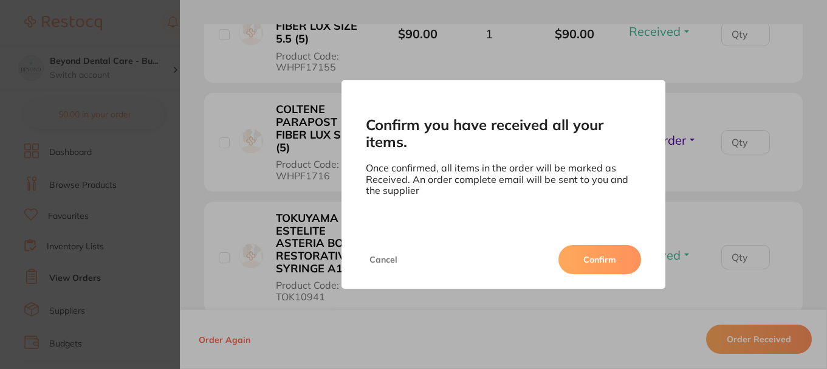
click at [585, 252] on button "Confirm" at bounding box center [600, 259] width 83 height 29
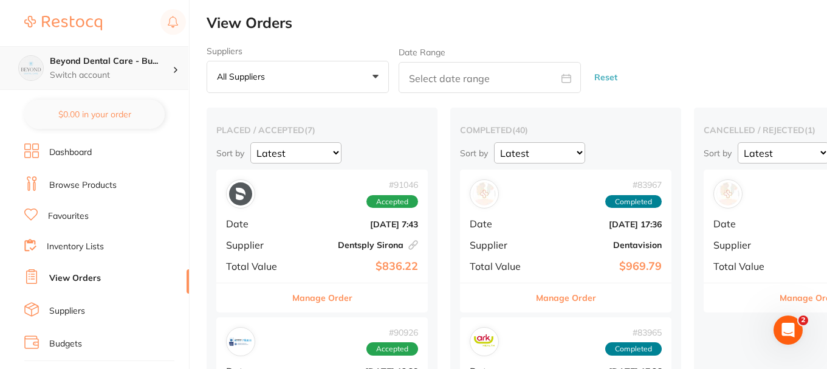
click at [108, 71] on p "Switch account" at bounding box center [111, 75] width 123 height 12
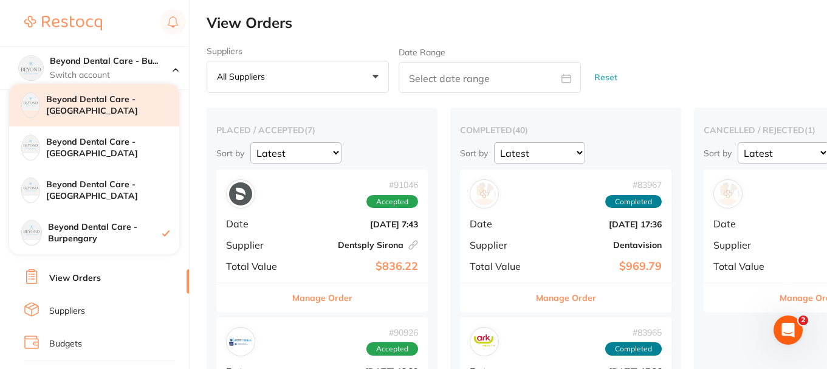
click at [122, 100] on h4 "Beyond Dental Care - [GEOGRAPHIC_DATA]" at bounding box center [112, 106] width 133 height 24
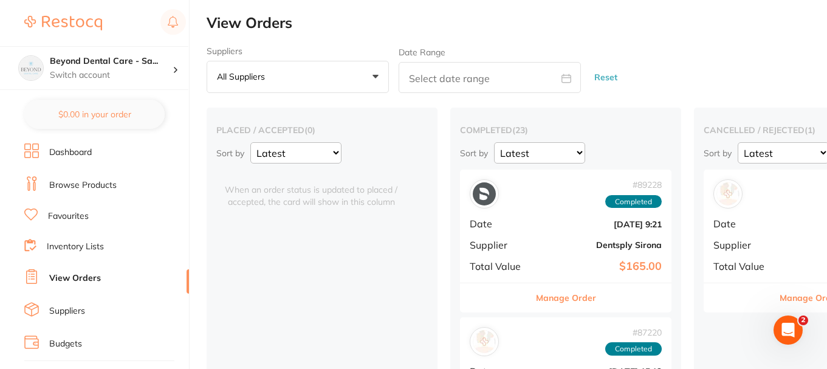
click at [68, 179] on link "Browse Products" at bounding box center [82, 185] width 67 height 12
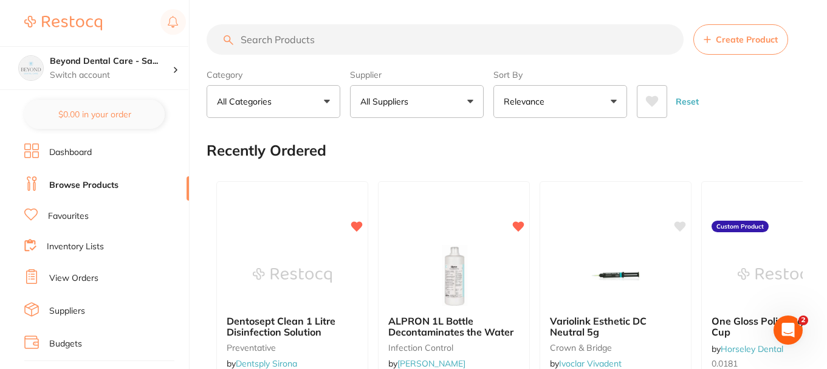
click at [328, 48] on input "search" at bounding box center [445, 39] width 477 height 30
paste input "MHCAS"
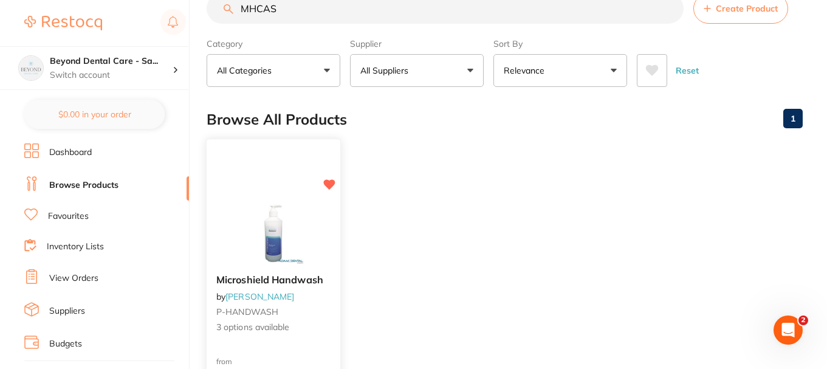
scroll to position [61, 0]
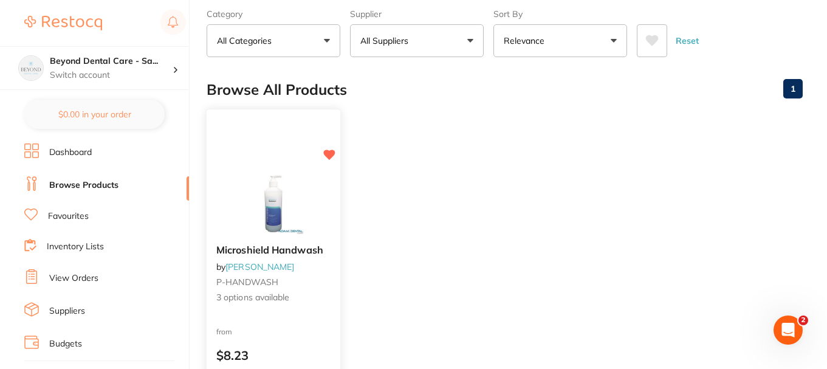
type input "MHCAS"
click at [303, 185] on img at bounding box center [273, 203] width 80 height 61
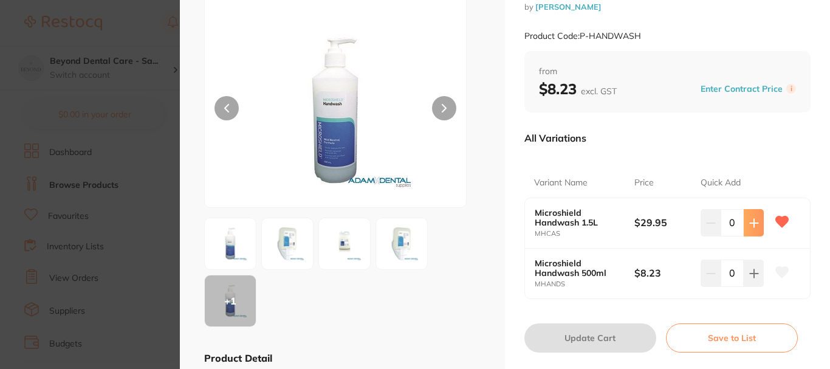
click at [750, 226] on icon at bounding box center [755, 223] width 10 height 10
type input "1"
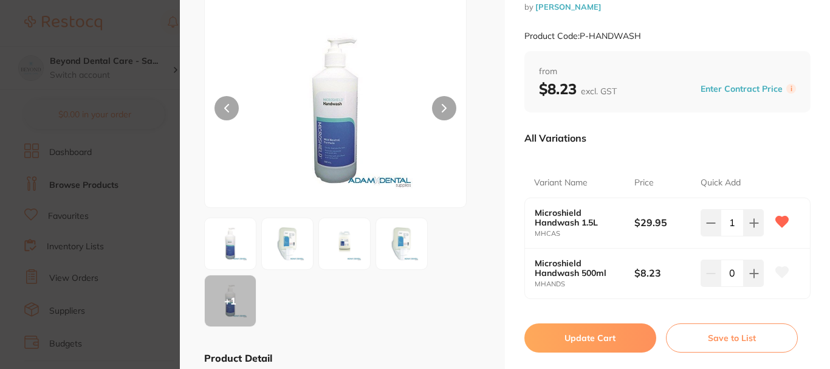
click at [622, 328] on button "Update Cart" at bounding box center [591, 337] width 132 height 29
checkbox input "false"
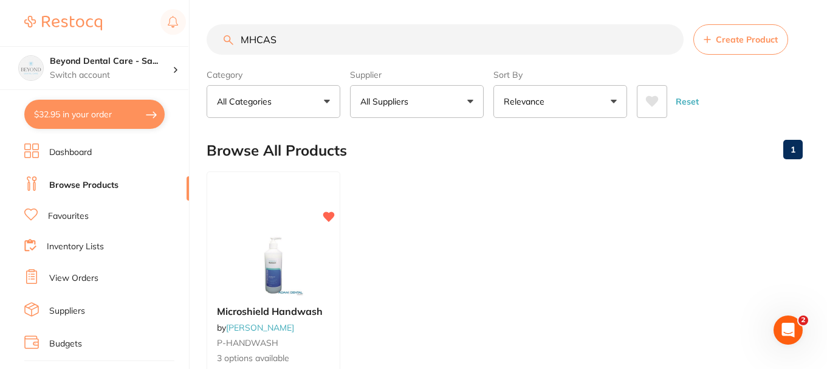
drag, startPoint x: 298, startPoint y: 47, endPoint x: 195, endPoint y: 35, distance: 104.0
click at [196, 35] on div "$32.95 Beyond Dental Care - Sa... Switch account Beyond Dental Care - Sandstone…" at bounding box center [413, 184] width 827 height 369
paste input "P9007071"
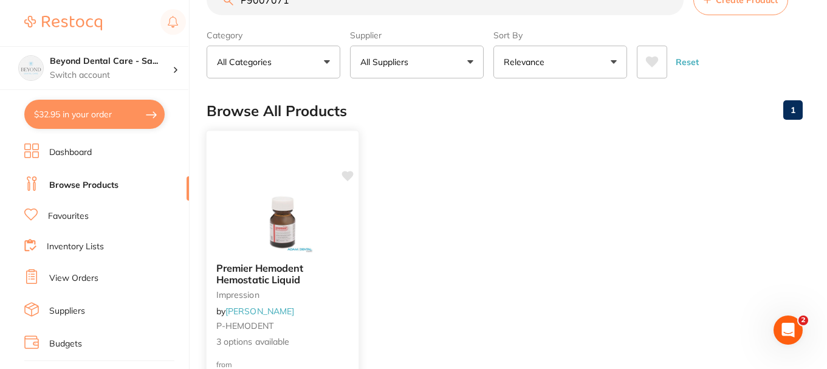
scroll to position [61, 0]
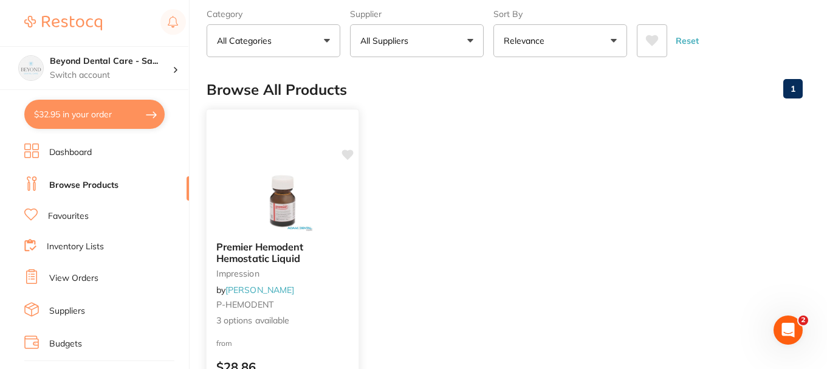
type input "P9007071"
click at [286, 186] on img at bounding box center [283, 200] width 80 height 61
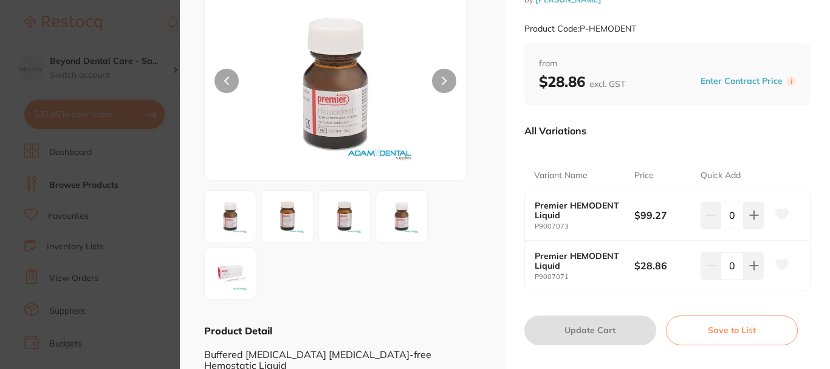
scroll to position [61, 0]
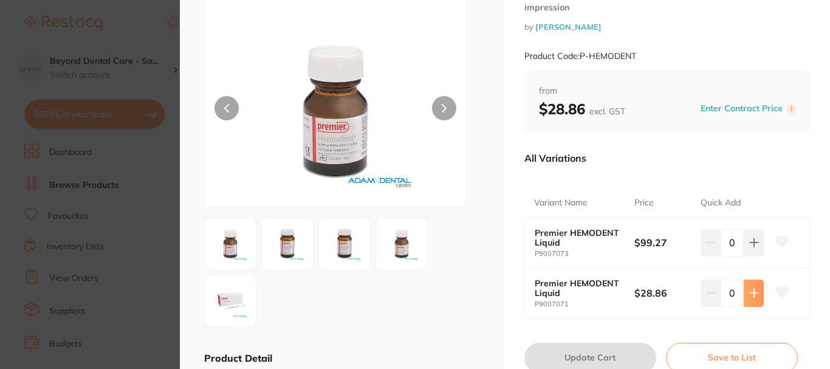
click at [744, 256] on button at bounding box center [754, 242] width 20 height 27
type input "3"
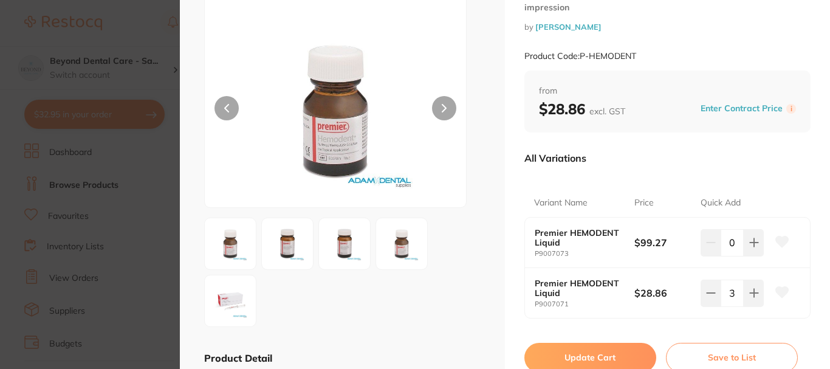
click at [612, 351] on button "Update Cart" at bounding box center [591, 357] width 132 height 29
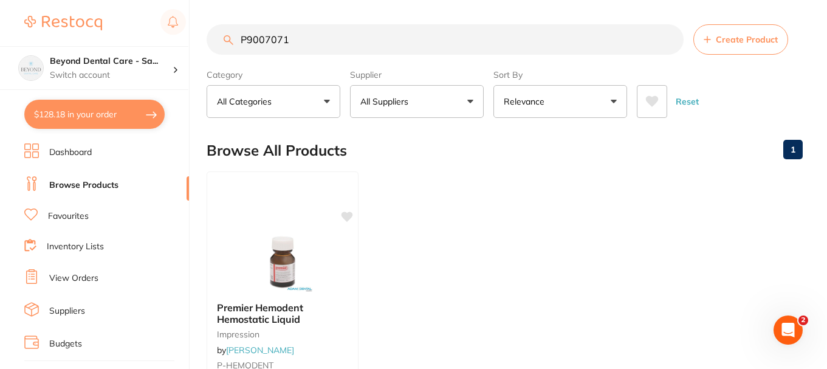
drag, startPoint x: 320, startPoint y: 38, endPoint x: 195, endPoint y: 41, distance: 125.3
click at [199, 43] on div "$128.18 Beyond Dental Care - Sa... Switch account Beyond Dental Care - Sandston…" at bounding box center [413, 184] width 827 height 369
paste input "EE125"
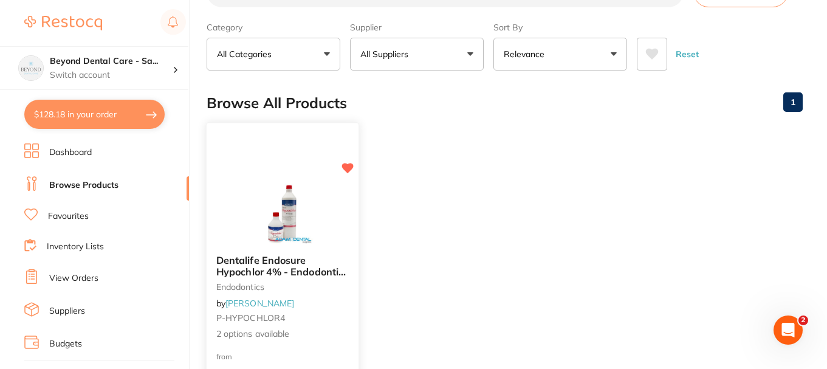
scroll to position [61, 0]
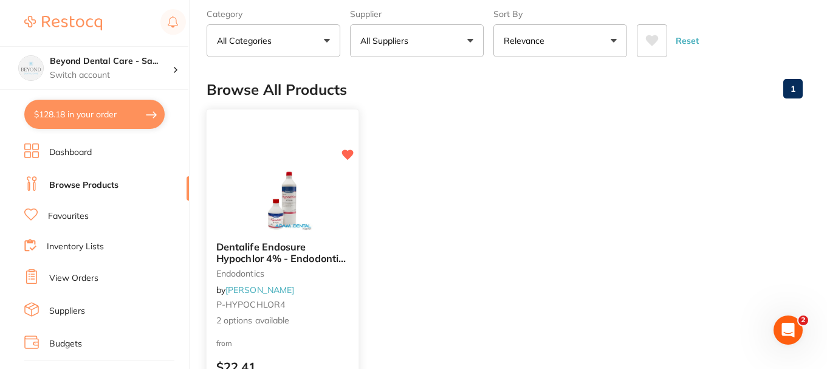
type input "EE125"
click at [305, 195] on img at bounding box center [283, 200] width 80 height 61
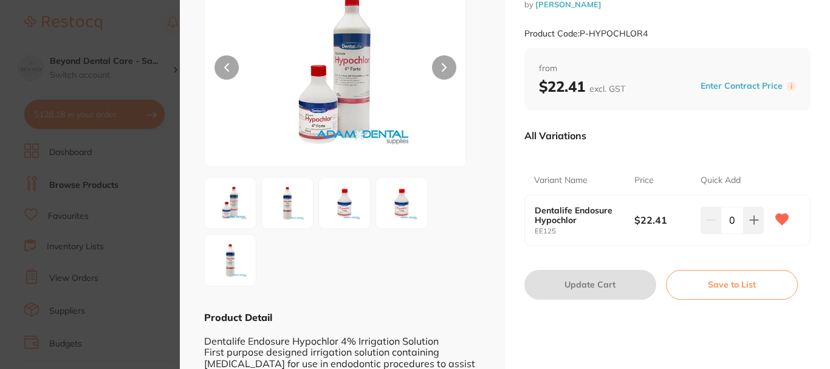
scroll to position [122, 0]
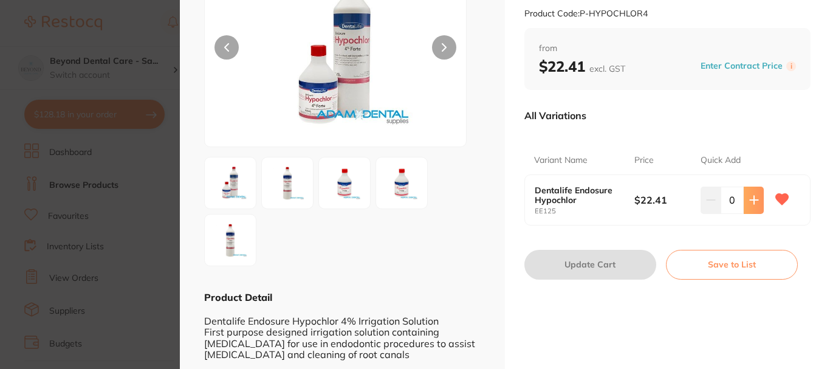
click at [749, 207] on button at bounding box center [754, 200] width 20 height 27
type input "1"
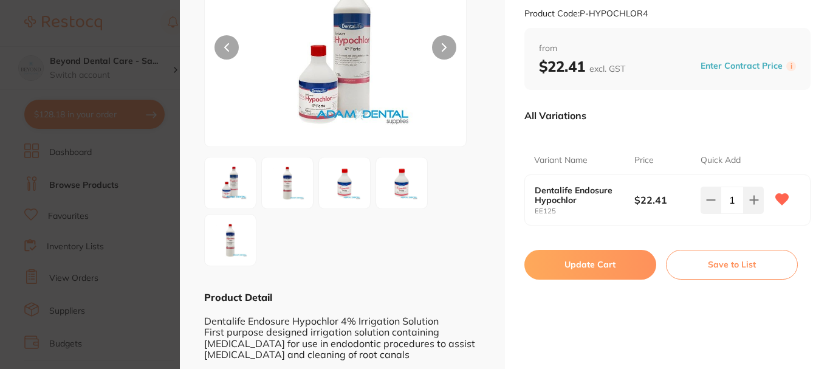
click at [615, 262] on button "Update Cart" at bounding box center [591, 264] width 132 height 29
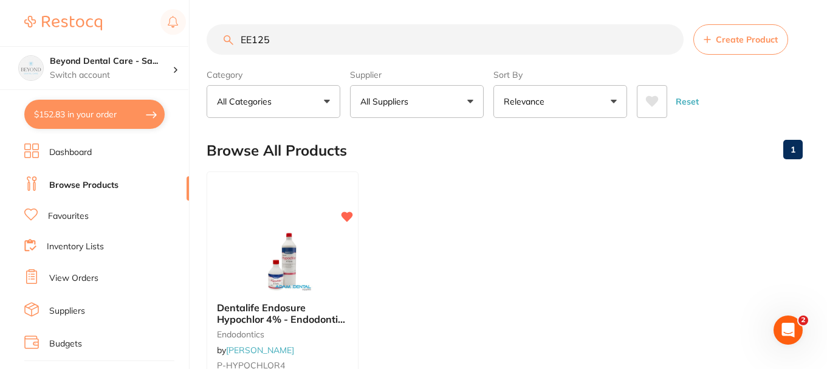
drag, startPoint x: 296, startPoint y: 40, endPoint x: 189, endPoint y: 29, distance: 107.5
click at [185, 41] on div "$152.83 Beyond Dental Care - Sa... Switch account Beyond Dental Care - Sandston…" at bounding box center [413, 184] width 827 height 369
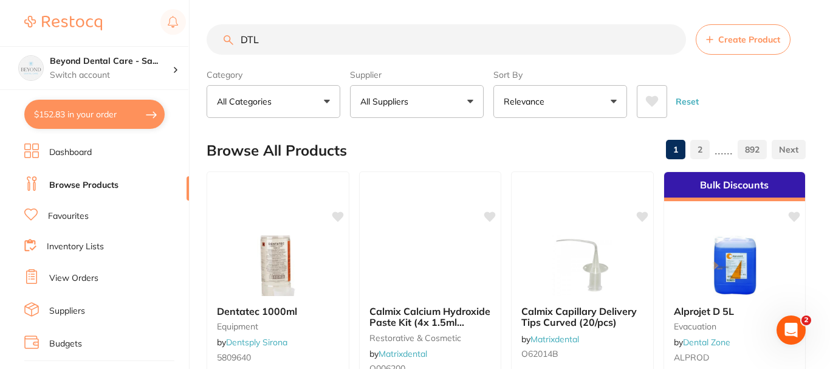
type input "DTL"
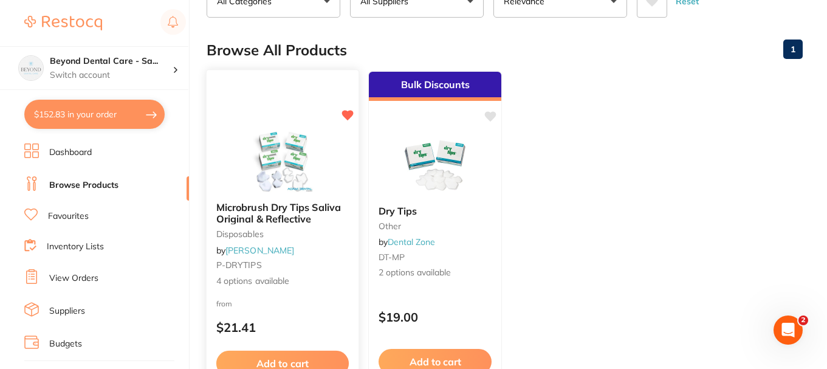
scroll to position [122, 0]
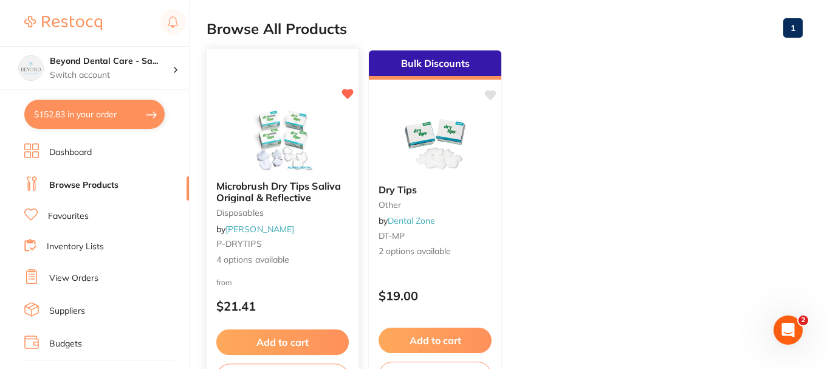
click at [291, 164] on img at bounding box center [283, 139] width 80 height 61
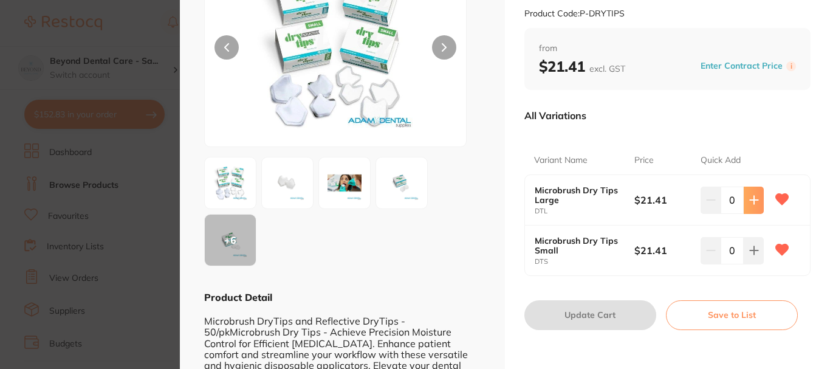
click at [750, 206] on button at bounding box center [754, 200] width 20 height 27
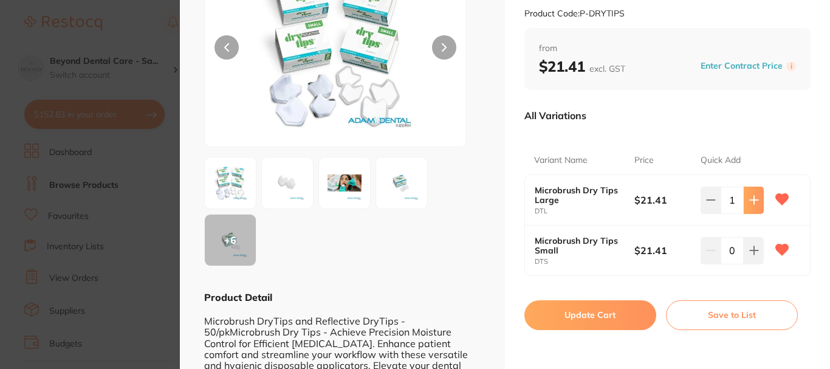
click at [750, 206] on button at bounding box center [754, 200] width 20 height 27
type input "4"
click at [624, 308] on button "Update Cart" at bounding box center [591, 314] width 132 height 29
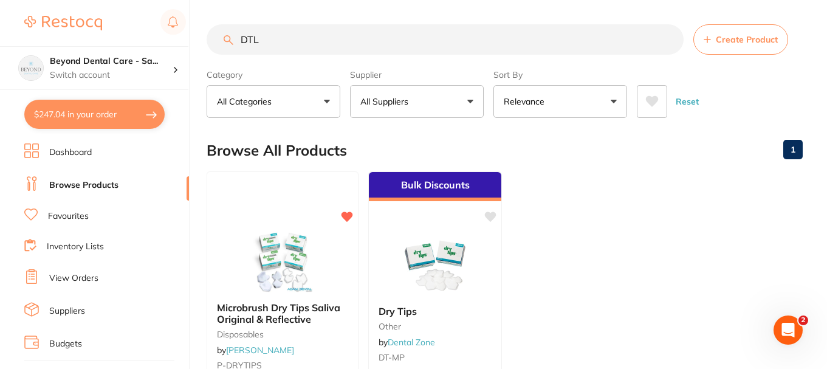
drag, startPoint x: 277, startPoint y: 52, endPoint x: 206, endPoint y: 31, distance: 73.7
click at [203, 33] on div "$247.04 Beyond Dental Care - Sa... Switch account Beyond Dental Care - Sandston…" at bounding box center [413, 184] width 827 height 369
paste input "SNKPSN27"
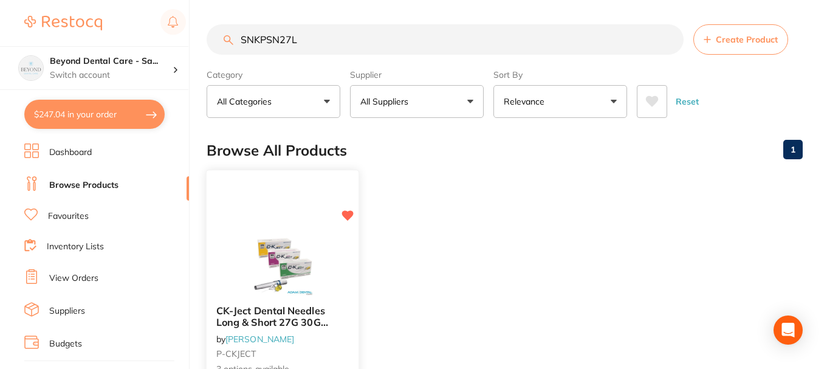
type input "SNKPSN27L"
click at [289, 252] on img at bounding box center [283, 264] width 80 height 61
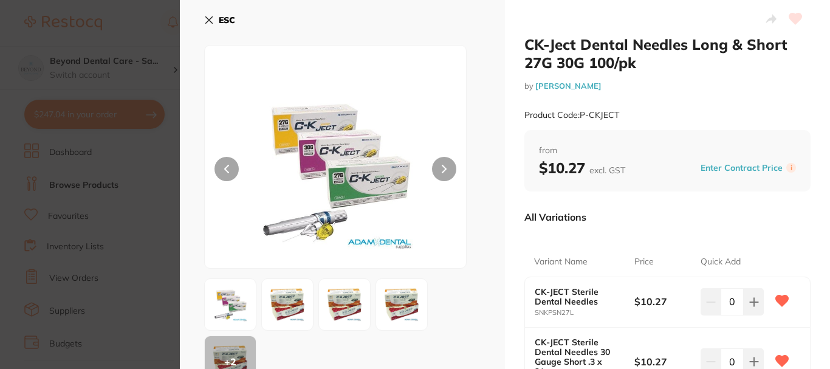
scroll to position [61, 0]
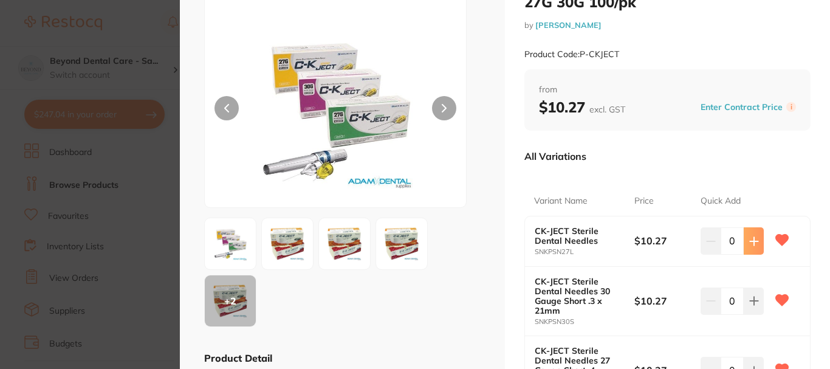
click at [756, 234] on button at bounding box center [754, 240] width 20 height 27
type input "2"
click at [751, 245] on icon at bounding box center [754, 241] width 8 height 8
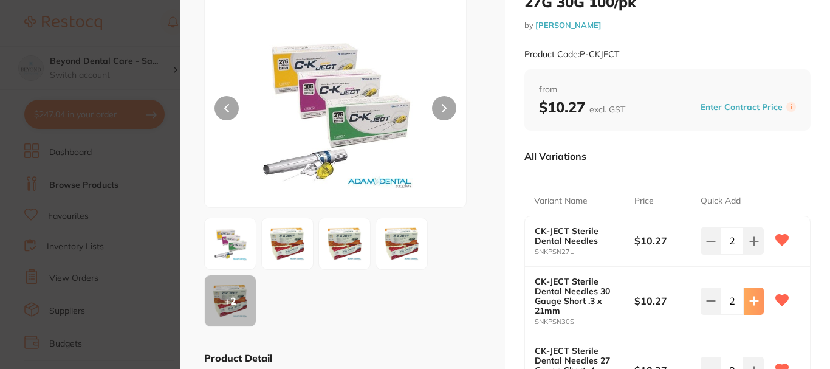
click at [751, 245] on icon at bounding box center [754, 241] width 8 height 8
type input "4"
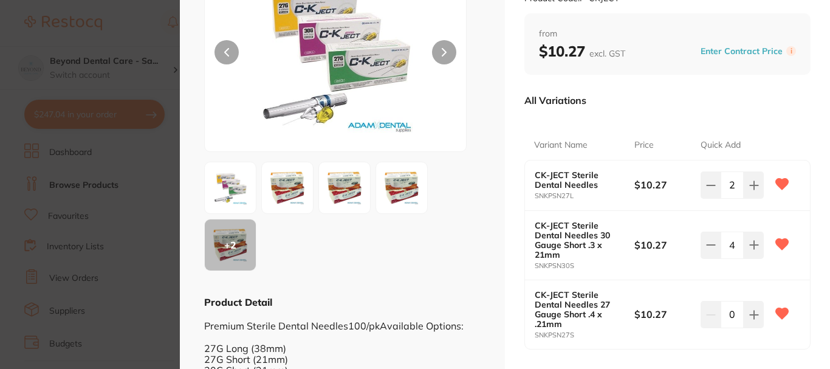
scroll to position [182, 0]
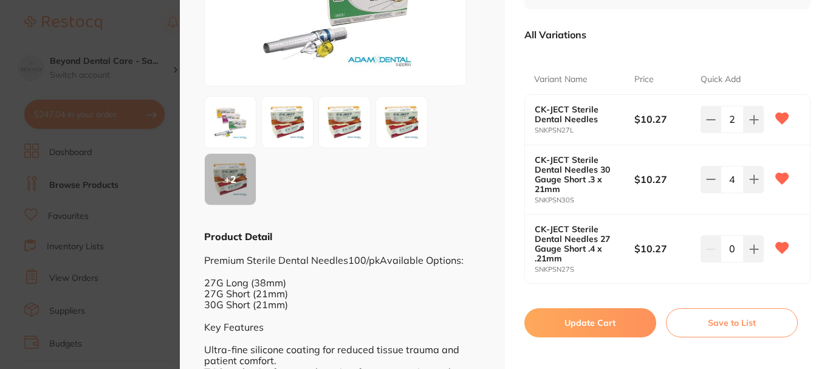
click at [588, 316] on button "Update Cart" at bounding box center [591, 322] width 132 height 29
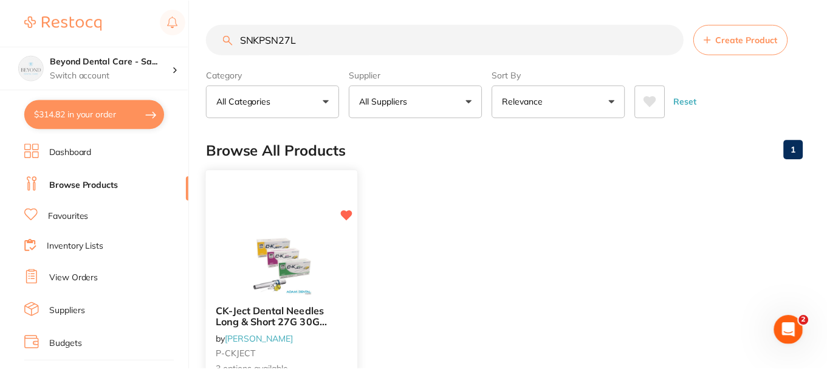
scroll to position [1, 0]
drag, startPoint x: 306, startPoint y: 36, endPoint x: 94, endPoint y: 53, distance: 212.2
click at [94, 53] on div "$314.82 Beyond Dental Care - Sa... Switch account Beyond Dental Care - Sandston…" at bounding box center [413, 183] width 827 height 369
paste input "JJEMS0005"
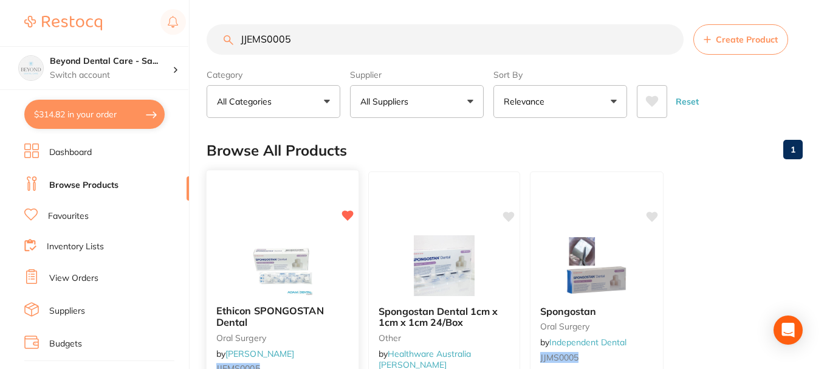
scroll to position [61, 0]
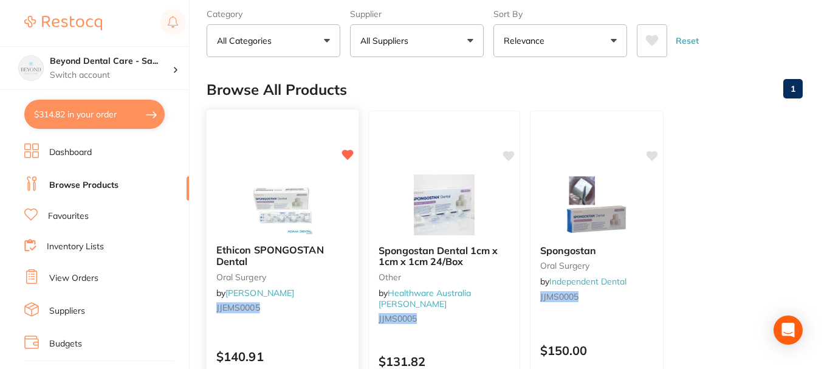
type input "JJEMS0005"
click at [281, 182] on img at bounding box center [283, 203] width 80 height 61
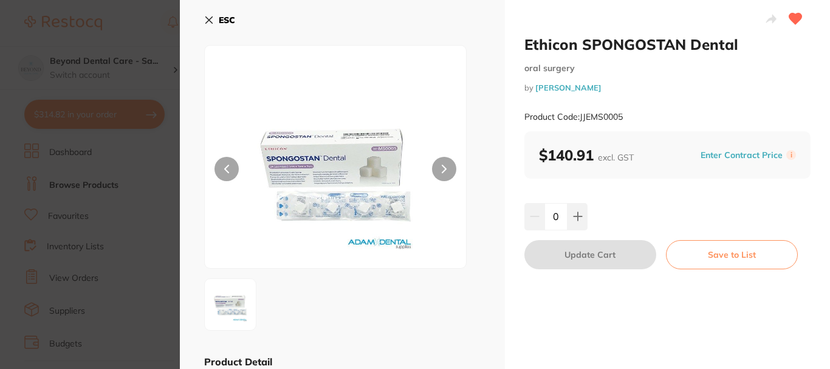
click at [575, 210] on button at bounding box center [578, 216] width 20 height 27
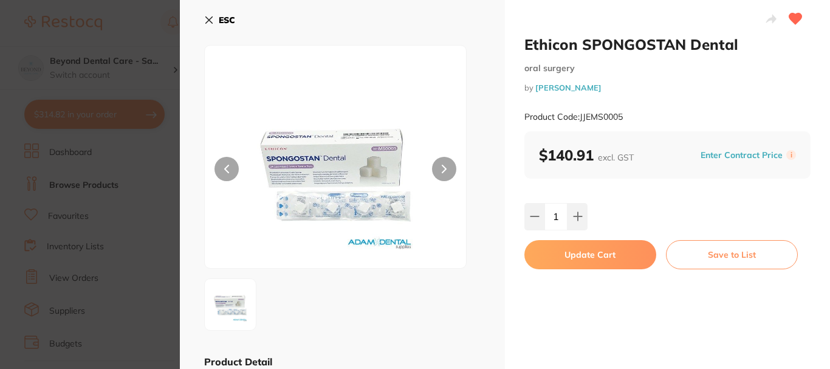
type input "1"
click at [570, 255] on button "Update Cart" at bounding box center [591, 254] width 132 height 29
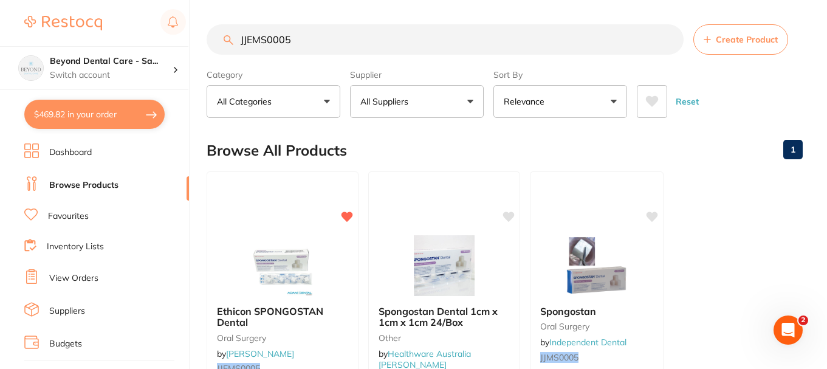
drag, startPoint x: 306, startPoint y: 41, endPoint x: 219, endPoint y: 32, distance: 86.9
click at [219, 32] on input "JJEMS0005" at bounding box center [445, 39] width 477 height 30
paste input "SS70230"
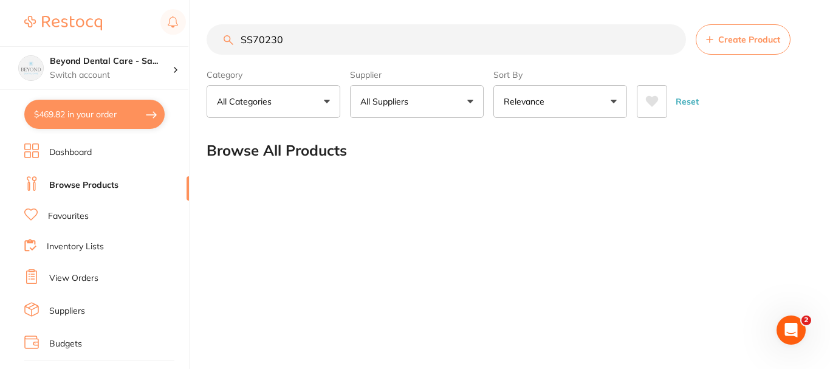
type input "SS70230"
drag, startPoint x: 289, startPoint y: 36, endPoint x: 170, endPoint y: 38, distance: 119.8
click at [170, 38] on div "$469.82 Beyond Dental Care - Sa... Switch account Beyond Dental Care - Sandston…" at bounding box center [415, 184] width 830 height 369
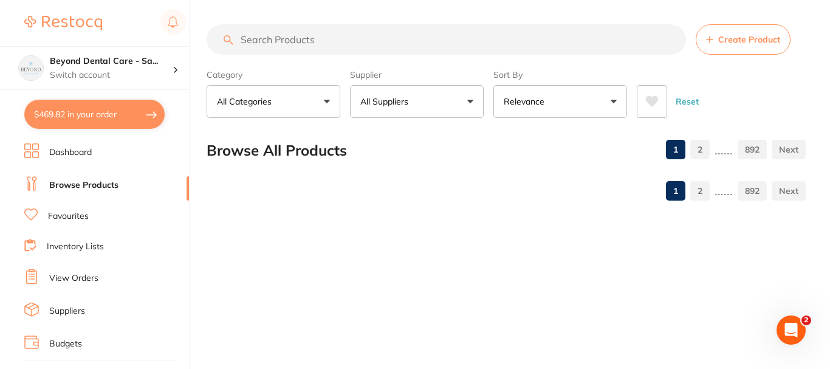
click at [83, 208] on ul "Dashboard Browse Products Favourites Inventory Lists View Orders Suppliers Budg…" at bounding box center [106, 352] width 165 height 419
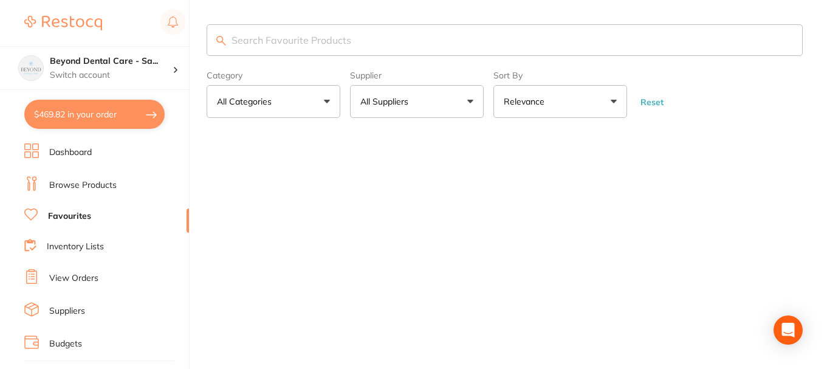
click at [269, 36] on input "search" at bounding box center [505, 40] width 596 height 32
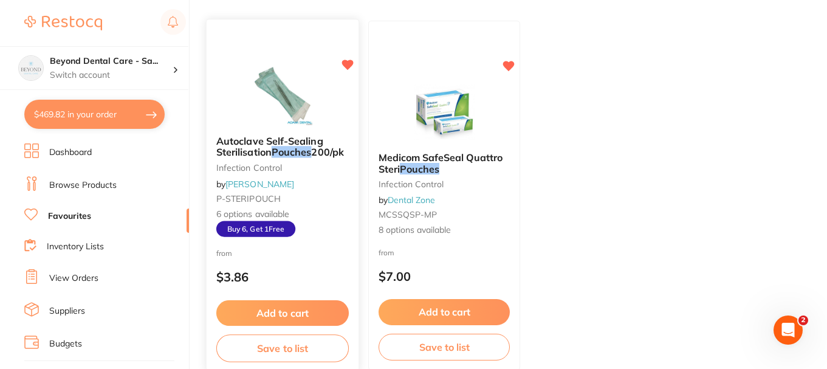
type input "POUCHES"
click at [281, 95] on img at bounding box center [283, 94] width 80 height 61
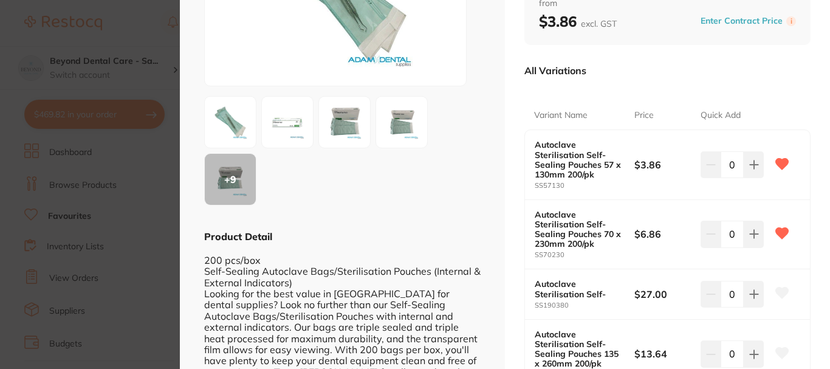
scroll to position [243, 0]
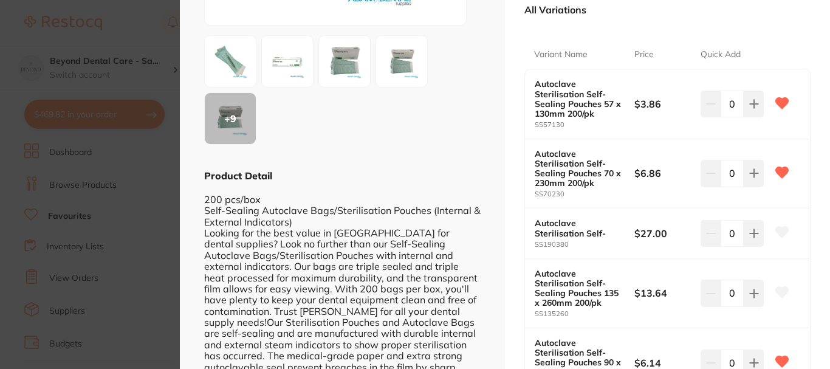
click at [731, 174] on input "0" at bounding box center [732, 173] width 23 height 27
type input "10"
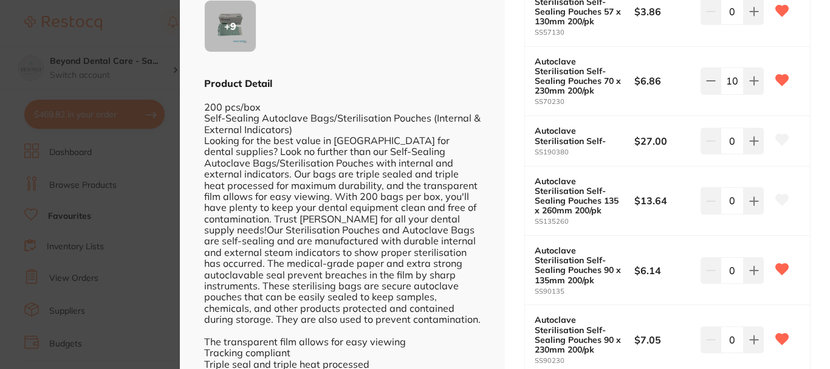
scroll to position [365, 0]
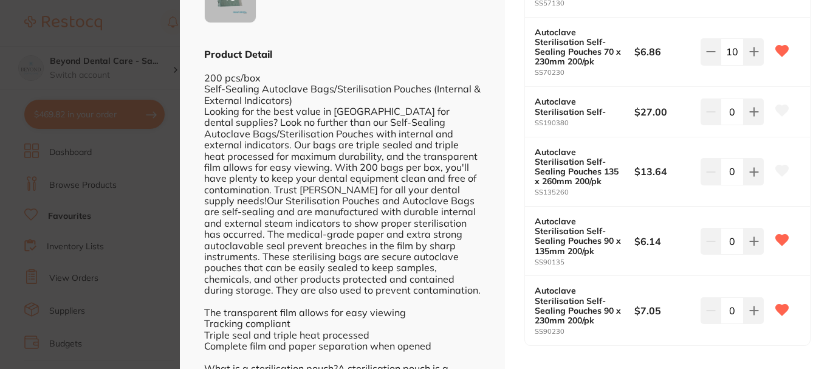
click at [728, 243] on input "0" at bounding box center [732, 241] width 23 height 27
type input "4"
click at [731, 309] on input "0" at bounding box center [732, 310] width 23 height 27
type input "4"
click at [640, 264] on div "Autoclave Sterilisation Self-Sealing Pouches 90 x 135mm 200/pk SS90135 $6.14 4" at bounding box center [667, 241] width 285 height 69
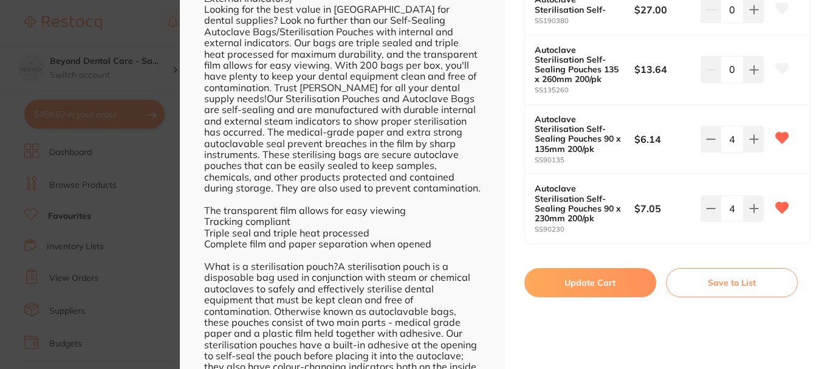
scroll to position [486, 0]
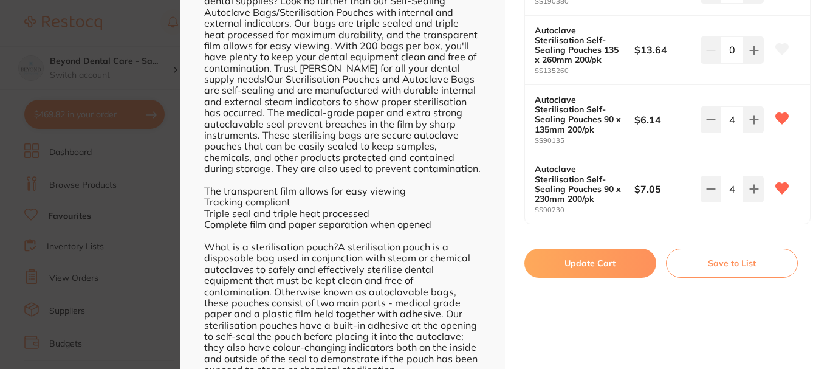
click at [619, 263] on button "Update Cart" at bounding box center [591, 263] width 132 height 29
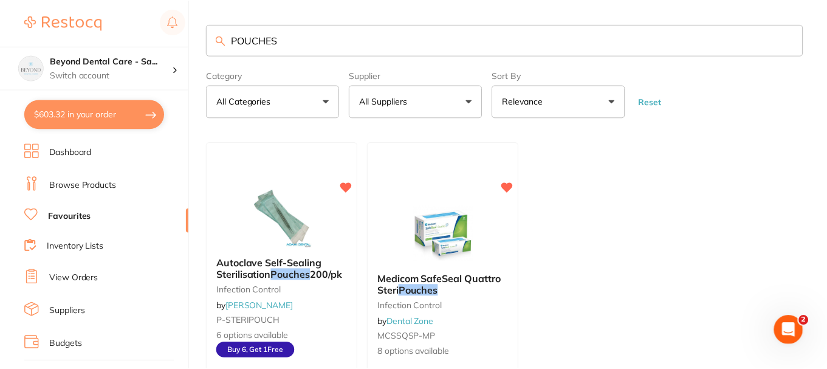
scroll to position [122, 0]
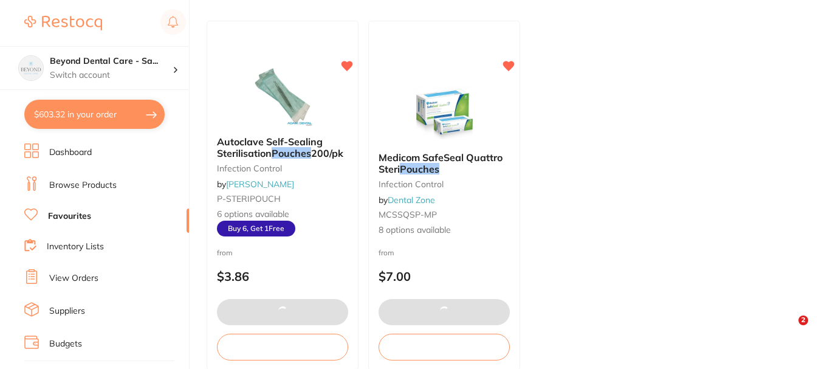
type input "1"
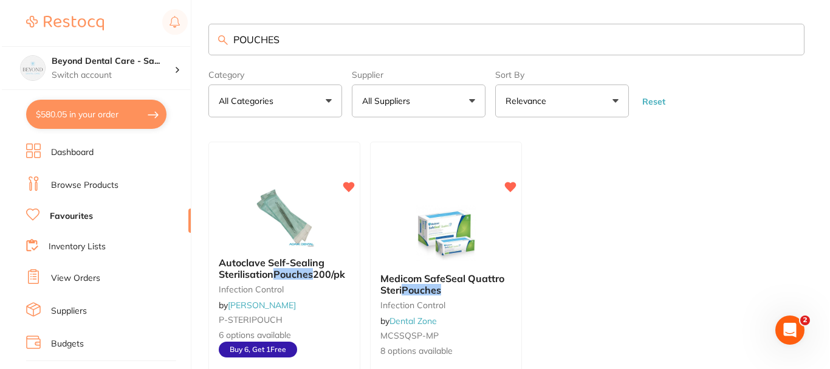
scroll to position [0, 0]
drag, startPoint x: 283, startPoint y: 43, endPoint x: 221, endPoint y: 30, distance: 63.2
click at [221, 30] on input "POUCHES" at bounding box center [505, 40] width 596 height 32
paste input "KE-9721002"
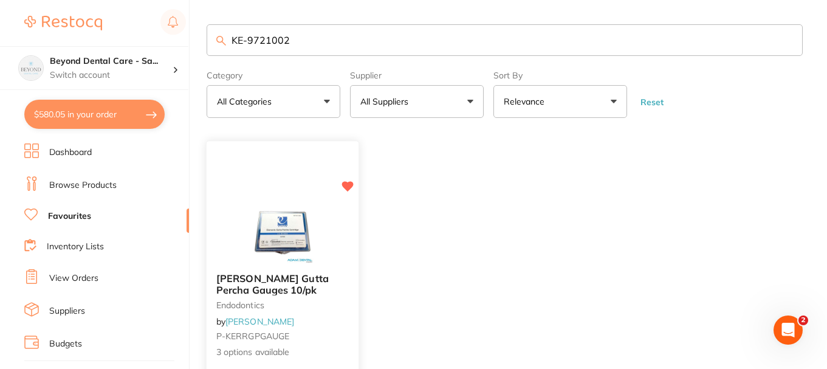
type input "KE-9721002"
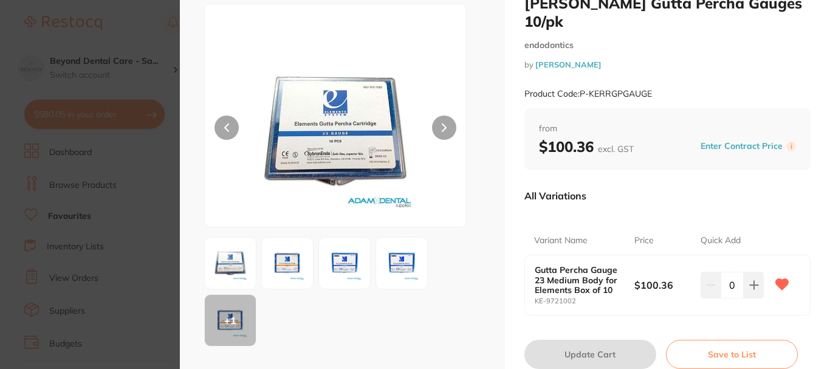
scroll to position [61, 0]
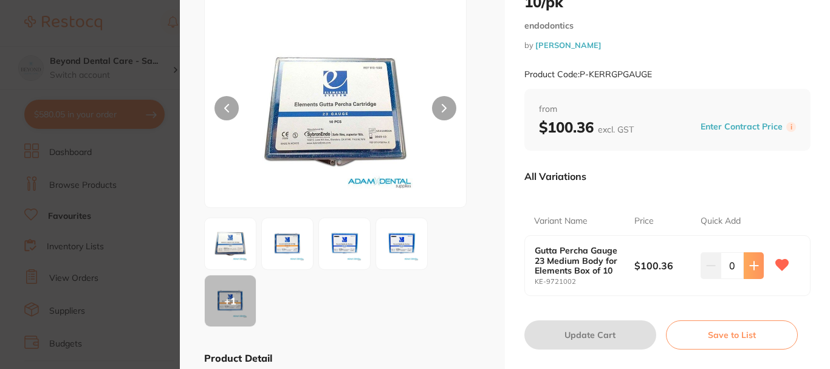
click at [750, 261] on icon at bounding box center [755, 266] width 10 height 10
type input "1"
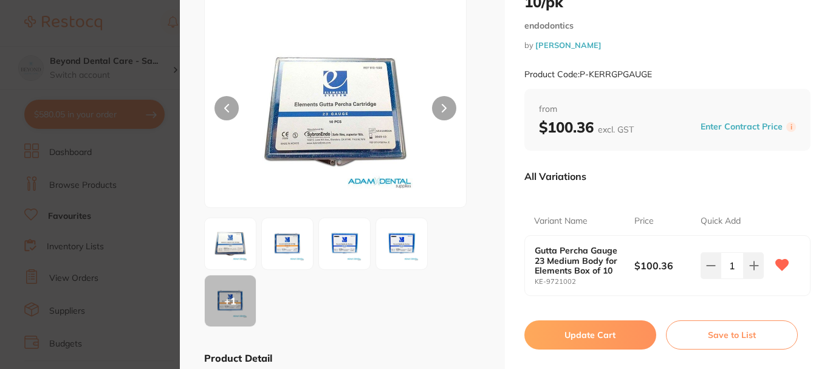
click at [591, 331] on div "Kerr Gutta Percha Gauges 10/pk endodontics by Adam Dental Product Code: P-KERRG…" at bounding box center [667, 263] width 325 height 648
click at [585, 320] on button "Update Cart" at bounding box center [591, 334] width 132 height 29
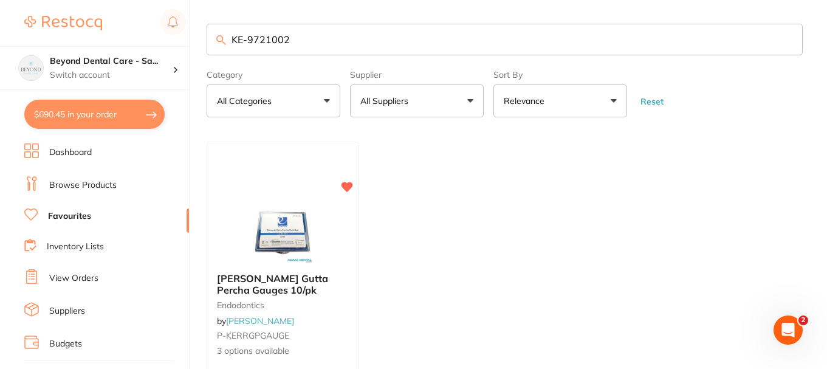
drag, startPoint x: 297, startPoint y: 36, endPoint x: 195, endPoint y: 33, distance: 102.8
click at [195, 33] on div "$690.45 Beyond Dental Care - Sa... Switch account Beyond Dental Care - Sandston…" at bounding box center [413, 183] width 827 height 369
paste input "ADA306"
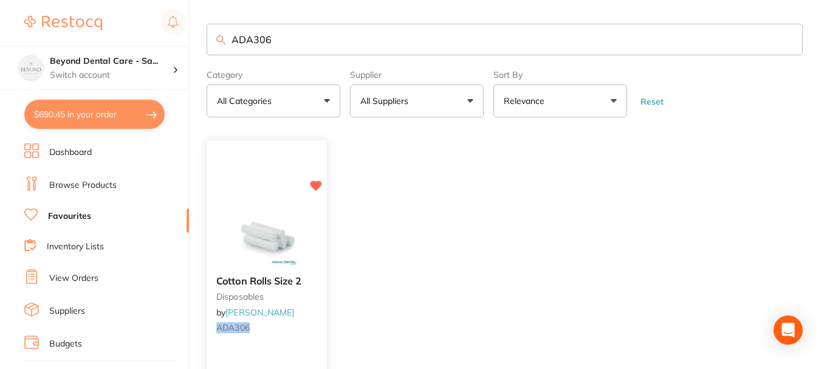
type input "ADA306"
click at [272, 207] on img at bounding box center [267, 235] width 80 height 61
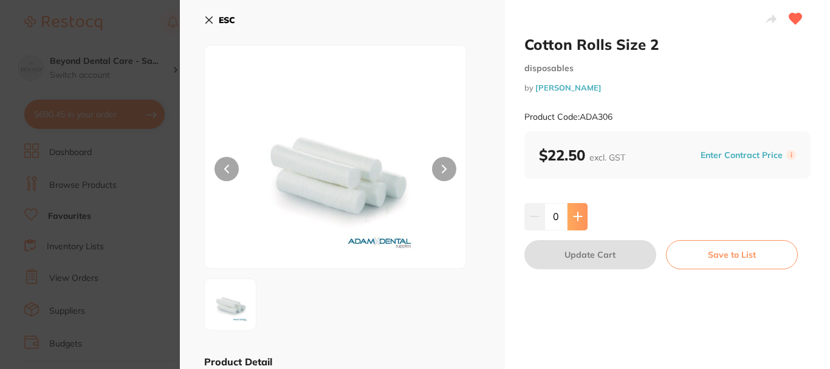
click at [573, 212] on icon at bounding box center [578, 217] width 10 height 10
type input "1"
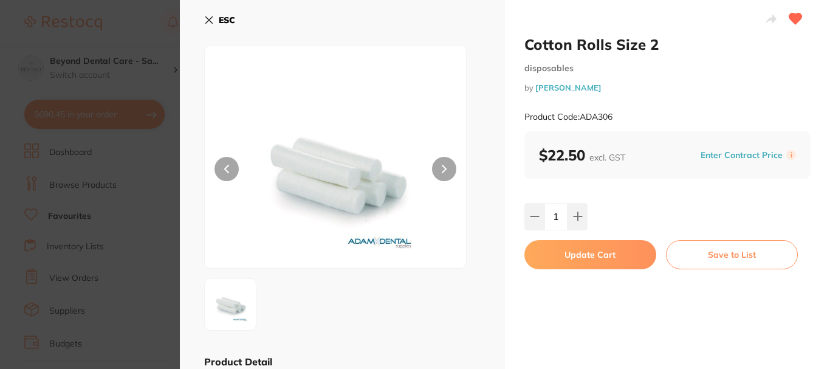
click at [565, 258] on button "Update Cart" at bounding box center [591, 254] width 132 height 29
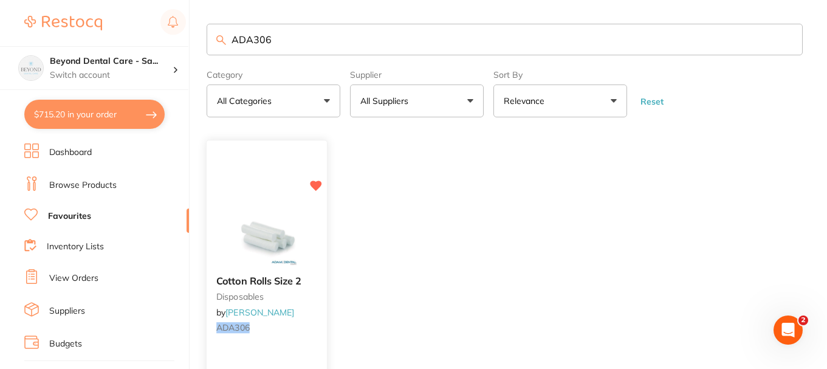
click at [298, 227] on img at bounding box center [267, 235] width 80 height 61
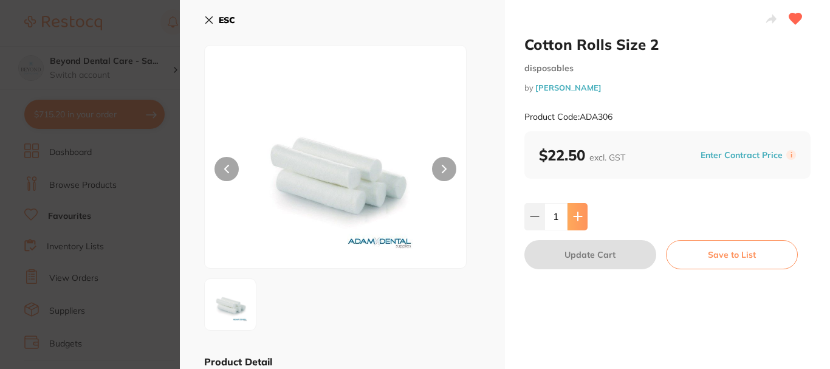
click at [579, 219] on icon at bounding box center [578, 217] width 10 height 10
type input "2"
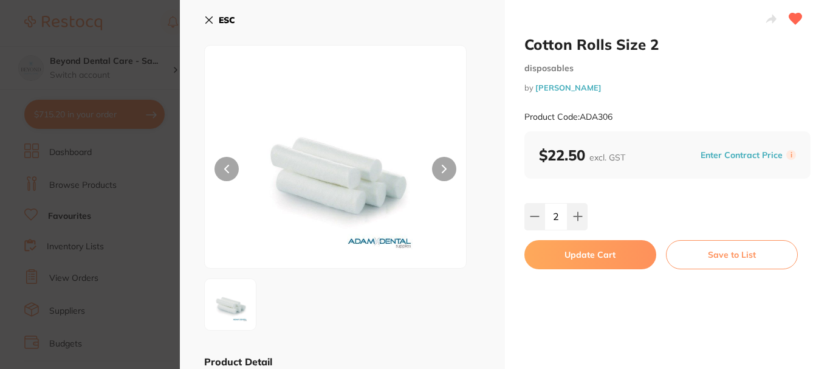
click at [586, 249] on button "Update Cart" at bounding box center [591, 254] width 132 height 29
type input "2"
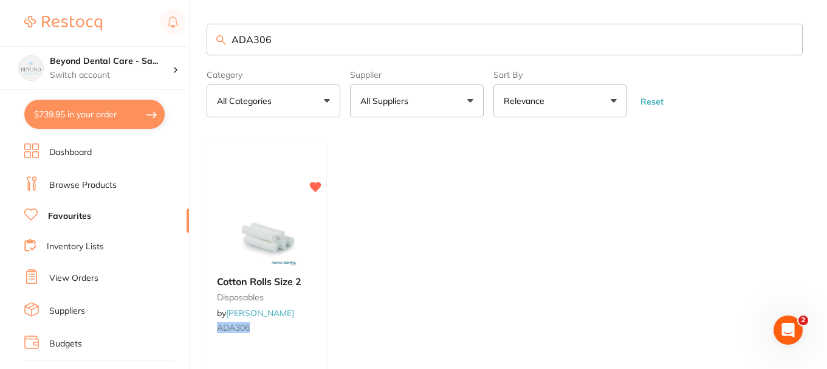
drag, startPoint x: 294, startPoint y: 52, endPoint x: 159, endPoint y: 43, distance: 134.7
click at [157, 43] on div "$739.95 Beyond Dental Care - Sa... Switch account Beyond Dental Care - Sandston…" at bounding box center [413, 183] width 827 height 369
paste input "CPNWNS75"
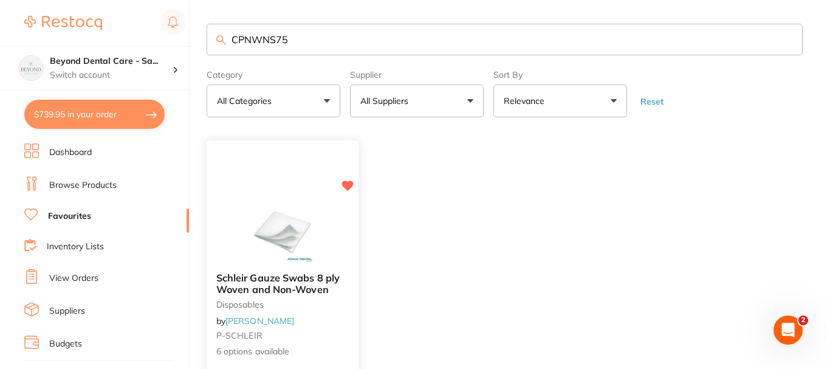
type input "CPNWNS75"
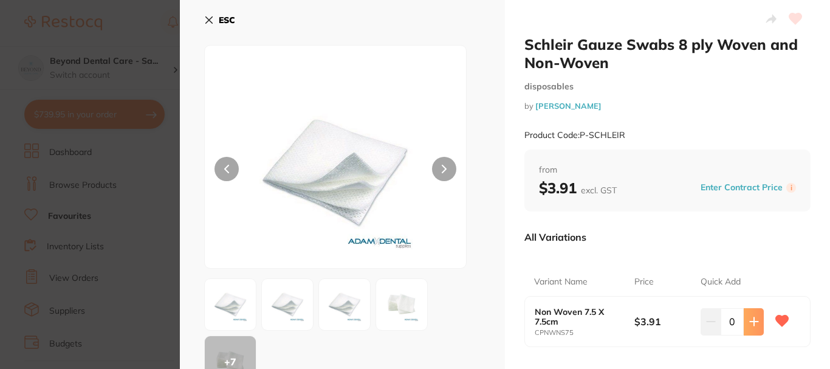
click at [752, 318] on icon at bounding box center [754, 322] width 8 height 8
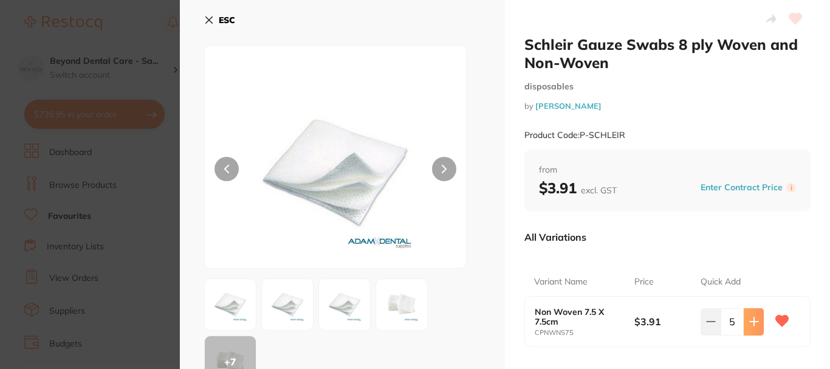
click at [752, 318] on icon at bounding box center [754, 322] width 8 height 8
type input "8"
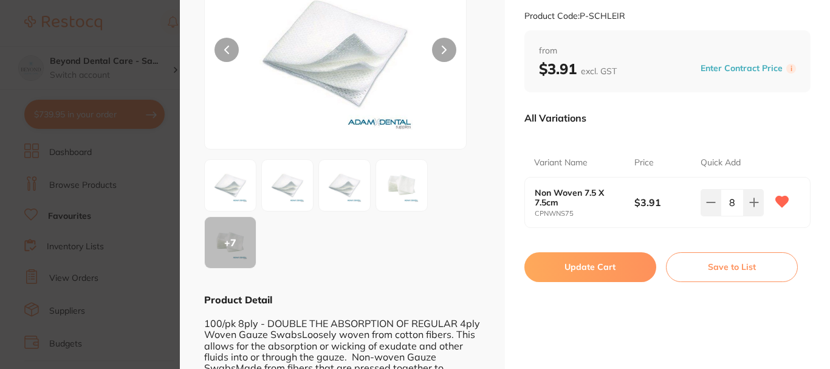
scroll to position [122, 0]
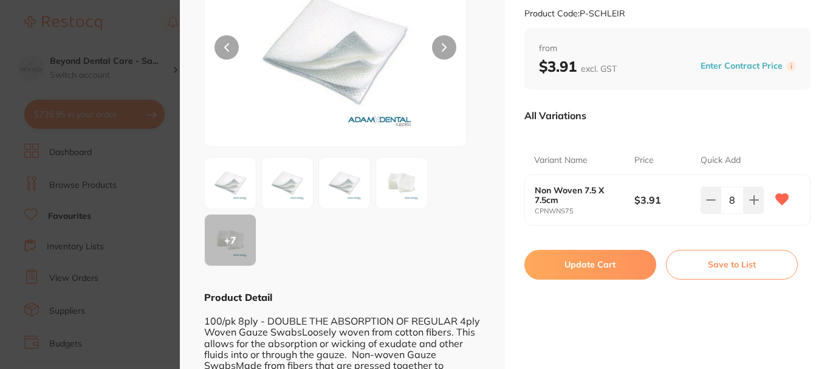
click at [610, 270] on button "Update Cart" at bounding box center [591, 264] width 132 height 29
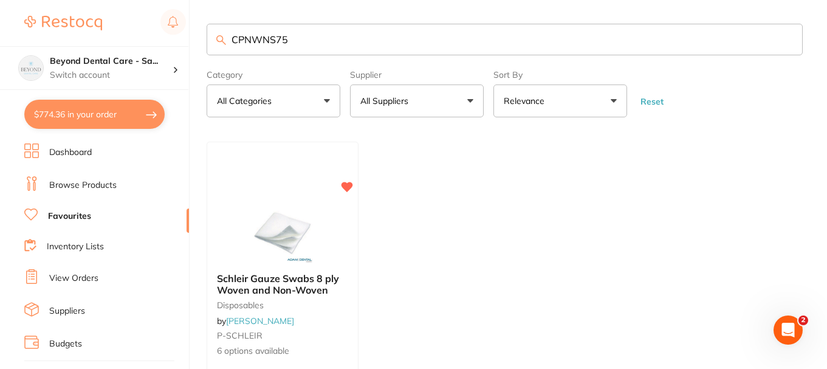
drag, startPoint x: 306, startPoint y: 49, endPoint x: 189, endPoint y: 37, distance: 117.3
click at [195, 37] on div "$774.36 Beyond Dental Care - Sa... Switch account Beyond Dental Care - Sandston…" at bounding box center [413, 183] width 827 height 369
paste input "Z90207"
type input "Z90207"
click at [295, 239] on img at bounding box center [283, 231] width 80 height 61
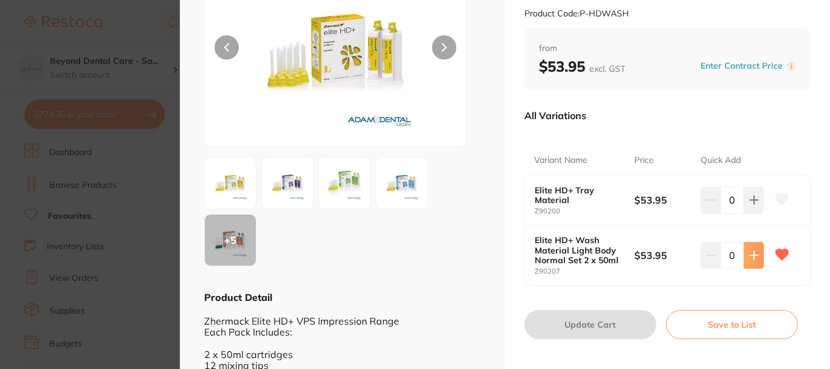
click at [745, 213] on button at bounding box center [754, 200] width 20 height 27
type input "1"
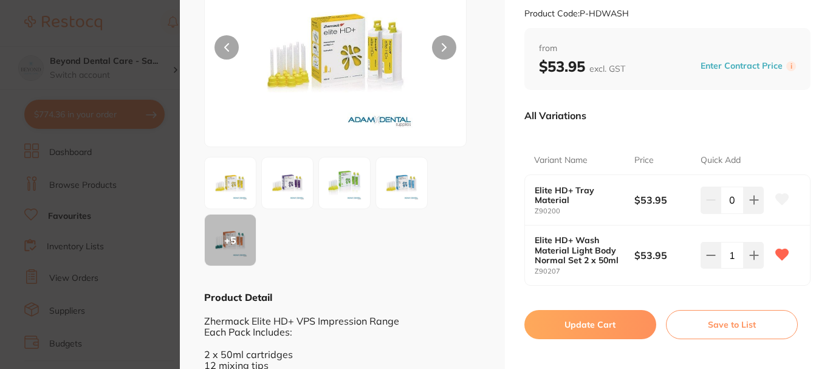
click at [622, 331] on button "Update Cart" at bounding box center [591, 324] width 132 height 29
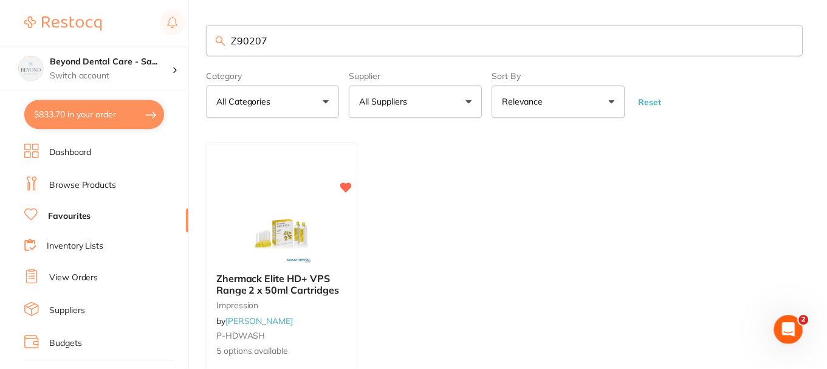
scroll to position [1, 0]
drag, startPoint x: 298, startPoint y: 26, endPoint x: 184, endPoint y: 46, distance: 115.9
click at [184, 46] on div "$833.70 Beyond Dental Care - Sa... Switch account Beyond Dental Care - Sandston…" at bounding box center [413, 183] width 827 height 369
paste input "EPP7G"
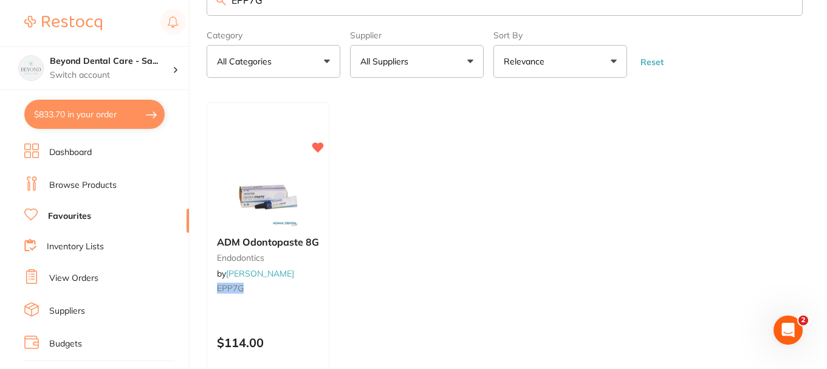
scroll to position [61, 0]
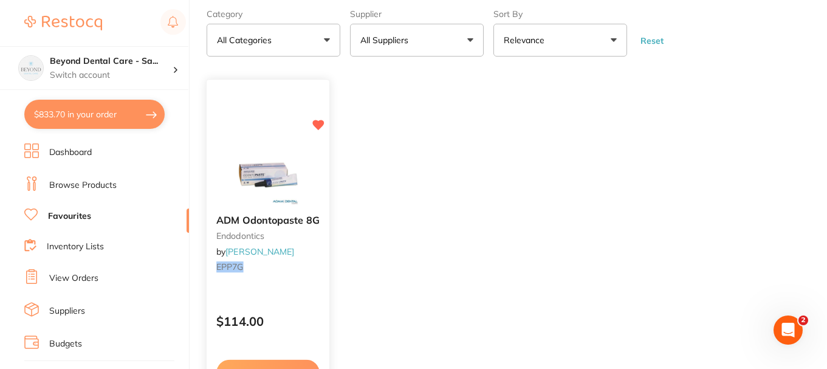
type input "EPP7G"
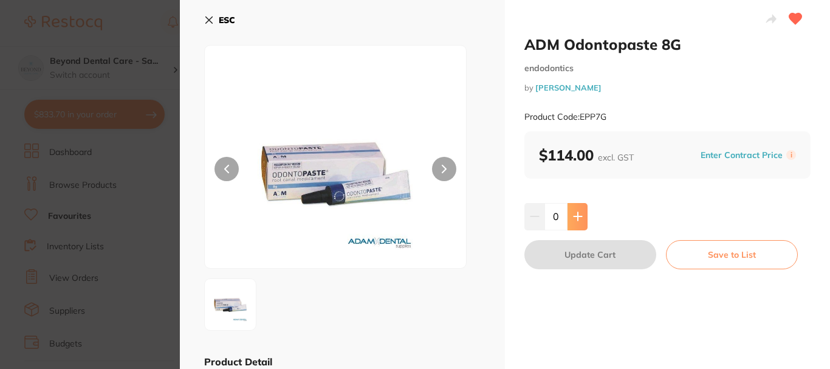
click at [574, 214] on icon at bounding box center [578, 217] width 10 height 10
type input "1"
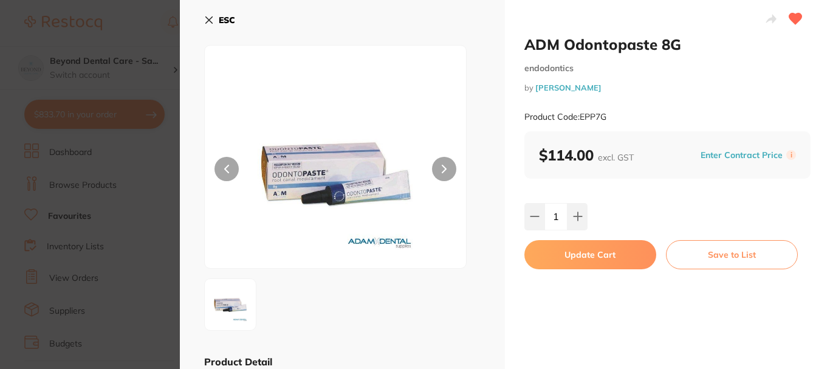
click at [570, 252] on button "Update Cart" at bounding box center [591, 254] width 132 height 29
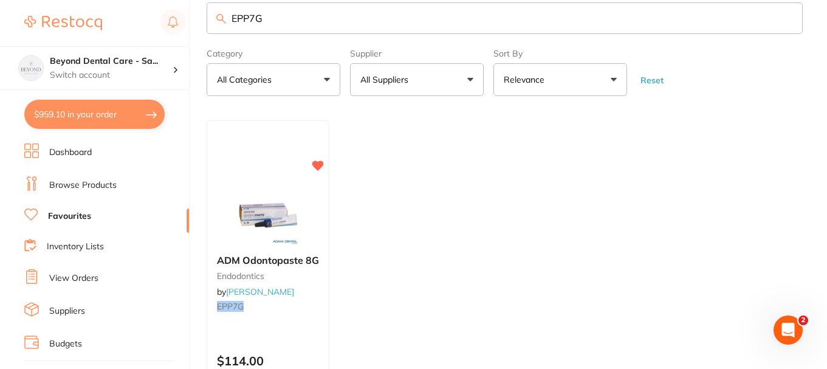
scroll to position [1, 0]
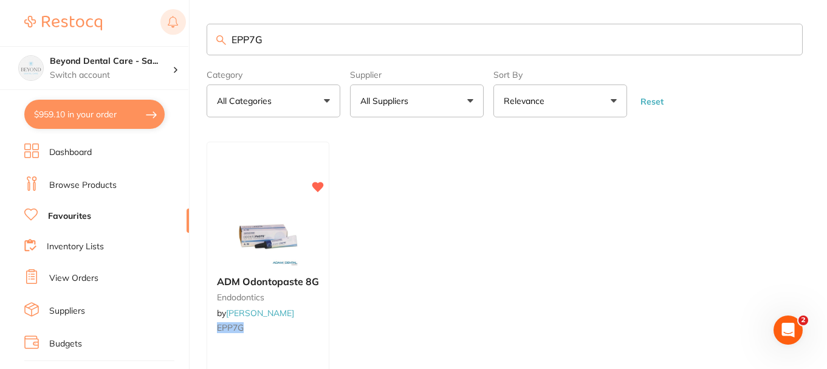
drag, startPoint x: 297, startPoint y: 39, endPoint x: 168, endPoint y: 34, distance: 129.6
click at [168, 34] on div "$959.10 Beyond Dental Care - Sa... Switch account Beyond Dental Care - Sandston…" at bounding box center [413, 183] width 827 height 369
paste input "K52886"
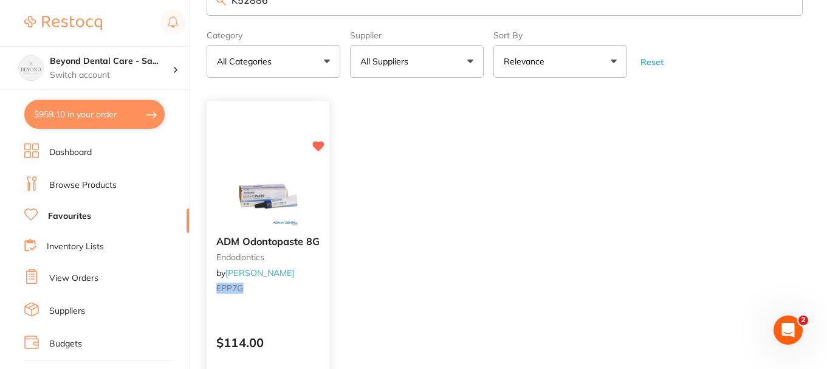
scroll to position [61, 0]
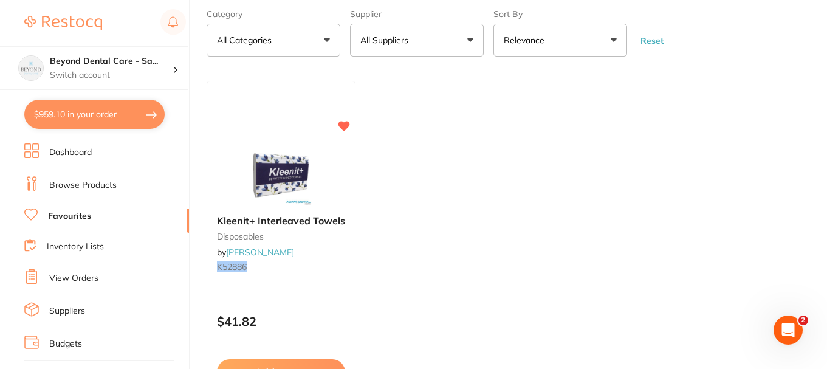
type input "K52886"
click at [288, 167] on img at bounding box center [281, 175] width 79 height 61
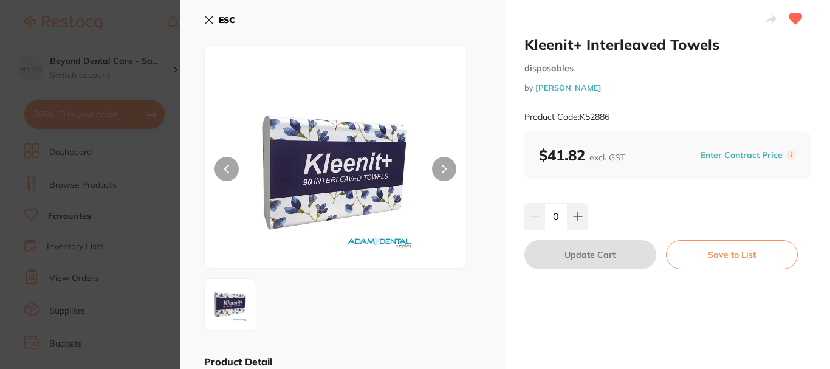
click at [573, 213] on icon at bounding box center [578, 217] width 10 height 10
type input "2"
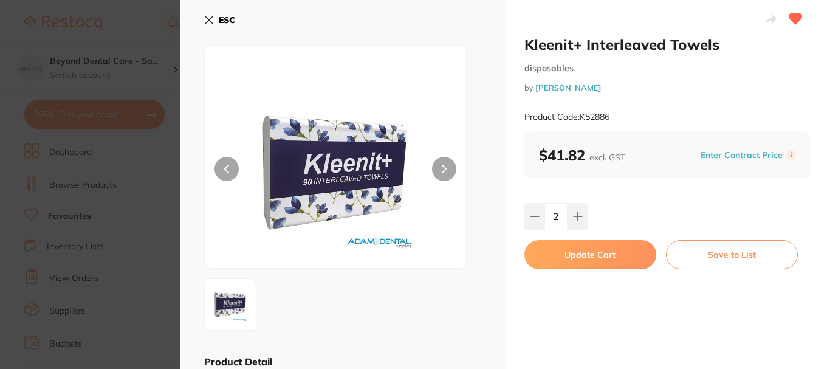
click at [562, 258] on button "Update Cart" at bounding box center [591, 254] width 132 height 29
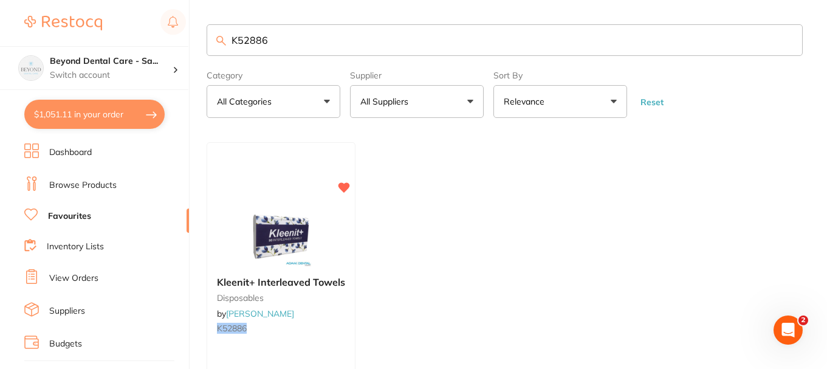
drag, startPoint x: 285, startPoint y: 42, endPoint x: 193, endPoint y: 34, distance: 92.1
click at [195, 34] on div "$1,051.11 Beyond Dental Care - Sa... Switch account Beyond Dental Care - Sandst…" at bounding box center [413, 184] width 827 height 369
paste input "PCLT03"
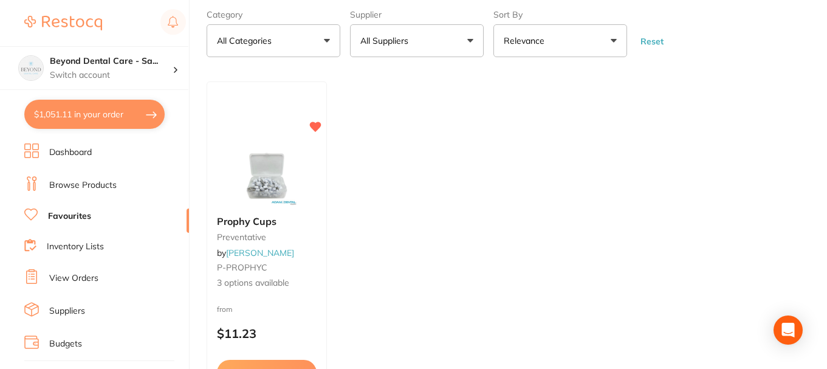
type input "PCLT03"
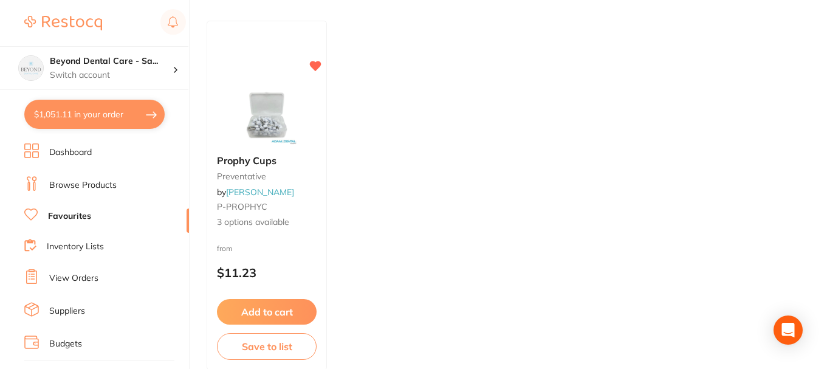
click at [285, 153] on div "Prophy Cups preventative by Adam Dental P-PROPHYC 3 options available" at bounding box center [266, 191] width 119 height 93
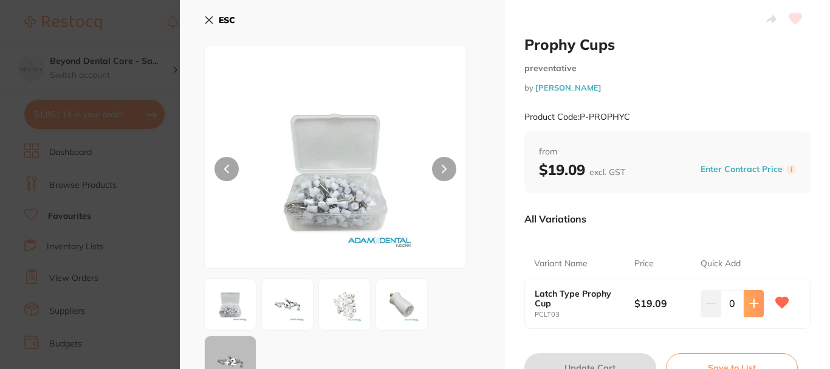
click at [753, 301] on icon at bounding box center [755, 303] width 10 height 10
type input "3"
click at [620, 365] on button "Update Cart" at bounding box center [591, 367] width 132 height 29
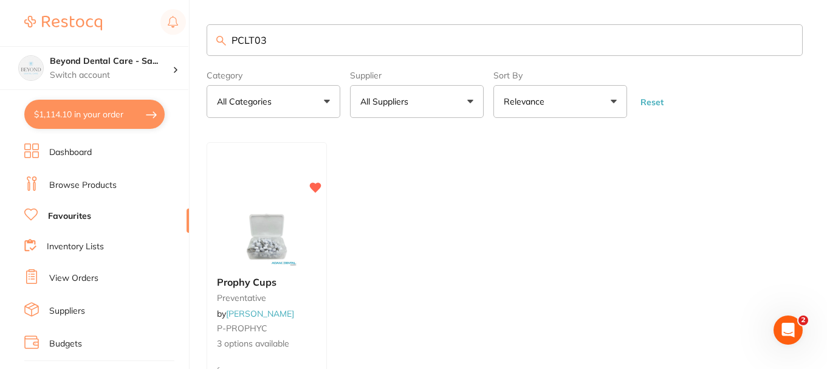
drag, startPoint x: 292, startPoint y: 41, endPoint x: 171, endPoint y: 40, distance: 121.0
click at [171, 40] on div "$1,114.10 Beyond Dental Care - Sa... Switch account Beyond Dental Care - Sandst…" at bounding box center [413, 184] width 827 height 369
type input "SSE"
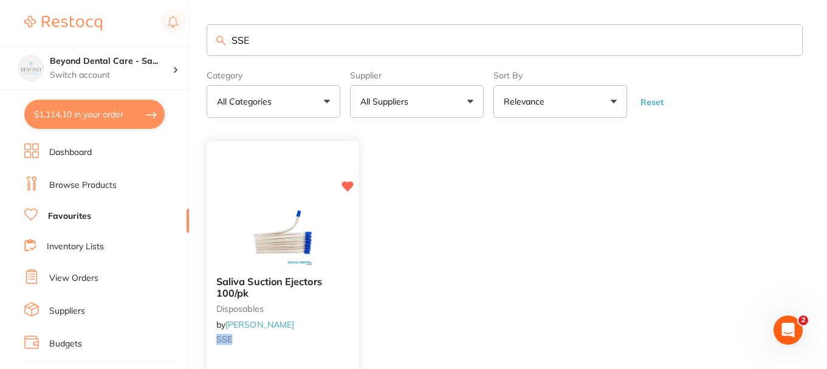
click at [283, 246] on img at bounding box center [283, 235] width 80 height 61
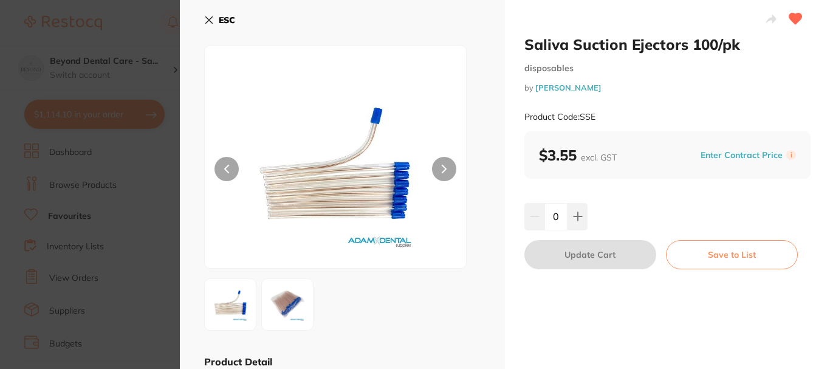
click at [562, 215] on input "0" at bounding box center [556, 216] width 23 height 27
click at [569, 216] on button at bounding box center [578, 216] width 20 height 27
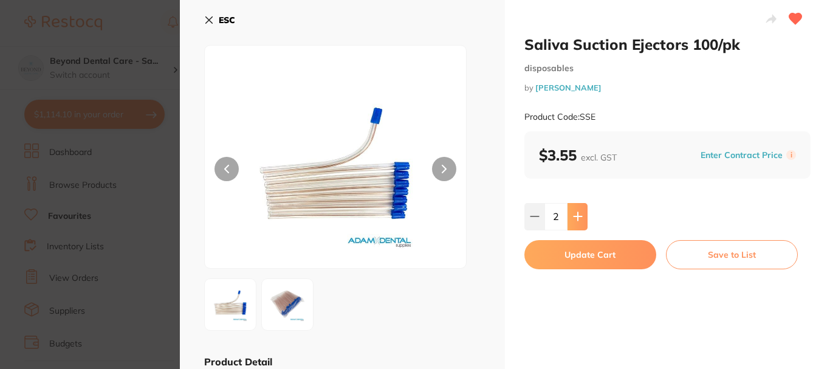
click at [569, 216] on button at bounding box center [578, 216] width 20 height 27
type input "5"
click at [574, 256] on button "Update Cart" at bounding box center [591, 254] width 132 height 29
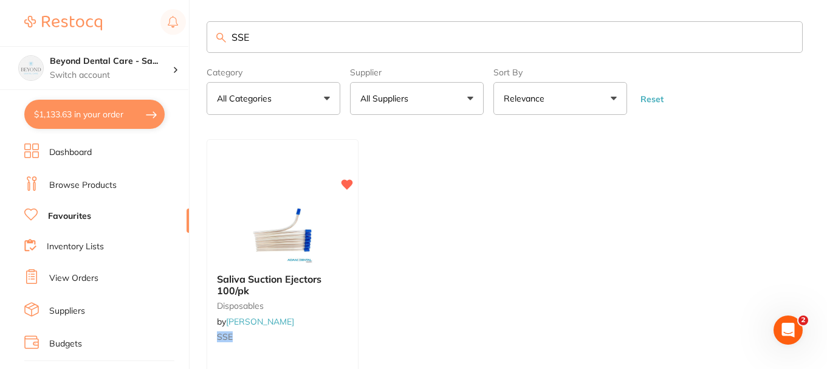
scroll to position [1, 0]
drag, startPoint x: 247, startPoint y: 38, endPoint x: 212, endPoint y: 46, distance: 36.3
click at [212, 46] on input "SSE" at bounding box center [505, 37] width 596 height 32
click at [258, 37] on input "SSE" at bounding box center [505, 37] width 596 height 32
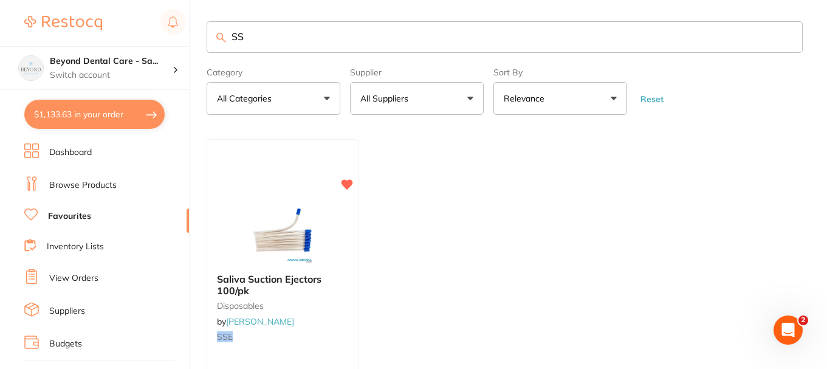
type input "S"
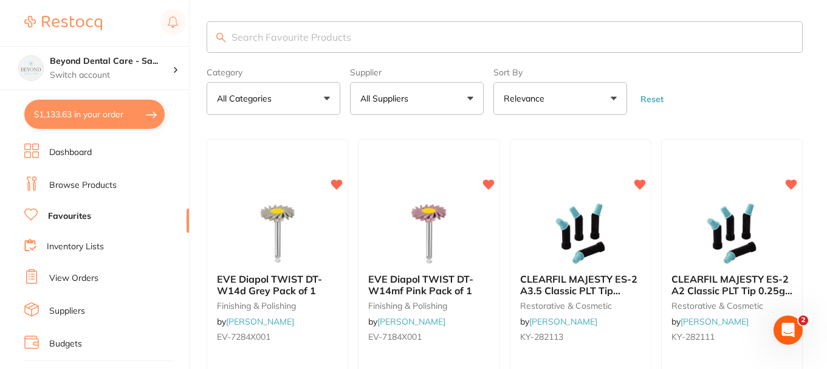
scroll to position [0, 0]
paste input "ITB2027"
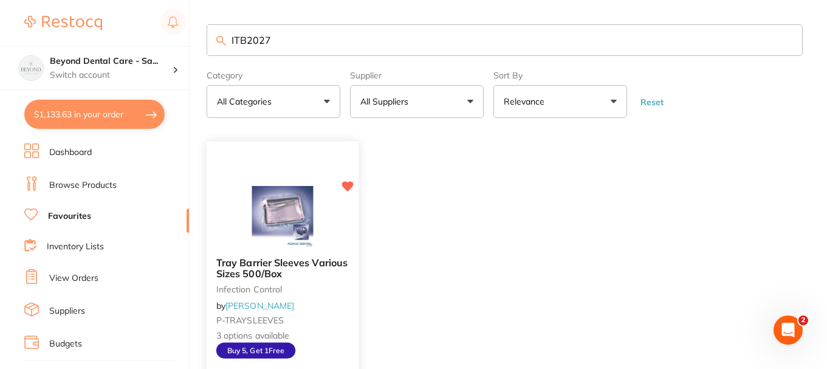
type input "ITB2027"
click at [291, 203] on img at bounding box center [283, 216] width 80 height 61
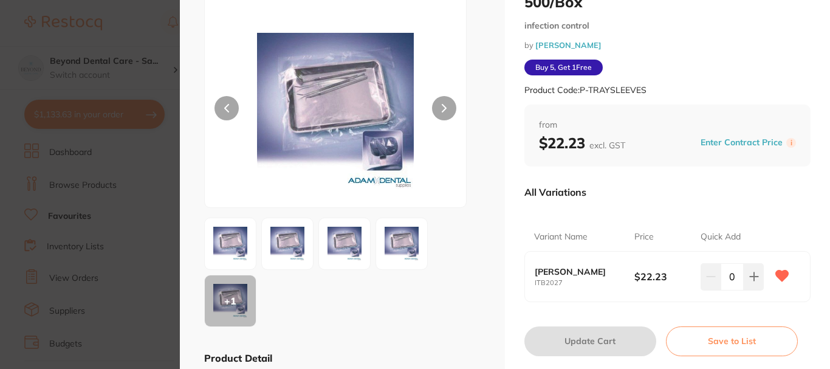
scroll to position [122, 0]
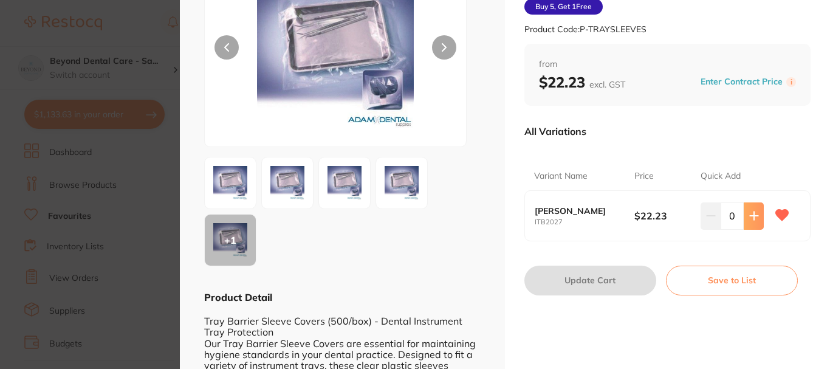
click at [759, 207] on button at bounding box center [754, 215] width 20 height 27
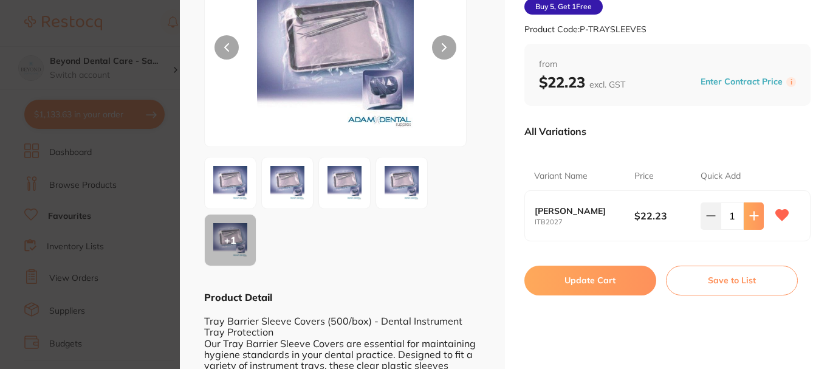
click at [759, 207] on button at bounding box center [754, 215] width 20 height 27
type input "2"
click at [593, 296] on div "Tray Barrier Sleeves Various Sizes 500/Box infection control by Adam Dental Buy…" at bounding box center [667, 314] width 325 height 872
click at [587, 282] on button "Update Cart" at bounding box center [591, 280] width 132 height 29
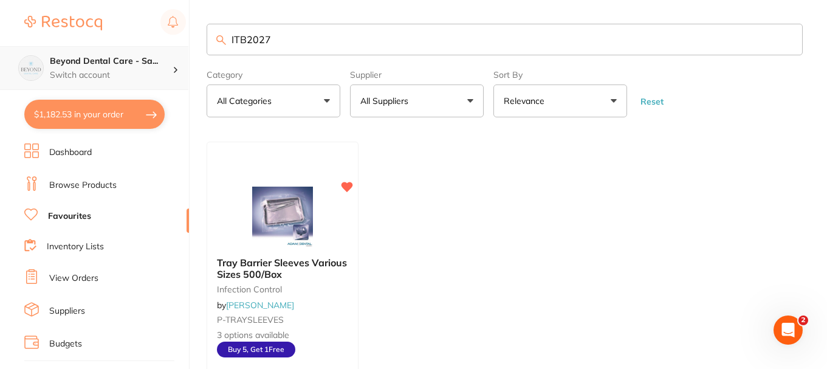
drag, startPoint x: 280, startPoint y: 37, endPoint x: 101, endPoint y: 48, distance: 179.1
click at [103, 48] on div "$1,182.53 Beyond Dental Care - Sa... Switch account Beyond Dental Care - Sandst…" at bounding box center [413, 183] width 827 height 369
paste input "BBU36"
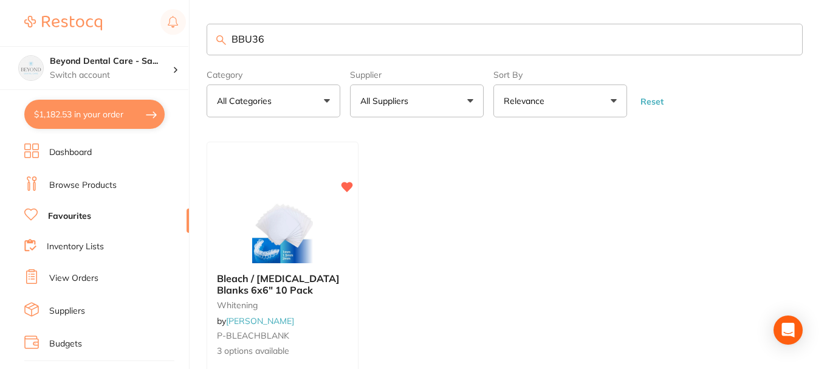
type input "BBU36"
click at [247, 220] on img at bounding box center [282, 232] width 79 height 61
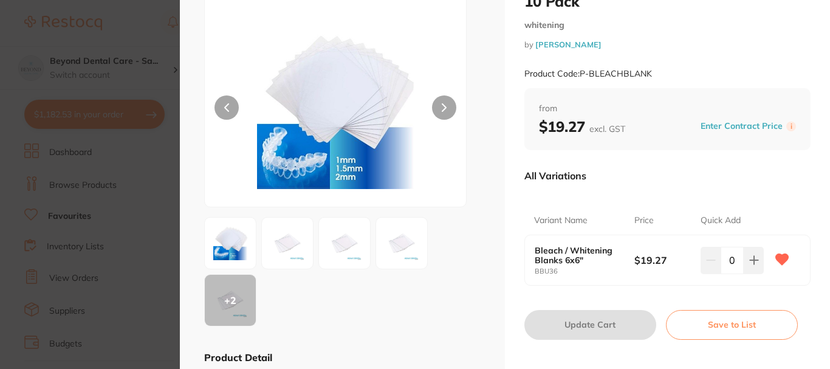
scroll to position [61, 0]
click at [745, 249] on button at bounding box center [754, 260] width 20 height 27
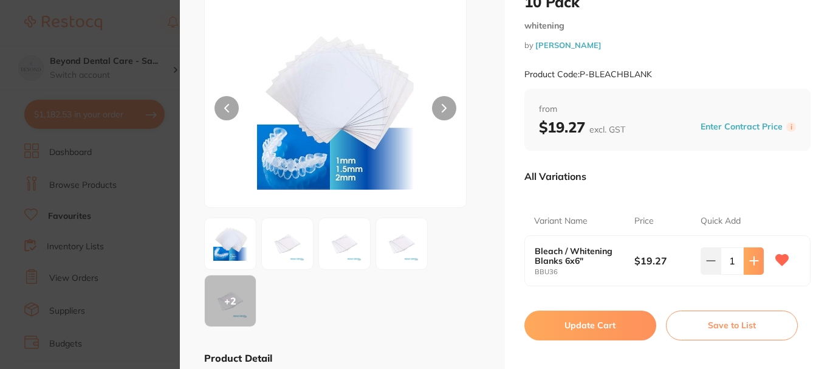
click at [750, 256] on icon at bounding box center [755, 261] width 10 height 10
type input "2"
click at [574, 311] on button "Update Cart" at bounding box center [591, 325] width 132 height 29
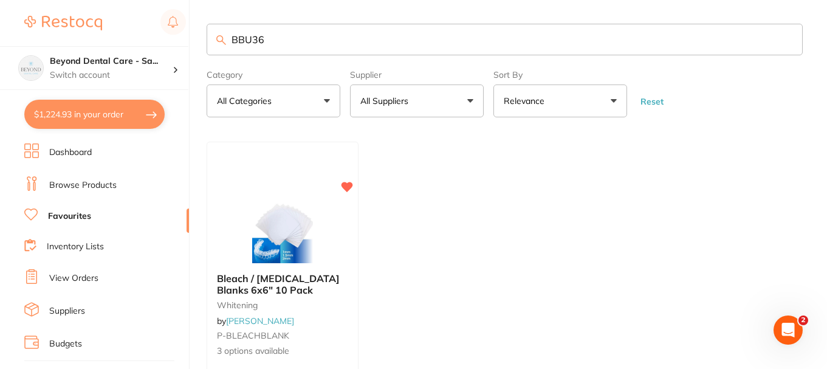
drag, startPoint x: 277, startPoint y: 40, endPoint x: 117, endPoint y: 41, distance: 159.9
click at [122, 43] on div "$1,224.93 Beyond Dental Care - Sa... Switch account Beyond Dental Care - Sandst…" at bounding box center [413, 183] width 827 height 369
paste input "CT-5720358"
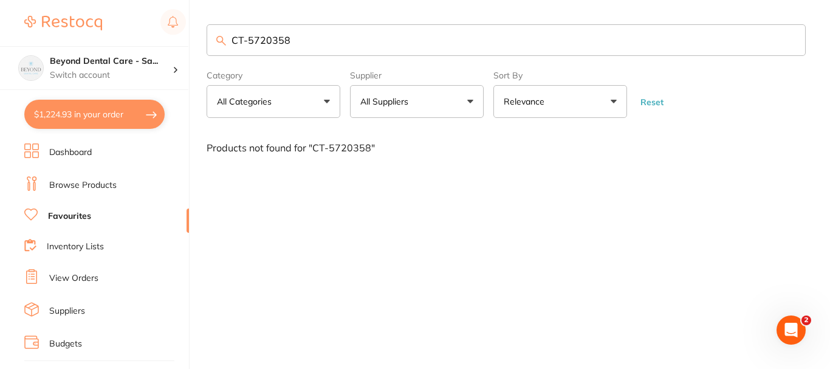
type input "CT-5720358"
click at [109, 181] on link "Browse Products" at bounding box center [82, 185] width 67 height 12
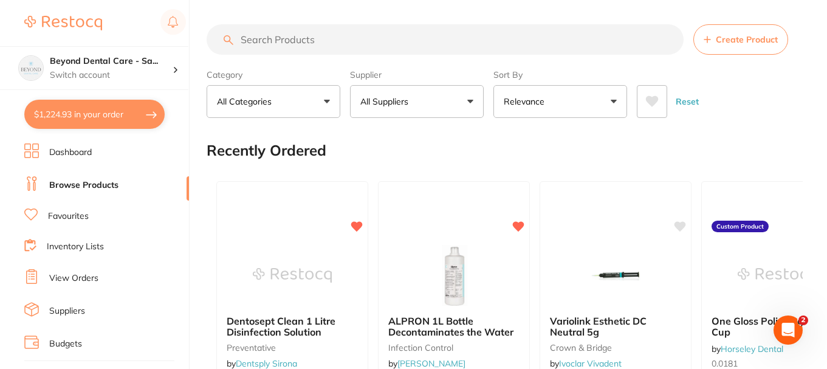
click at [321, 40] on input "search" at bounding box center [445, 39] width 477 height 30
paste input "CT-5720358"
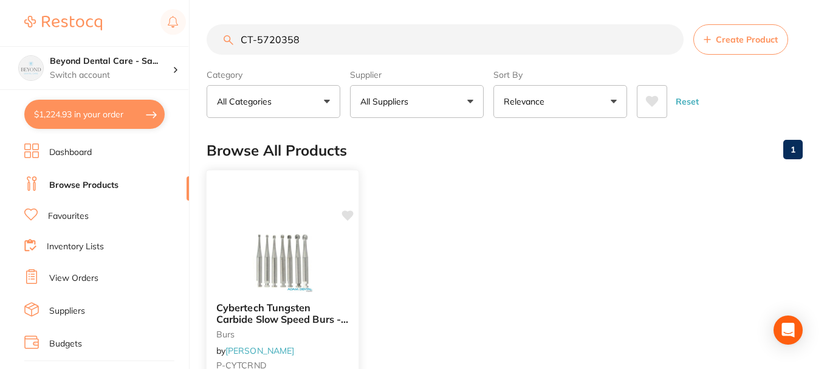
scroll to position [122, 0]
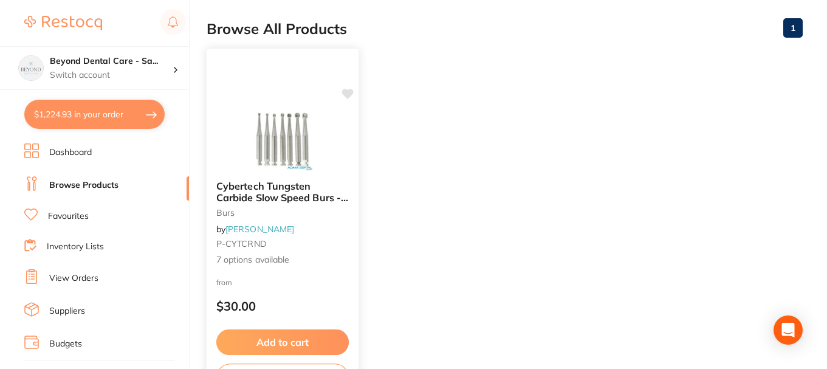
type input "CT-5720358"
click at [315, 125] on img at bounding box center [283, 139] width 80 height 61
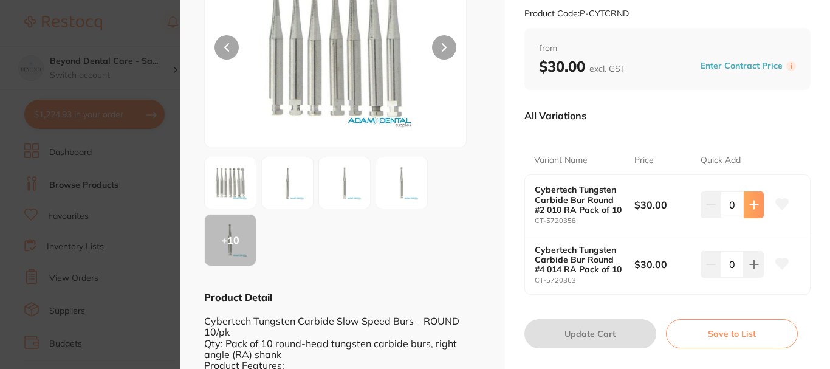
click at [750, 203] on icon at bounding box center [755, 205] width 10 height 10
type input "1"
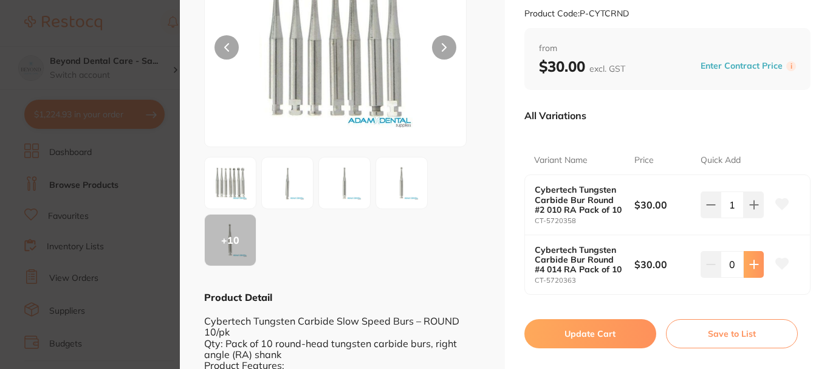
click at [751, 209] on icon at bounding box center [754, 205] width 8 height 8
type input "1"
click at [609, 322] on button "Update Cart" at bounding box center [591, 333] width 132 height 29
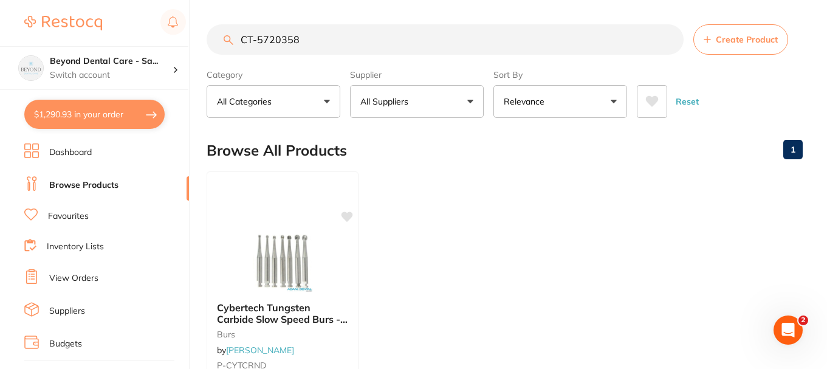
scroll to position [1, 0]
drag, startPoint x: 317, startPoint y: 46, endPoint x: 189, endPoint y: 66, distance: 129.7
click at [189, 66] on div "$1,290.93 Beyond Dental Care - Sa... Switch account Beyond Dental Care - Sandst…" at bounding box center [413, 184] width 827 height 369
paste input "VC1055"
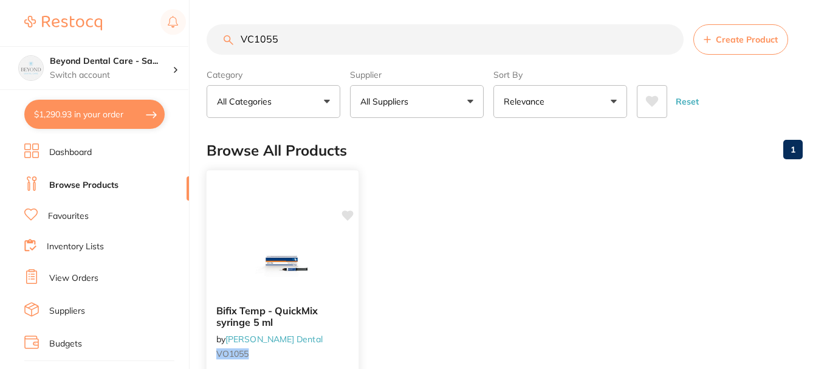
scroll to position [61, 0]
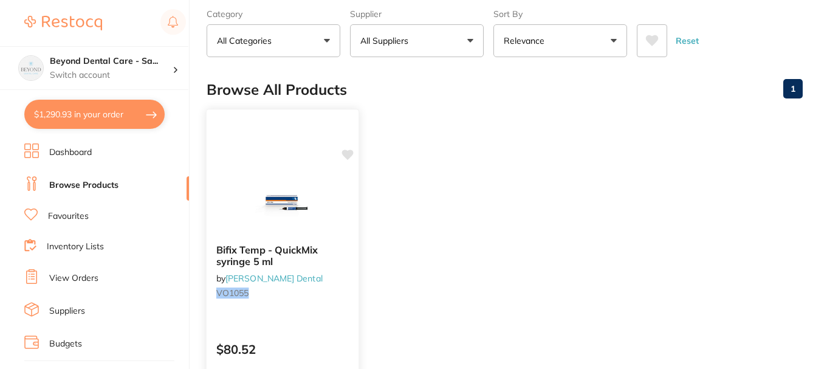
type input "VC1055"
click at [297, 190] on img at bounding box center [283, 203] width 80 height 61
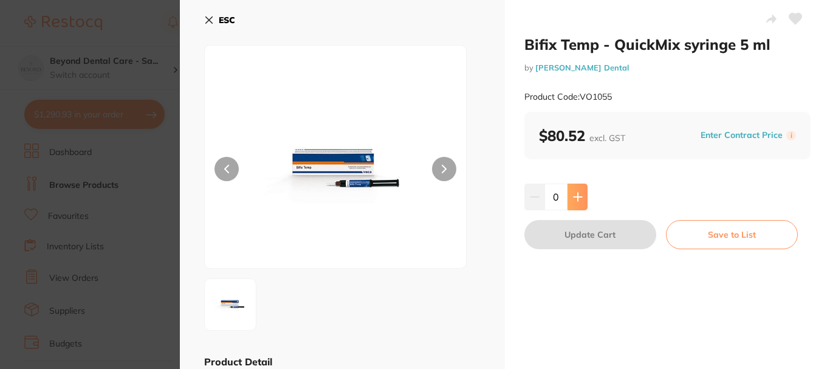
click at [568, 202] on button at bounding box center [578, 197] width 20 height 27
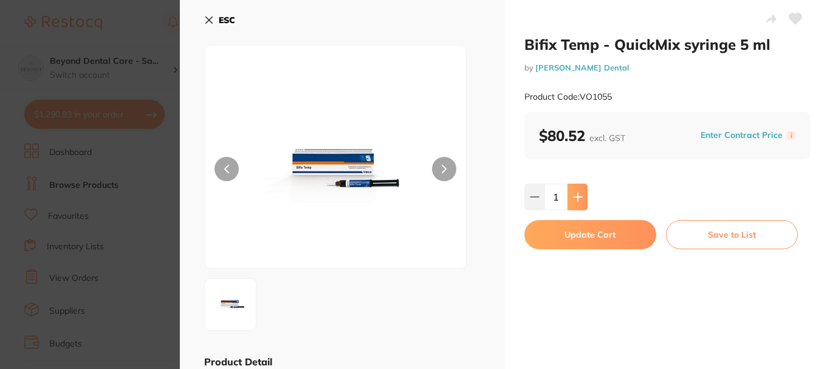
click at [576, 199] on icon at bounding box center [578, 197] width 8 height 8
type input "2"
click at [562, 230] on button "Update Cart" at bounding box center [591, 234] width 132 height 29
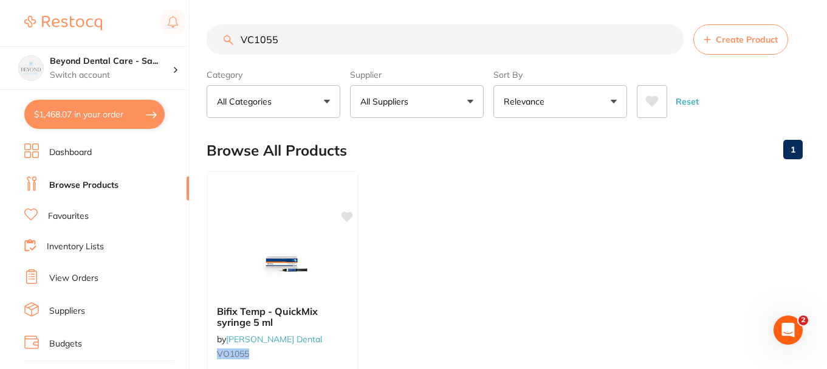
drag, startPoint x: 302, startPoint y: 42, endPoint x: 139, endPoint y: 25, distance: 164.4
click at [143, 25] on div "$1,468.07 Beyond Dental Care - Sa... Switch account Beyond Dental Care - Sandst…" at bounding box center [413, 184] width 827 height 369
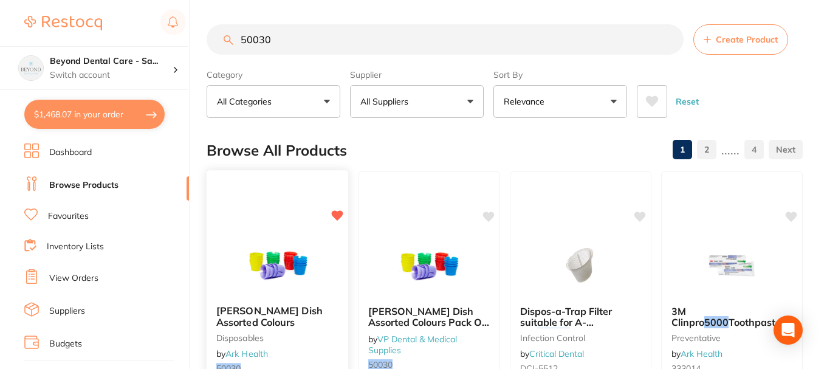
scroll to position [182, 0]
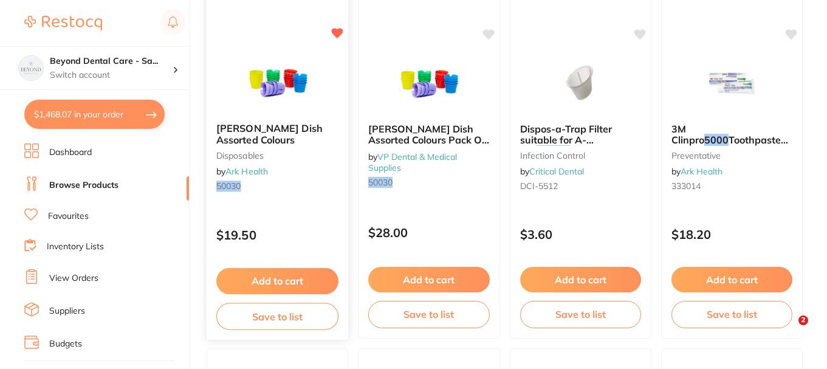
type input "50030"
click at [284, 270] on button "Add to cart" at bounding box center [277, 281] width 122 height 26
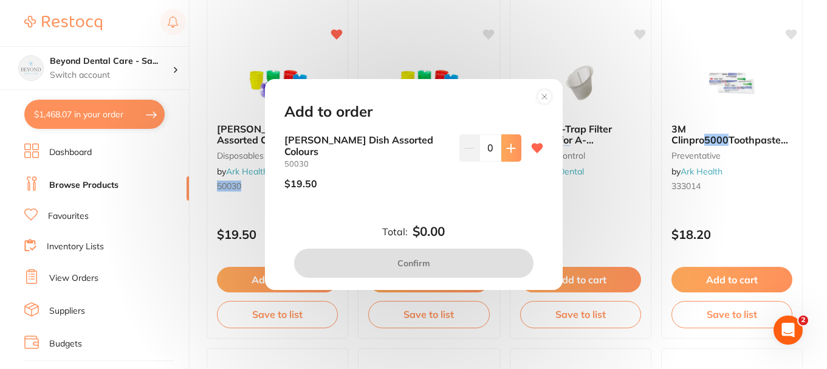
click at [496, 151] on input "0" at bounding box center [491, 147] width 22 height 27
click at [502, 150] on button at bounding box center [512, 147] width 20 height 27
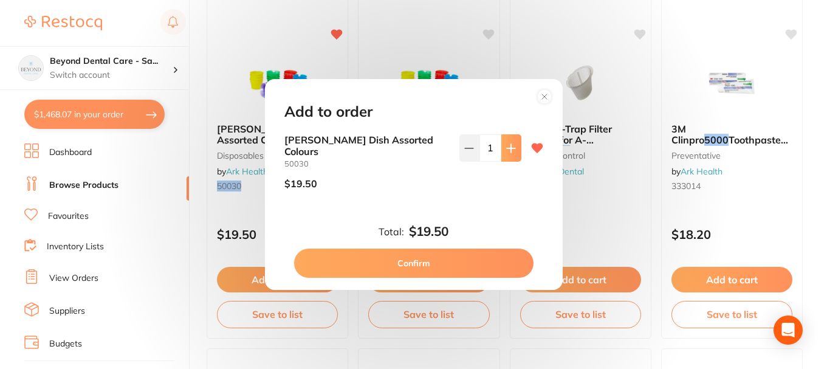
click at [506, 150] on icon at bounding box center [511, 148] width 10 height 10
click at [469, 143] on icon at bounding box center [469, 148] width 10 height 10
type input "1"
click at [386, 263] on button "Confirm" at bounding box center [414, 263] width 240 height 29
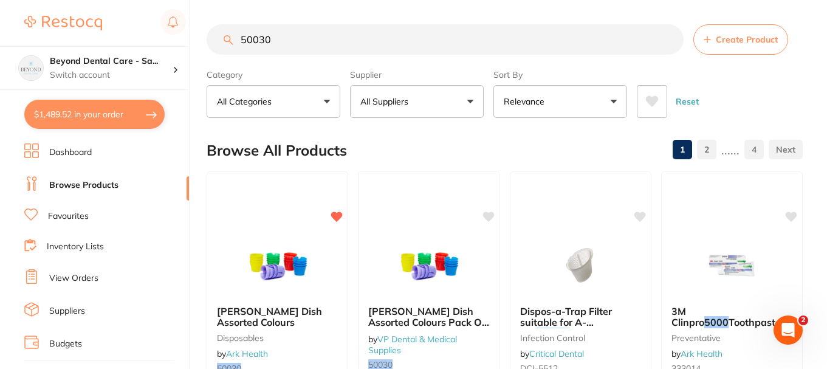
drag, startPoint x: 281, startPoint y: 33, endPoint x: 190, endPoint y: 44, distance: 91.8
click at [190, 44] on div "$1,489.52 Beyond Dental Care - Sa... Switch account Beyond Dental Care - Sandst…" at bounding box center [413, 184] width 827 height 369
paste input "711722"
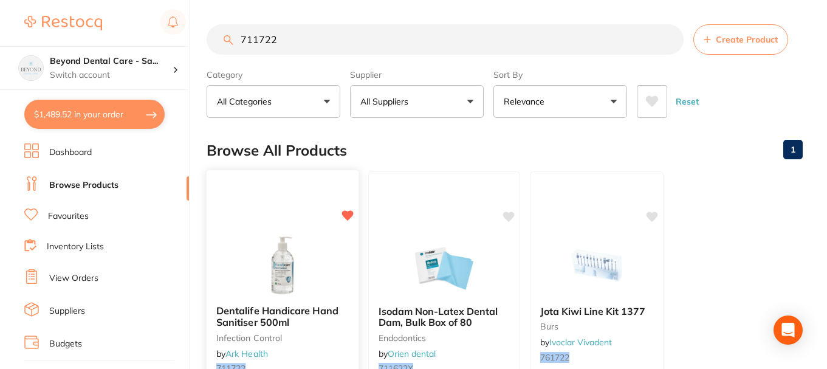
scroll to position [61, 0]
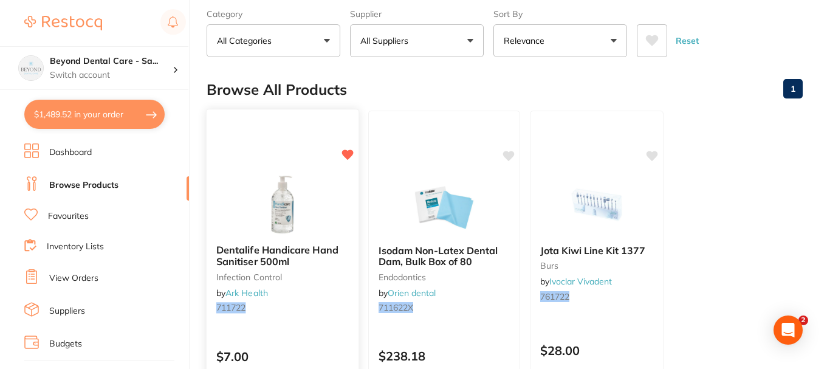
type input "711722"
click at [298, 195] on img at bounding box center [283, 203] width 80 height 61
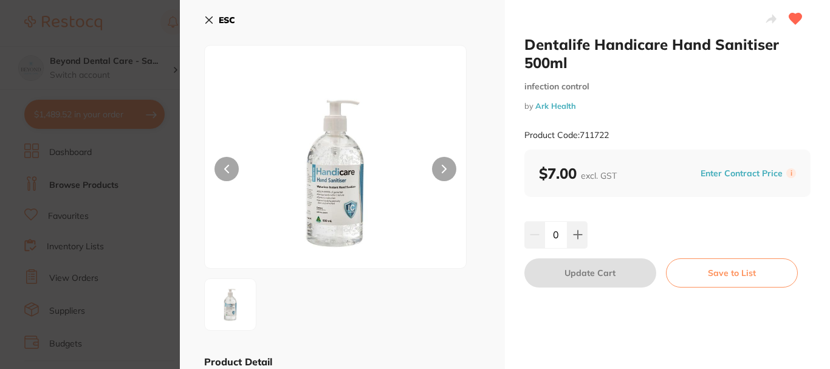
click at [559, 235] on input "0" at bounding box center [556, 234] width 23 height 27
type input "8"
click at [633, 235] on div "8" at bounding box center [668, 234] width 286 height 27
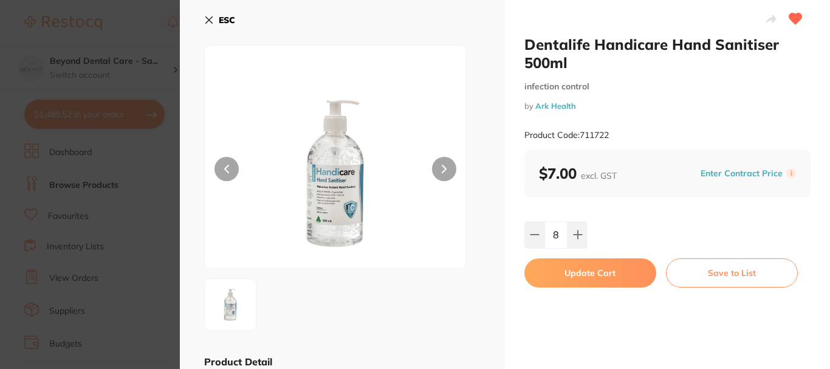
click at [578, 277] on button "Update Cart" at bounding box center [591, 272] width 132 height 29
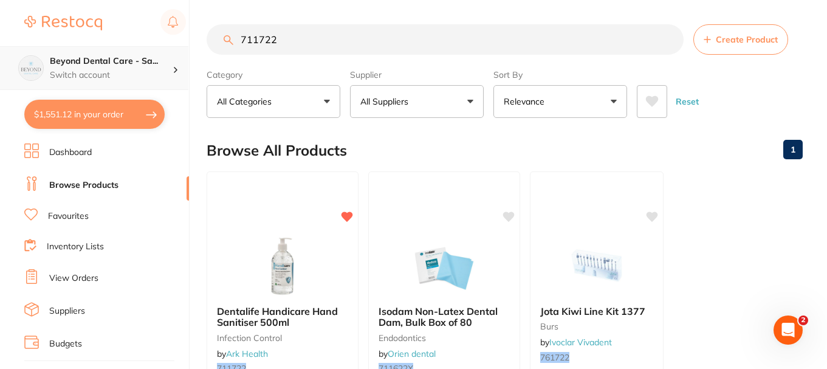
drag, startPoint x: 294, startPoint y: 38, endPoint x: 153, endPoint y: 48, distance: 142.0
click at [153, 48] on div "$1,551.12 Beyond Dental Care - Sa... Switch account Beyond Dental Care - Sandst…" at bounding box center [413, 184] width 827 height 369
paste input "3803"
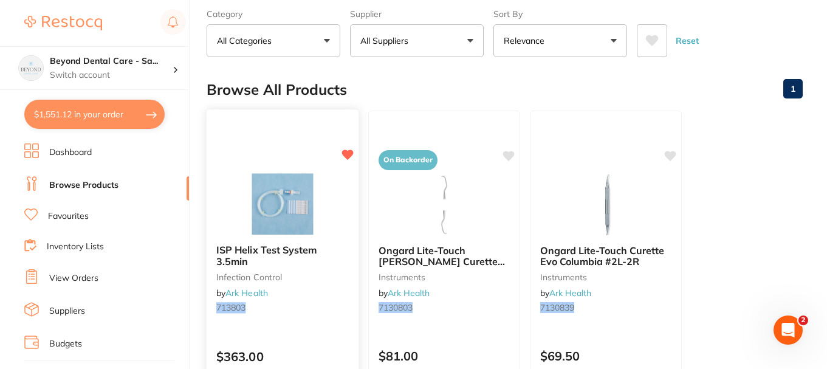
scroll to position [122, 0]
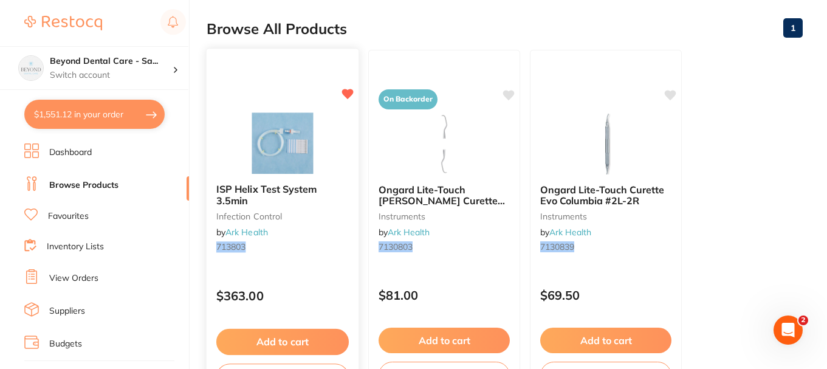
type input "713803"
click at [293, 333] on button "Add to cart" at bounding box center [282, 342] width 133 height 26
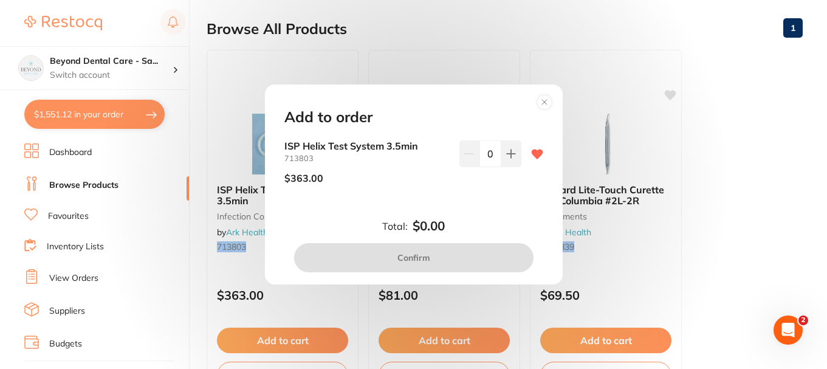
scroll to position [0, 0]
click at [503, 154] on button at bounding box center [512, 153] width 20 height 27
type input "1"
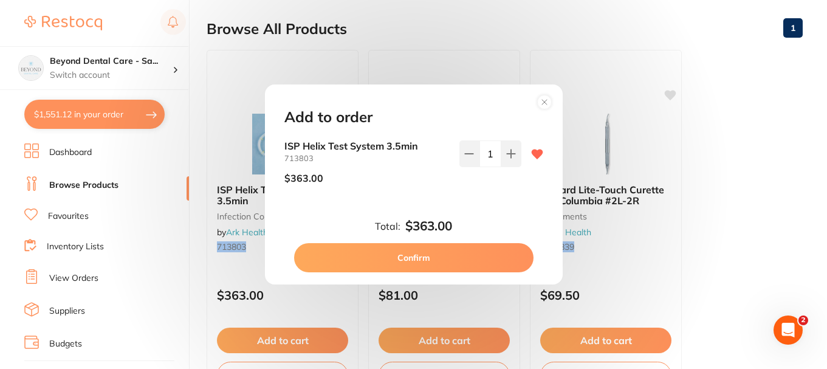
click at [410, 253] on button "Confirm" at bounding box center [414, 257] width 240 height 29
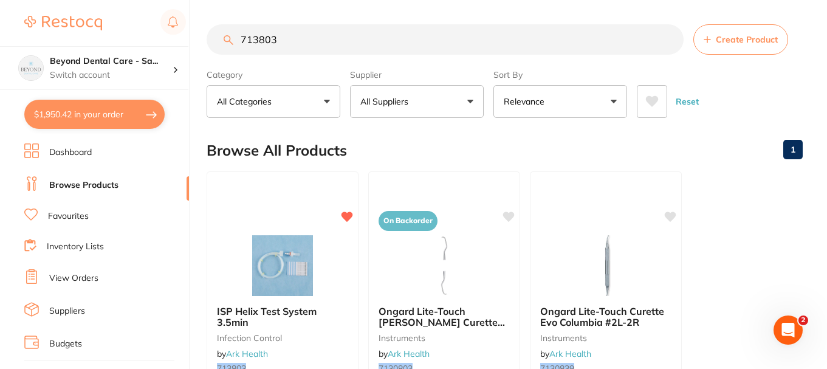
drag, startPoint x: 281, startPoint y: 33, endPoint x: 191, endPoint y: 52, distance: 92.4
click at [191, 52] on div "$1,950.42 Beyond Dental Care - Sa... Switch account Beyond Dental Care - Sandst…" at bounding box center [413, 184] width 827 height 369
paste input "122502"
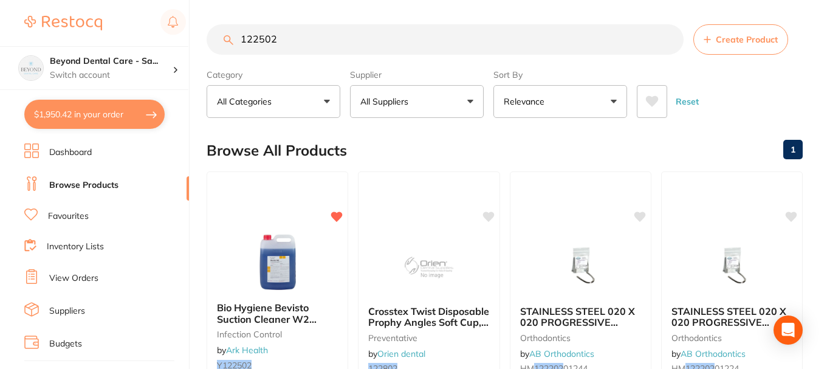
scroll to position [61, 0]
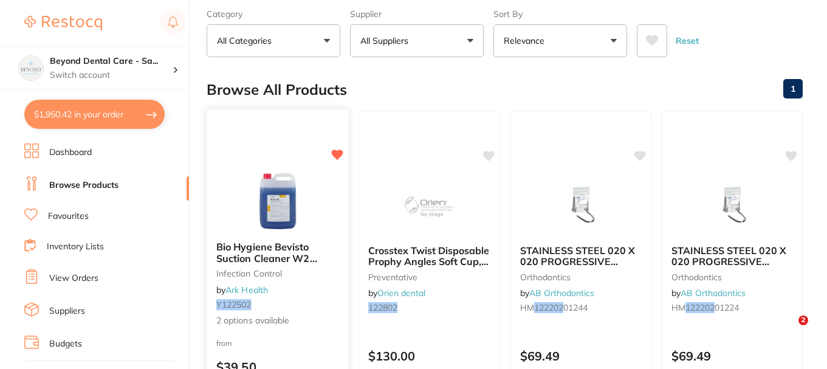
type input "122502"
click at [277, 196] on img at bounding box center [278, 200] width 80 height 61
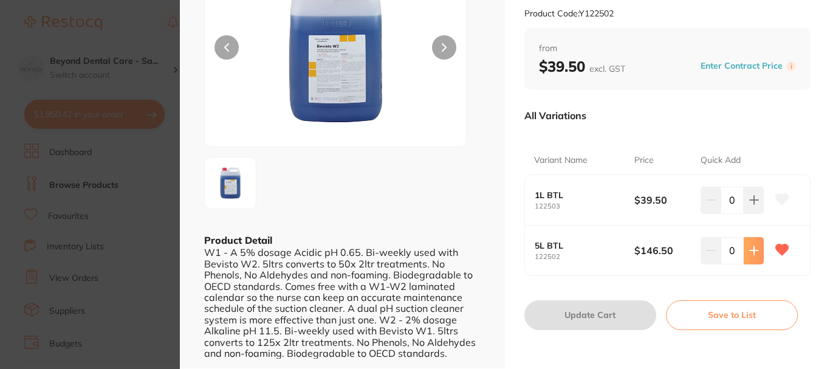
click at [751, 213] on button at bounding box center [754, 200] width 20 height 27
type input "1"
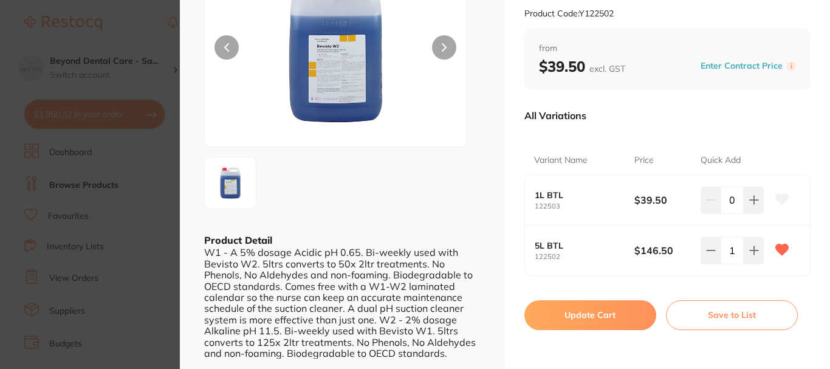
click at [570, 313] on button "Update Cart" at bounding box center [591, 314] width 132 height 29
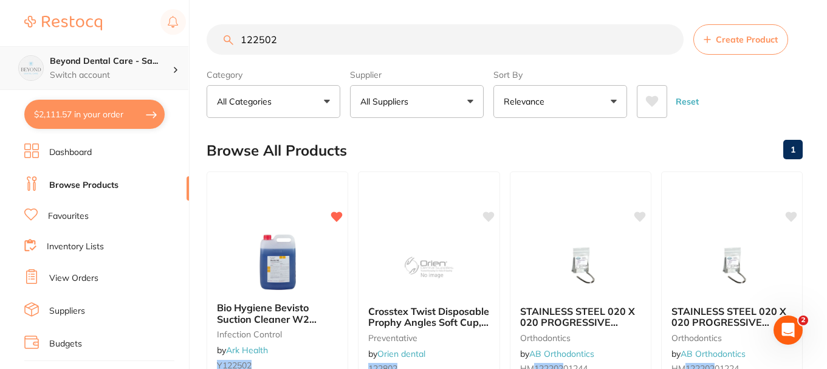
drag, startPoint x: 299, startPoint y: 43, endPoint x: 173, endPoint y: 46, distance: 126.5
click at [179, 45] on div "$2,111.57 Beyond Dental Care - Sa... Switch account Beyond Dental Care - Sandst…" at bounding box center [413, 184] width 827 height 369
paste input "711334"
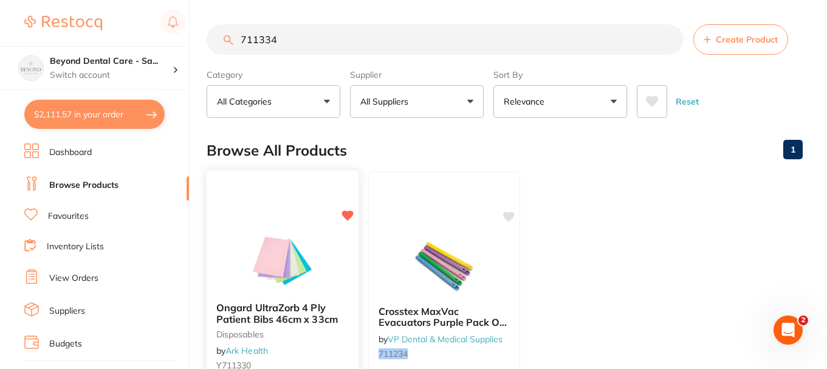
type input "711334"
click at [329, 196] on div at bounding box center [283, 183] width 152 height 27
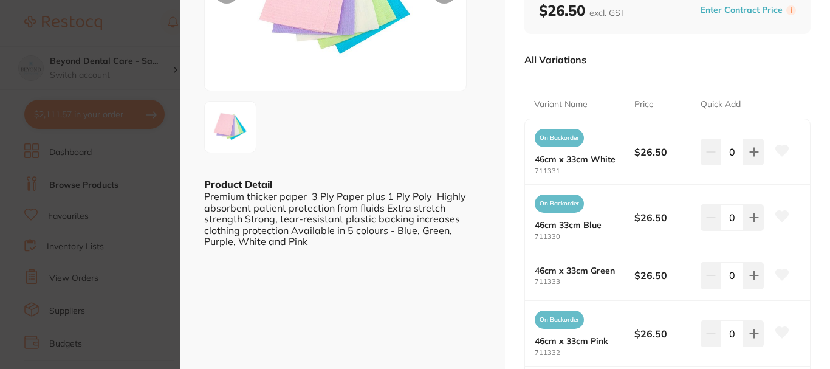
scroll to position [182, 0]
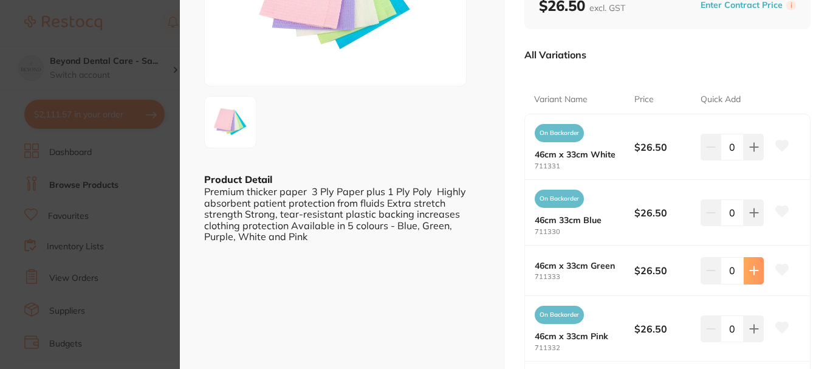
click at [760, 160] on button at bounding box center [754, 147] width 20 height 27
type input "1"
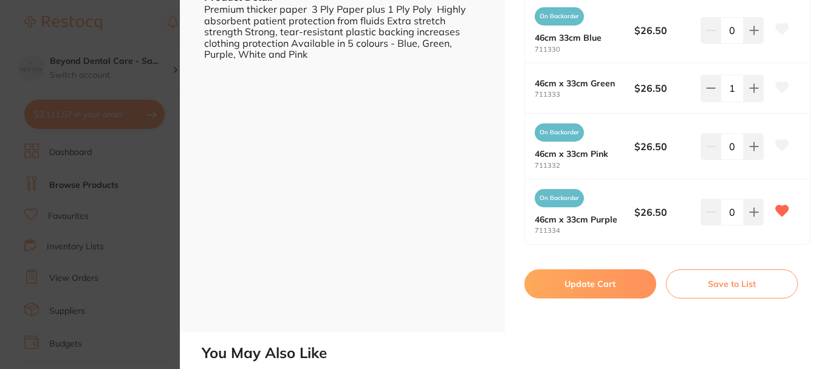
scroll to position [0, 0]
click at [607, 288] on button "Update Cart" at bounding box center [591, 283] width 132 height 29
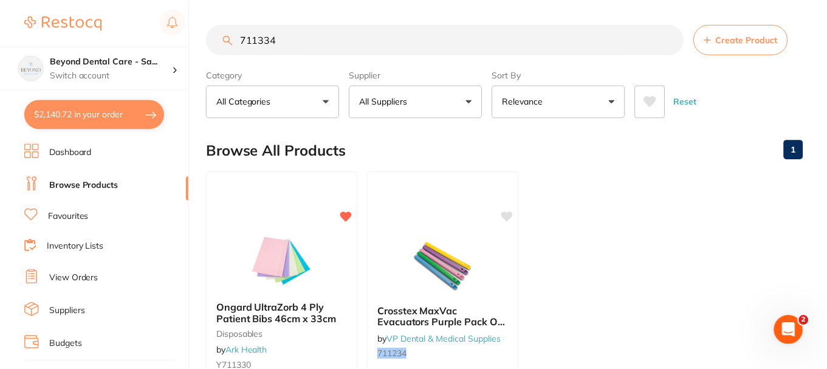
scroll to position [1, 0]
drag, startPoint x: 299, startPoint y: 39, endPoint x: 196, endPoint y: 46, distance: 103.6
click at [196, 46] on div "$2,140.72 Beyond Dental Care - Sa... Switch account Beyond Dental Care - Sandst…" at bounding box center [413, 183] width 827 height 369
paste input "255423"
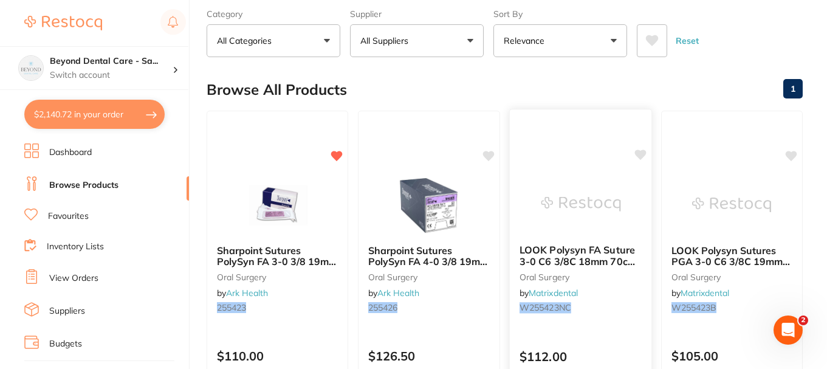
scroll to position [0, 0]
type input "255423"
click at [263, 203] on img at bounding box center [278, 203] width 80 height 61
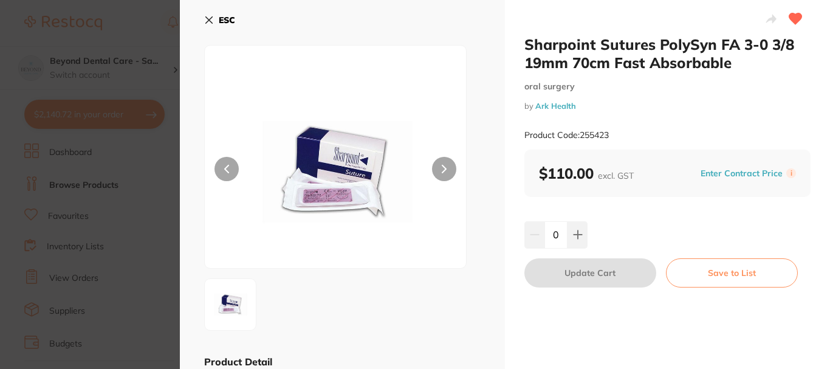
click at [569, 237] on button at bounding box center [578, 234] width 20 height 27
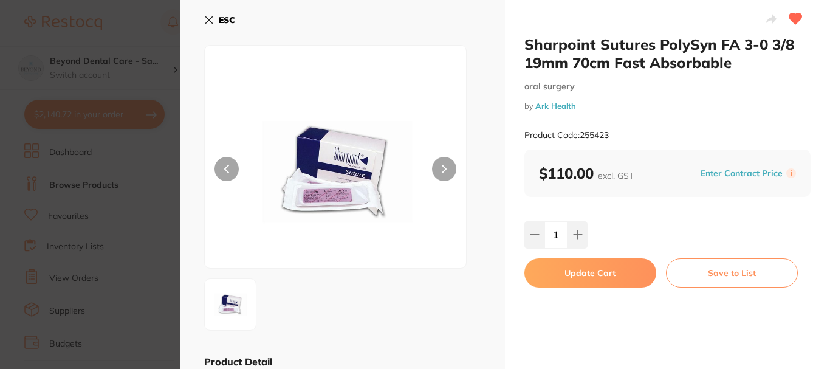
type input "1"
click at [564, 264] on button "Update Cart" at bounding box center [591, 272] width 132 height 29
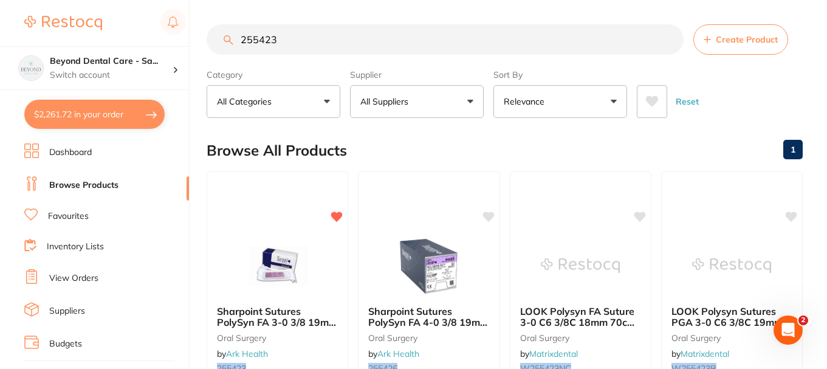
drag, startPoint x: 291, startPoint y: 35, endPoint x: 153, endPoint y: 40, distance: 137.5
click at [153, 40] on div "$2,261.72 Beyond Dental Care - Sa... Switch account Beyond Dental Care - Sandst…" at bounding box center [413, 184] width 827 height 369
paste input "354367"
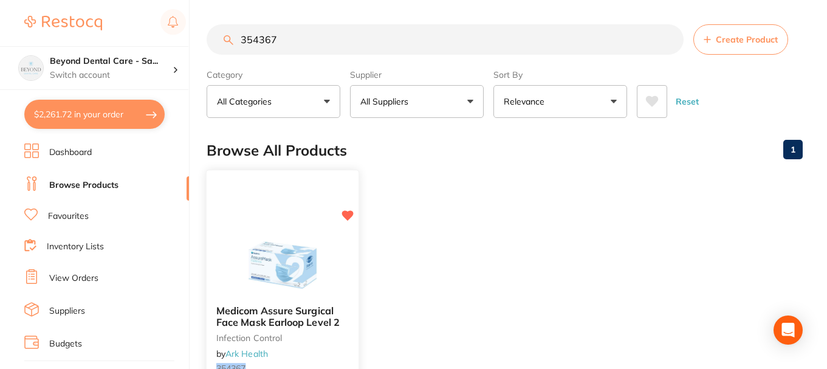
type input "354367"
click at [292, 238] on img at bounding box center [283, 264] width 80 height 61
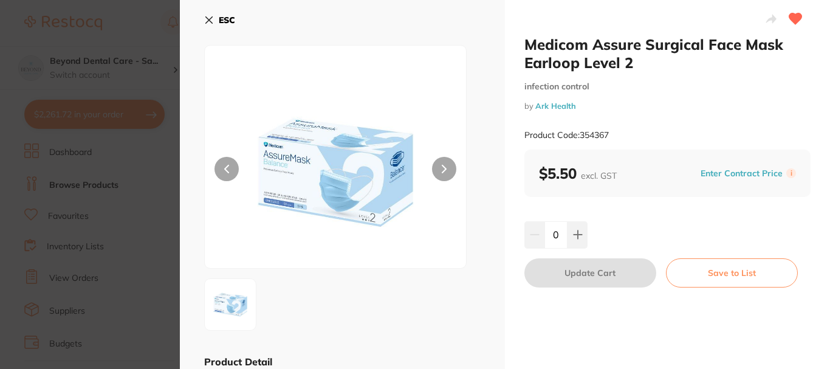
click at [554, 235] on input "0" at bounding box center [556, 234] width 23 height 27
type input "10"
click at [644, 228] on div "10" at bounding box center [668, 234] width 286 height 27
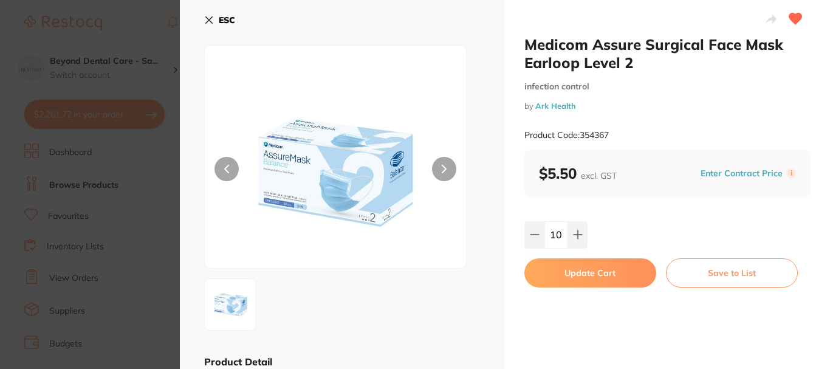
click at [604, 266] on button "Update Cart" at bounding box center [591, 272] width 132 height 29
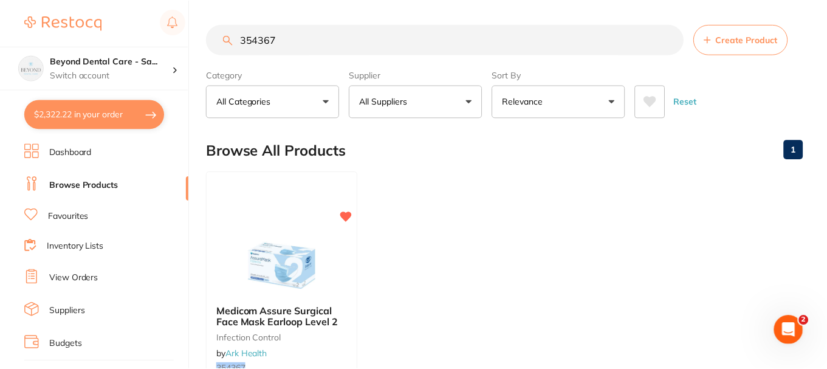
scroll to position [1, 0]
drag, startPoint x: 320, startPoint y: 41, endPoint x: 135, endPoint y: 65, distance: 186.3
click at [134, 66] on div "$2,322.22 Beyond Dental Care - Sa... Switch account Beyond Dental Care - Sandst…" at bounding box center [413, 183] width 827 height 369
paste input "711622"
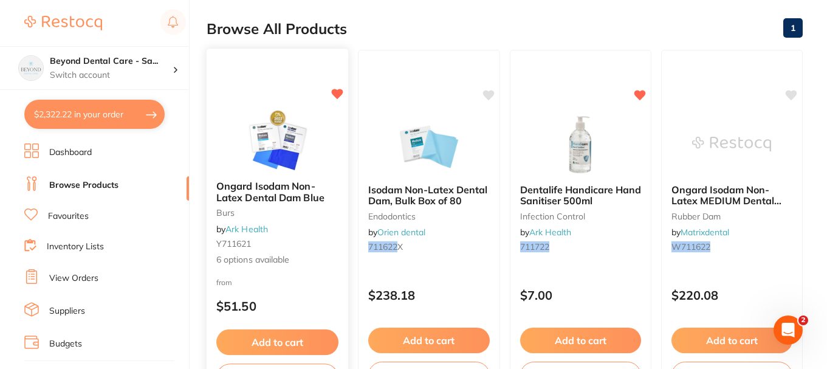
scroll to position [0, 0]
type input "711622"
click at [274, 133] on img at bounding box center [278, 139] width 80 height 61
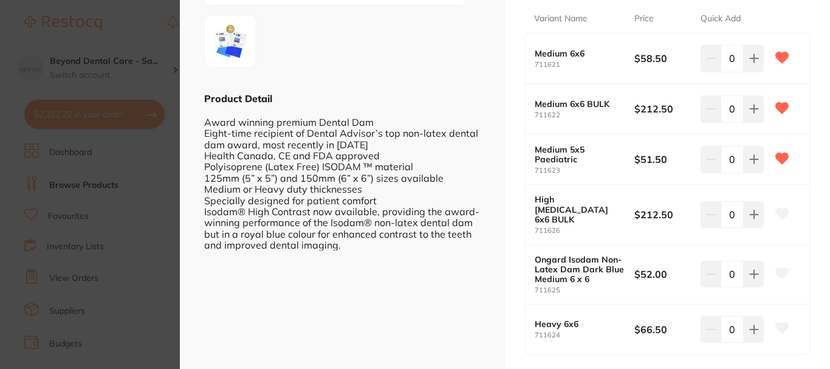
scroll to position [243, 0]
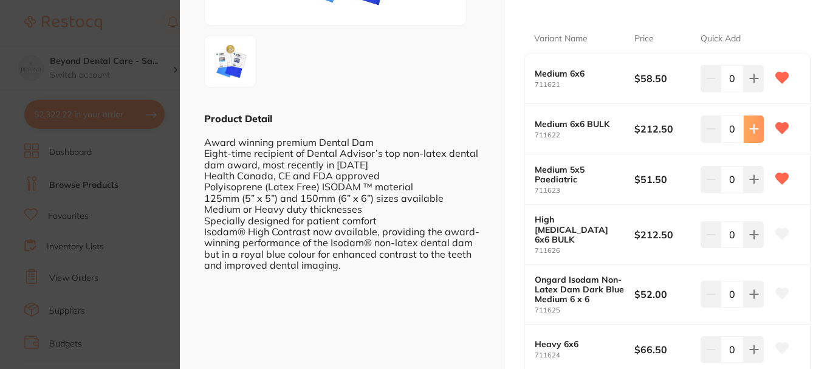
click at [750, 83] on icon at bounding box center [755, 79] width 10 height 10
type input "1"
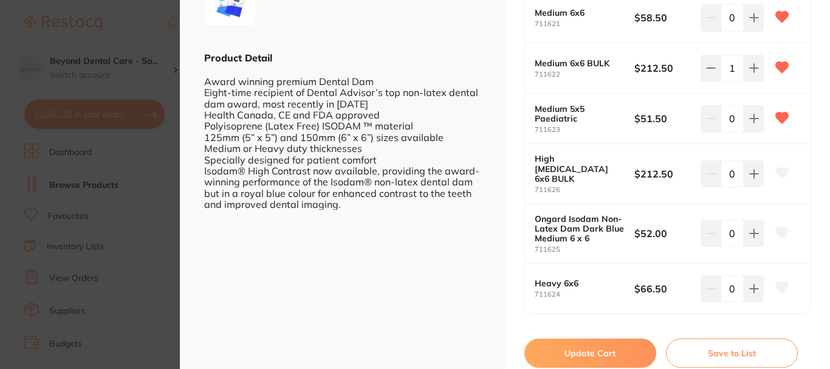
click at [581, 345] on button "Update Cart" at bounding box center [591, 353] width 132 height 29
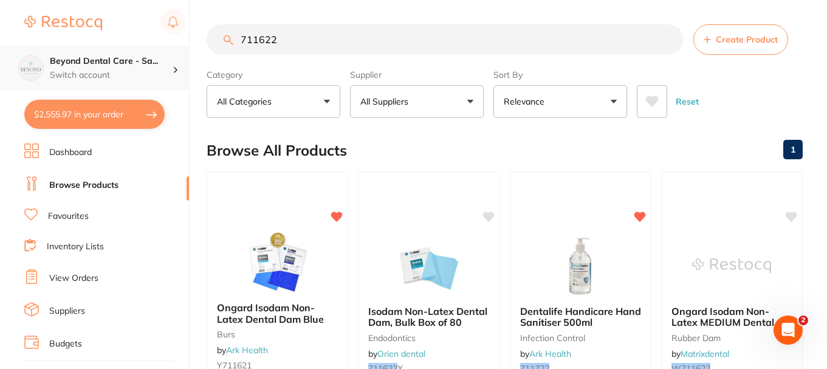
drag, startPoint x: 301, startPoint y: 47, endPoint x: 171, endPoint y: 53, distance: 130.2
click at [173, 53] on div "$2,555.97 Beyond Dental Care - Sa... Switch account Beyond Dental Care - Sandst…" at bounding box center [413, 184] width 827 height 369
click at [291, 41] on input "711622" at bounding box center [445, 39] width 477 height 30
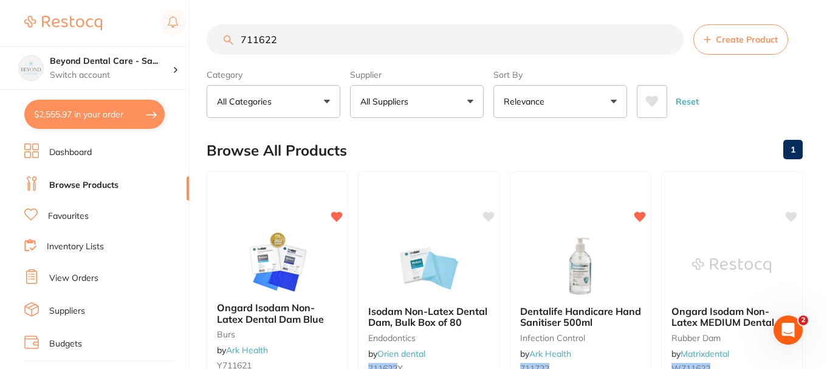
drag, startPoint x: 291, startPoint y: 41, endPoint x: 249, endPoint y: 33, distance: 42.7
click at [249, 33] on input "711622" at bounding box center [445, 39] width 477 height 30
click at [289, 38] on input "711622" at bounding box center [445, 39] width 477 height 30
drag, startPoint x: 271, startPoint y: 38, endPoint x: 227, endPoint y: 44, distance: 43.5
click at [227, 44] on div "711622 Create Product" at bounding box center [505, 39] width 596 height 30
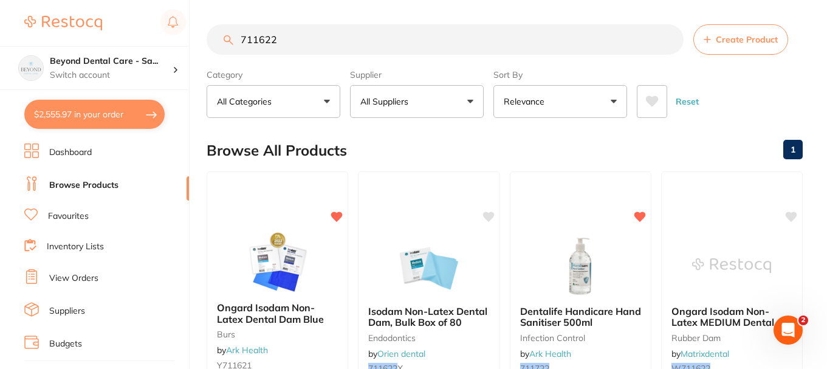
paste input "999118"
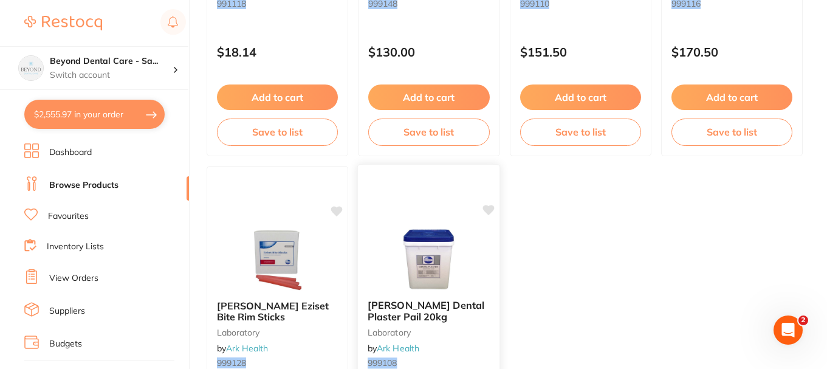
scroll to position [426, 0]
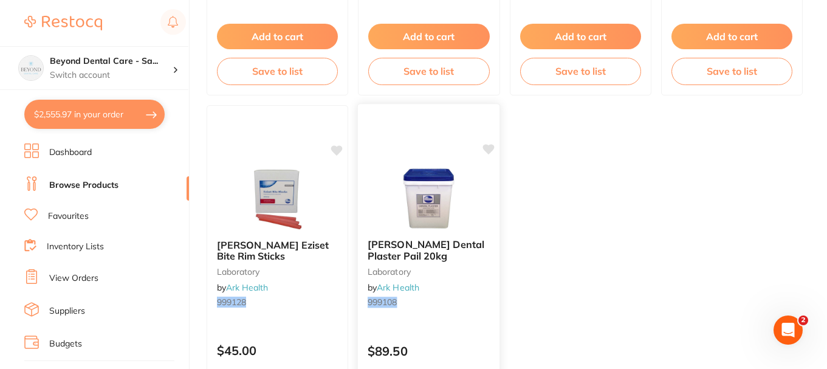
click at [421, 155] on div "[PERSON_NAME] Dental Plaster Pail 20kg laboratory by Ark Health 999108 $89.50 A…" at bounding box center [428, 279] width 143 height 353
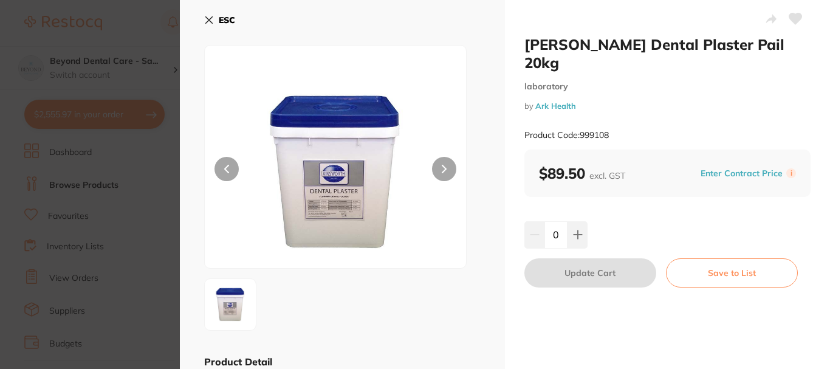
click at [449, 167] on button at bounding box center [444, 169] width 24 height 24
click at [212, 20] on icon at bounding box center [209, 20] width 10 height 10
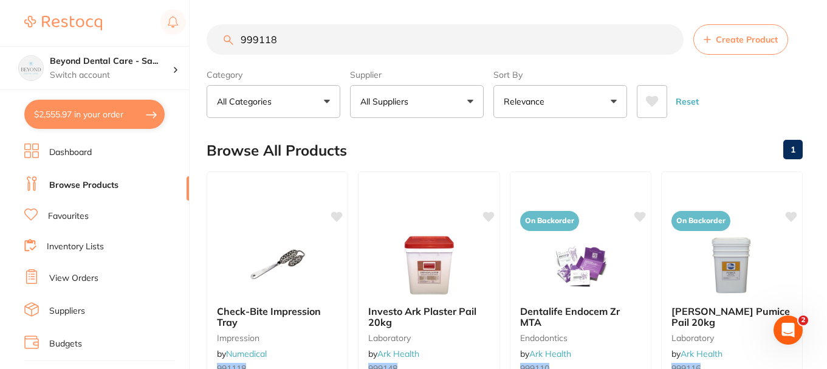
drag, startPoint x: 304, startPoint y: 37, endPoint x: 144, endPoint y: 22, distance: 160.6
click at [150, 26] on div "$2,555.97 Beyond Dental Care - Sa... Switch account Beyond Dental Care - Sandst…" at bounding box center [413, 184] width 827 height 369
paste input "QTM10"
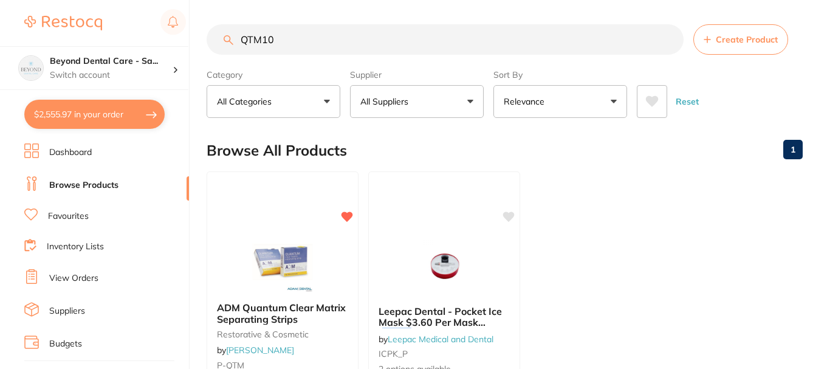
type input "QTM10"
click at [296, 235] on img at bounding box center [282, 262] width 79 height 61
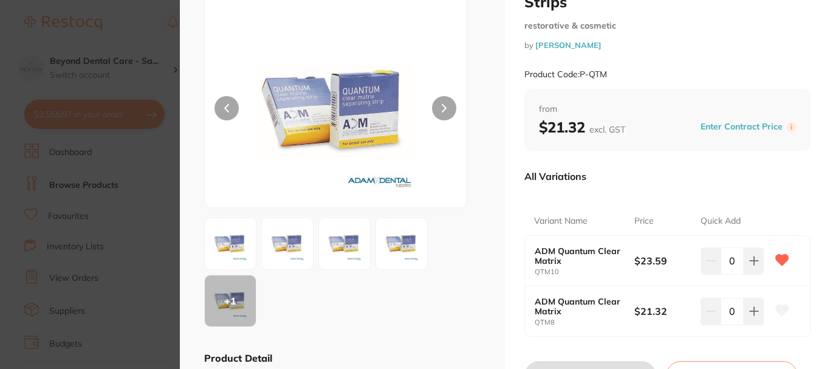
scroll to position [122, 0]
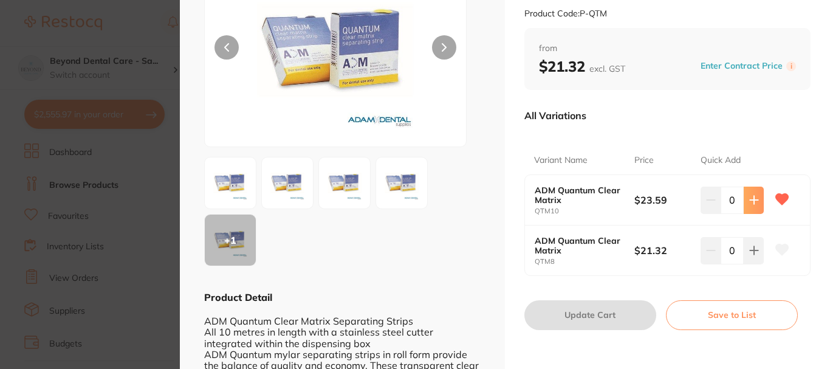
click at [746, 204] on button at bounding box center [754, 200] width 20 height 27
type input "1"
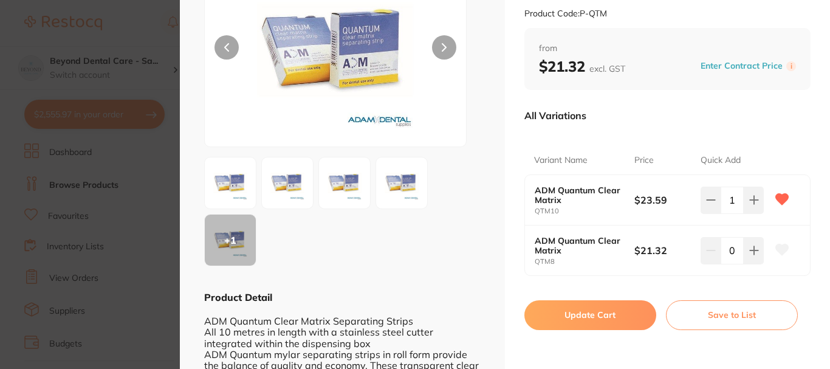
click at [603, 310] on button "Update Cart" at bounding box center [591, 314] width 132 height 29
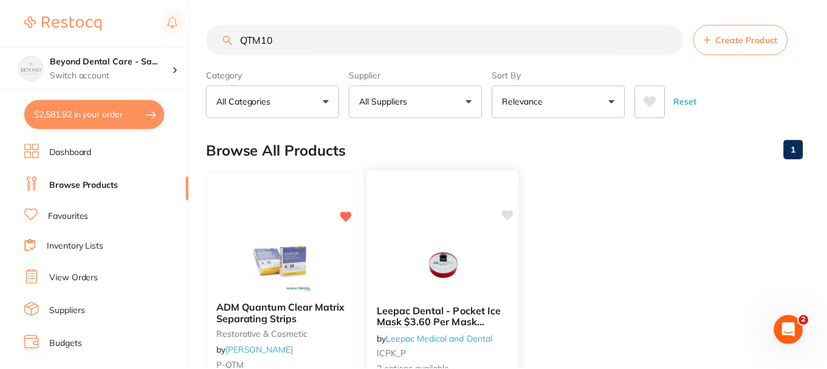
scroll to position [1, 0]
click at [270, 272] on img at bounding box center [283, 260] width 80 height 61
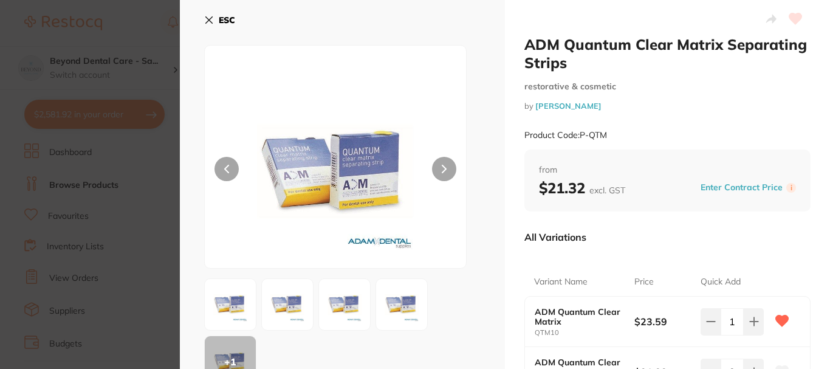
click at [749, 308] on button at bounding box center [754, 321] width 20 height 27
type input "2"
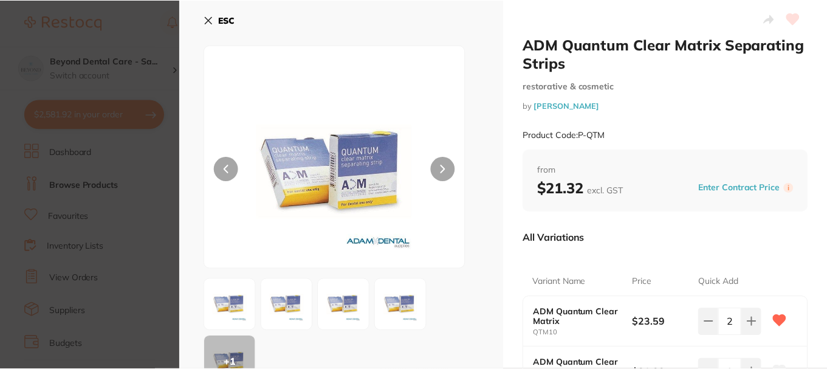
scroll to position [120, 0]
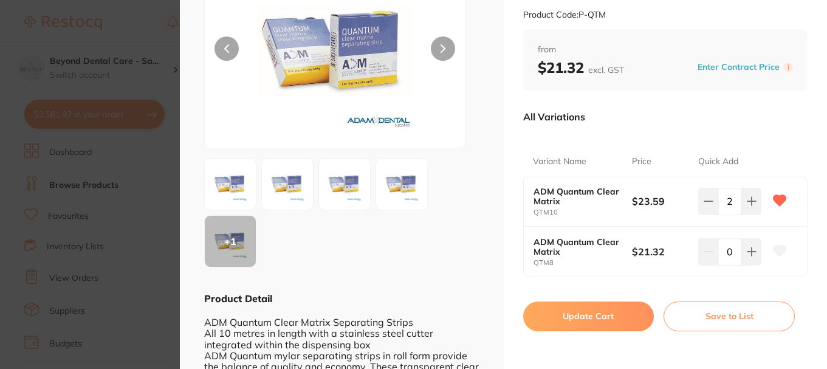
click at [601, 311] on button "Update Cart" at bounding box center [588, 316] width 131 height 29
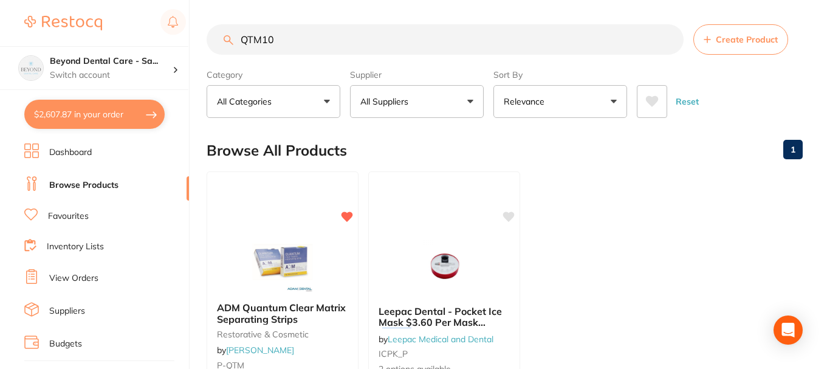
type input "2"
drag, startPoint x: 315, startPoint y: 40, endPoint x: 173, endPoint y: 40, distance: 141.6
click at [173, 40] on div "$2,607.87 Beyond Dental Care - Sa... Switch account Beyond Dental Care - Sandst…" at bounding box center [413, 184] width 827 height 369
paste input "DL640"
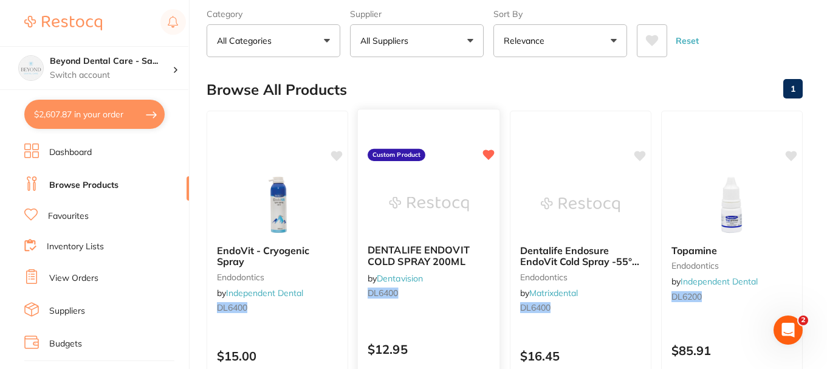
type input "DL6400"
click at [398, 216] on img at bounding box center [429, 203] width 80 height 61
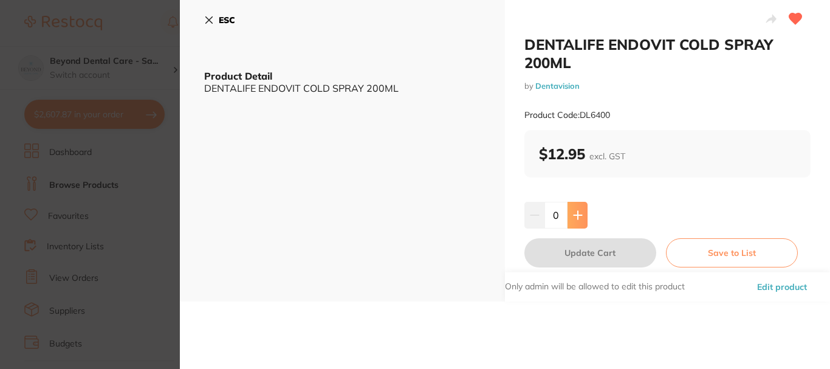
click at [582, 210] on button at bounding box center [578, 215] width 20 height 27
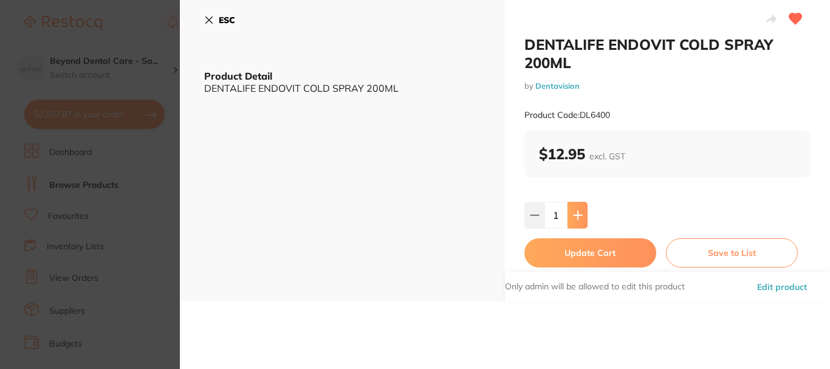
click at [582, 210] on button at bounding box center [578, 215] width 20 height 27
click at [580, 216] on icon at bounding box center [578, 215] width 10 height 10
type input "4"
click at [574, 244] on button "Update Cart" at bounding box center [591, 252] width 132 height 29
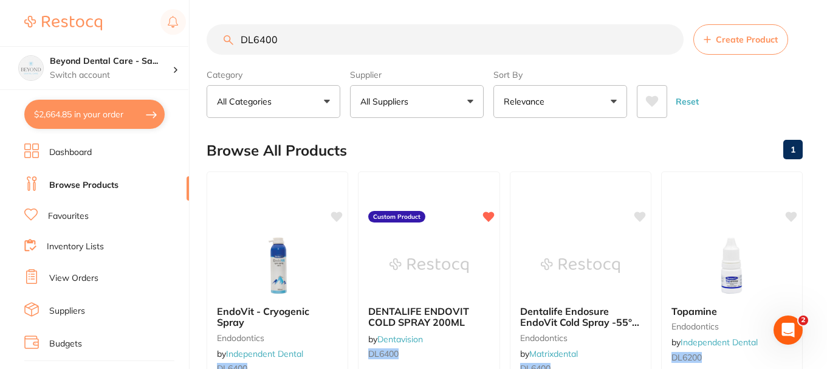
drag, startPoint x: 261, startPoint y: 40, endPoint x: 187, endPoint y: 43, distance: 74.3
click at [190, 43] on div "$2,664.85 Beyond Dental Care - Sa... Switch account Beyond Dental Care - Sandst…" at bounding box center [413, 184] width 827 height 369
paste input "GMINT"
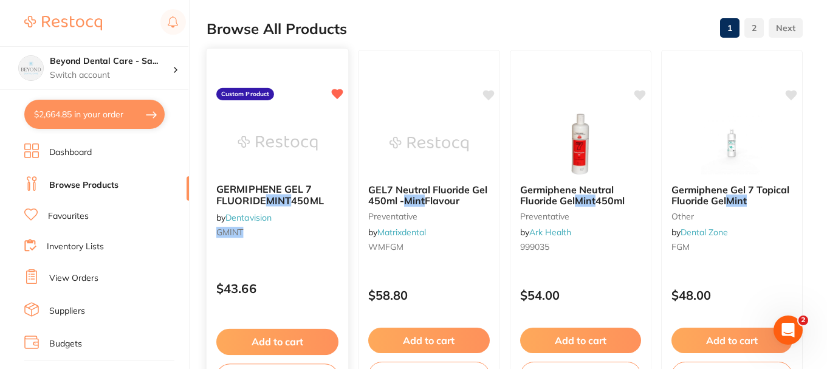
scroll to position [182, 0]
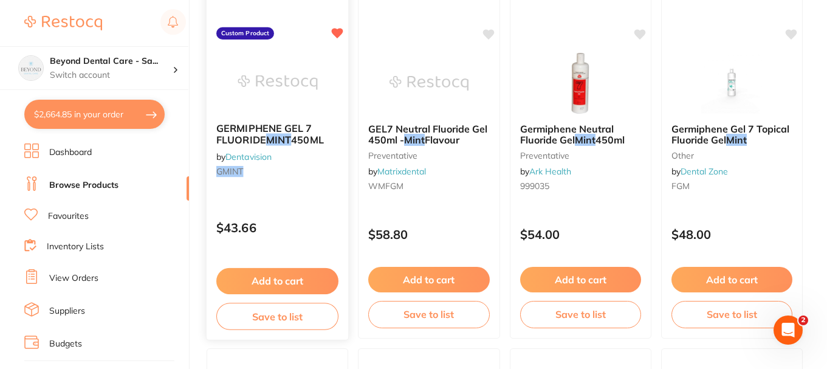
type input "GMINT"
click at [294, 274] on button "Add to cart" at bounding box center [277, 281] width 122 height 26
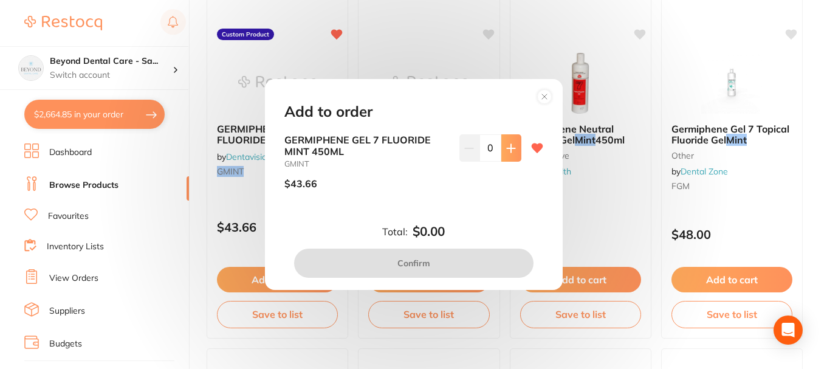
click at [504, 154] on button at bounding box center [512, 147] width 20 height 27
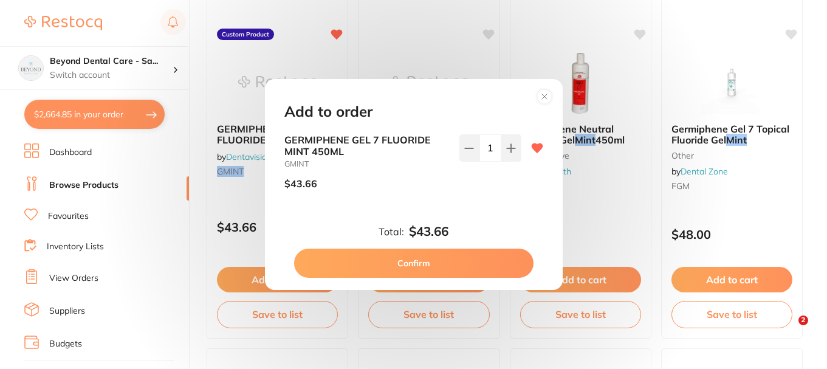
type input "1"
click at [389, 258] on button "Confirm" at bounding box center [414, 263] width 240 height 29
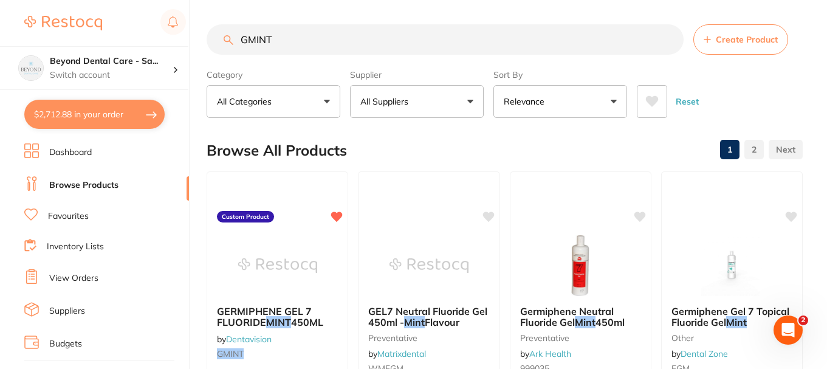
drag, startPoint x: 272, startPoint y: 39, endPoint x: 208, endPoint y: 43, distance: 64.0
click at [209, 43] on input "GMINT" at bounding box center [445, 39] width 477 height 30
paste input "MICROBRUSH FINE"
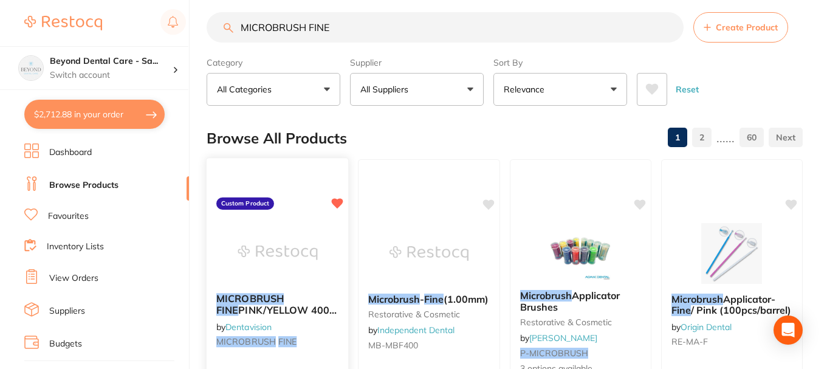
scroll to position [73, 0]
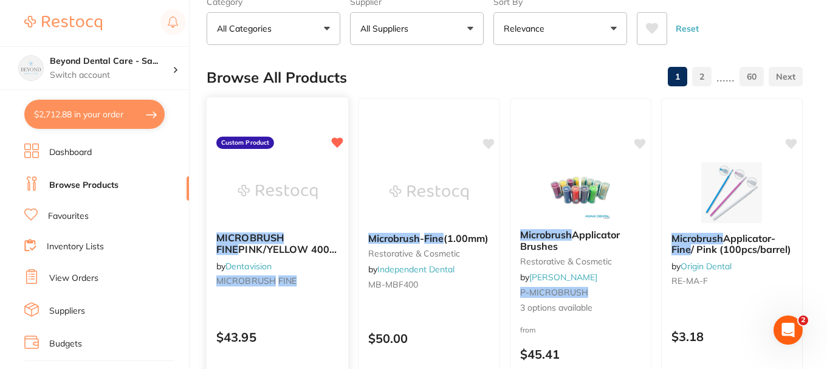
type input "MICROBRUSH FINE"
click at [301, 182] on img at bounding box center [277, 192] width 79 height 61
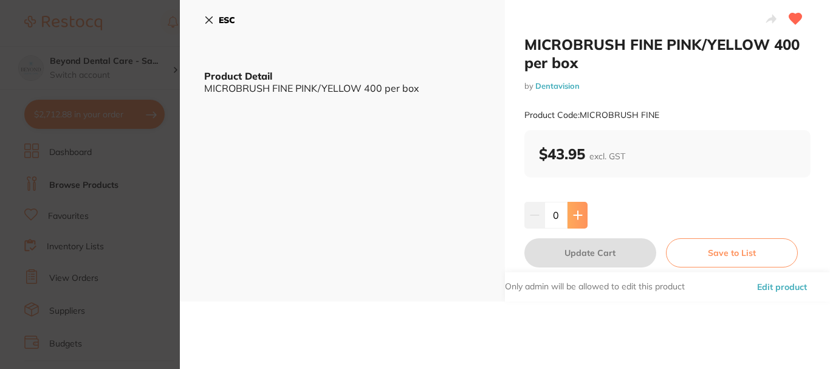
click at [576, 213] on icon at bounding box center [578, 215] width 8 height 8
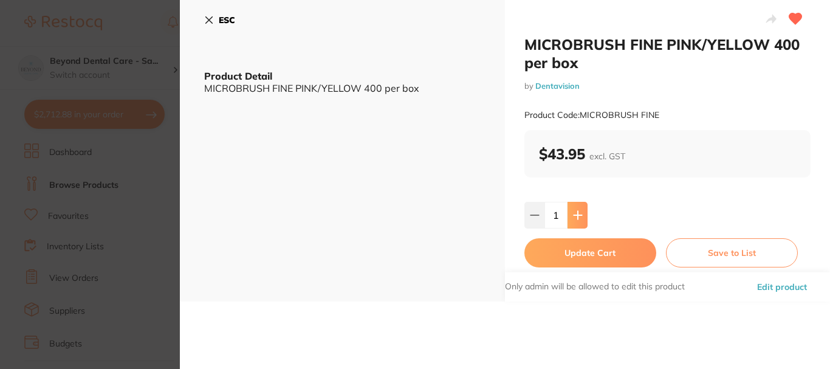
type input "1"
click at [565, 250] on button "Update Cart" at bounding box center [591, 252] width 132 height 29
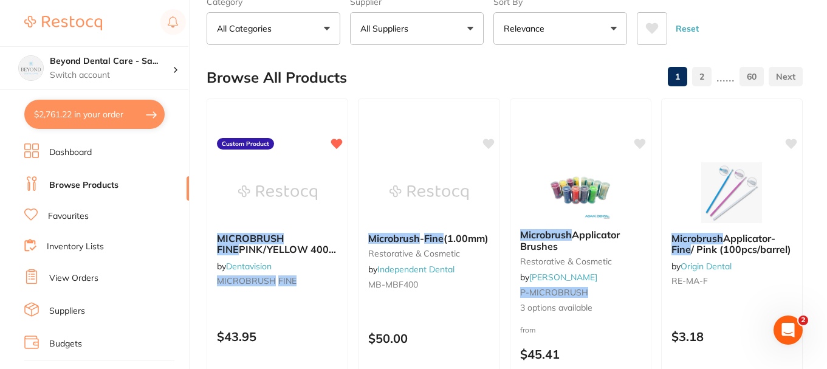
scroll to position [12, 0]
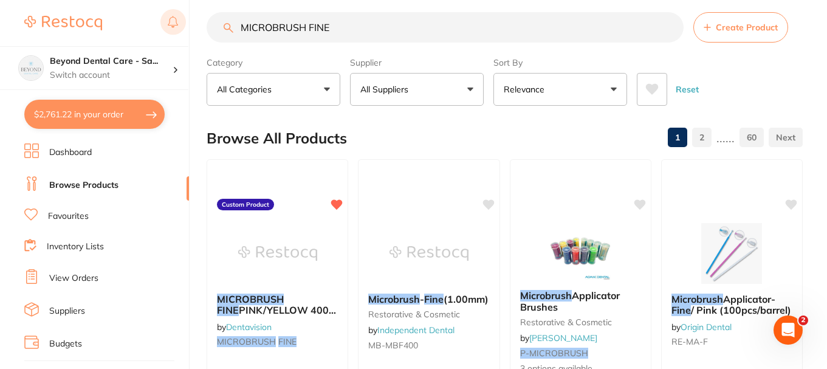
drag, startPoint x: 330, startPoint y: 32, endPoint x: 176, endPoint y: 32, distance: 153.8
click at [176, 32] on div "$2,761.22 Beyond Dental Care - Sa... Switch account Beyond Dental Care - Sandst…" at bounding box center [413, 172] width 827 height 369
paste input "GHAW198"
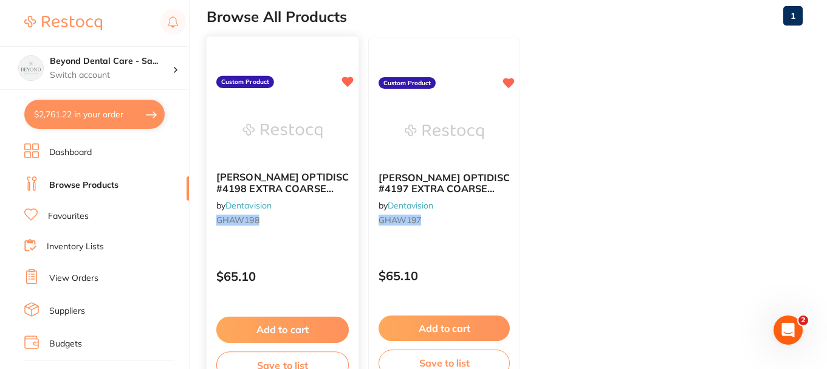
scroll to position [0, 0]
type input "GHAW198"
click at [296, 214] on div "[PERSON_NAME] OPTIDISC #4198 EXTRA COARSE DARK RED 12.6MM (80) by Dentavision G…" at bounding box center [283, 201] width 152 height 78
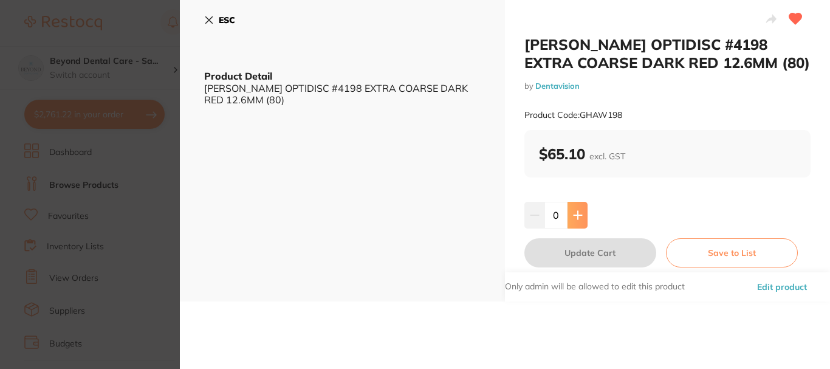
click at [577, 213] on icon at bounding box center [578, 215] width 10 height 10
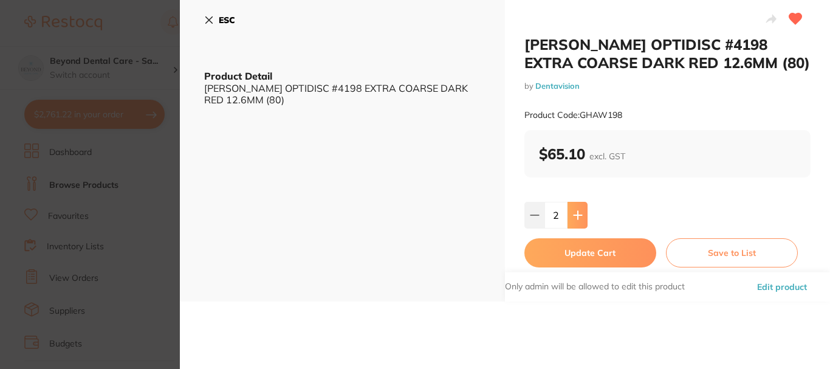
type input "2"
click at [564, 246] on button "Update Cart" at bounding box center [591, 252] width 132 height 29
